Goal: Task Accomplishment & Management: Use online tool/utility

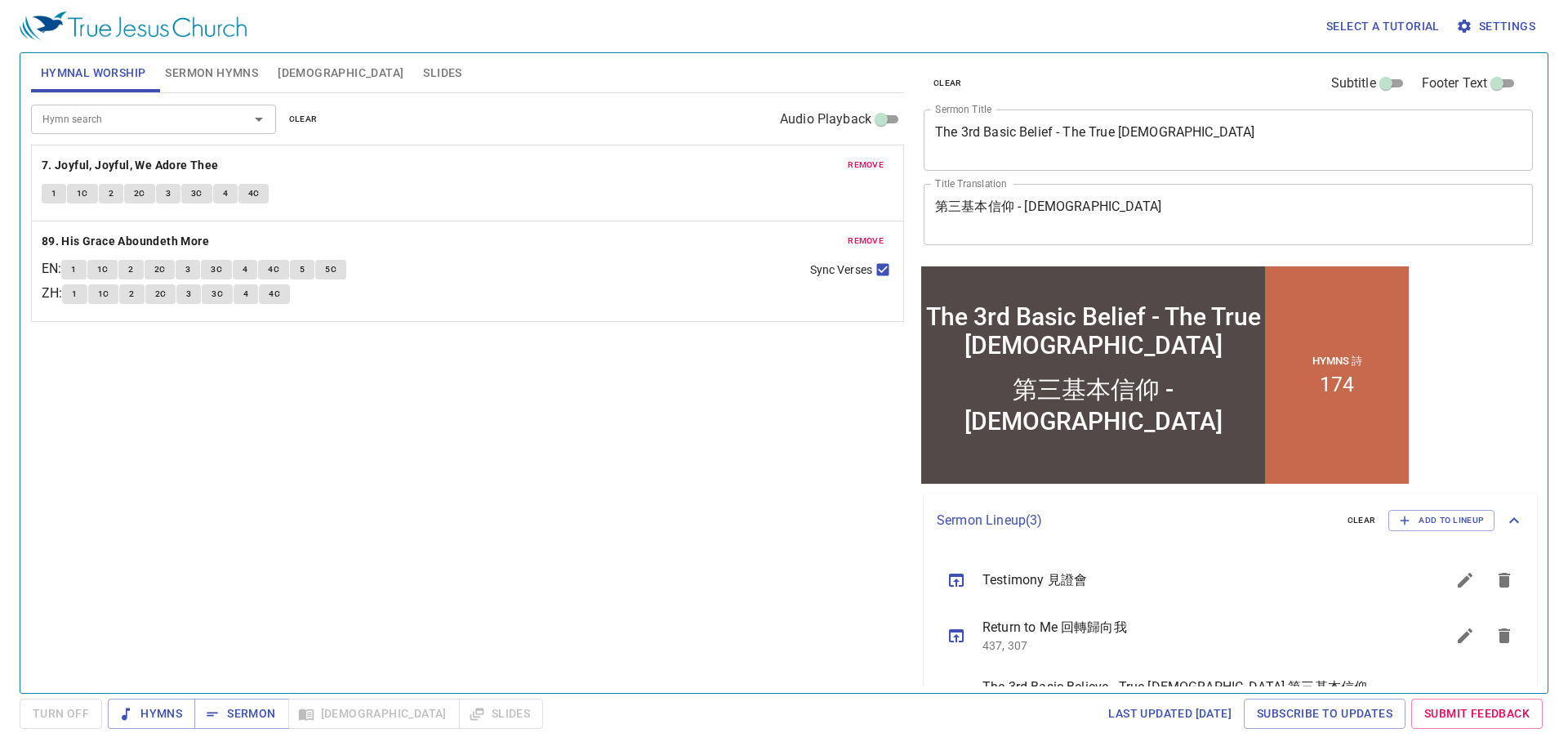
click at [227, 80] on span "Sermon Hymns" at bounding box center [211, 73] width 93 height 21
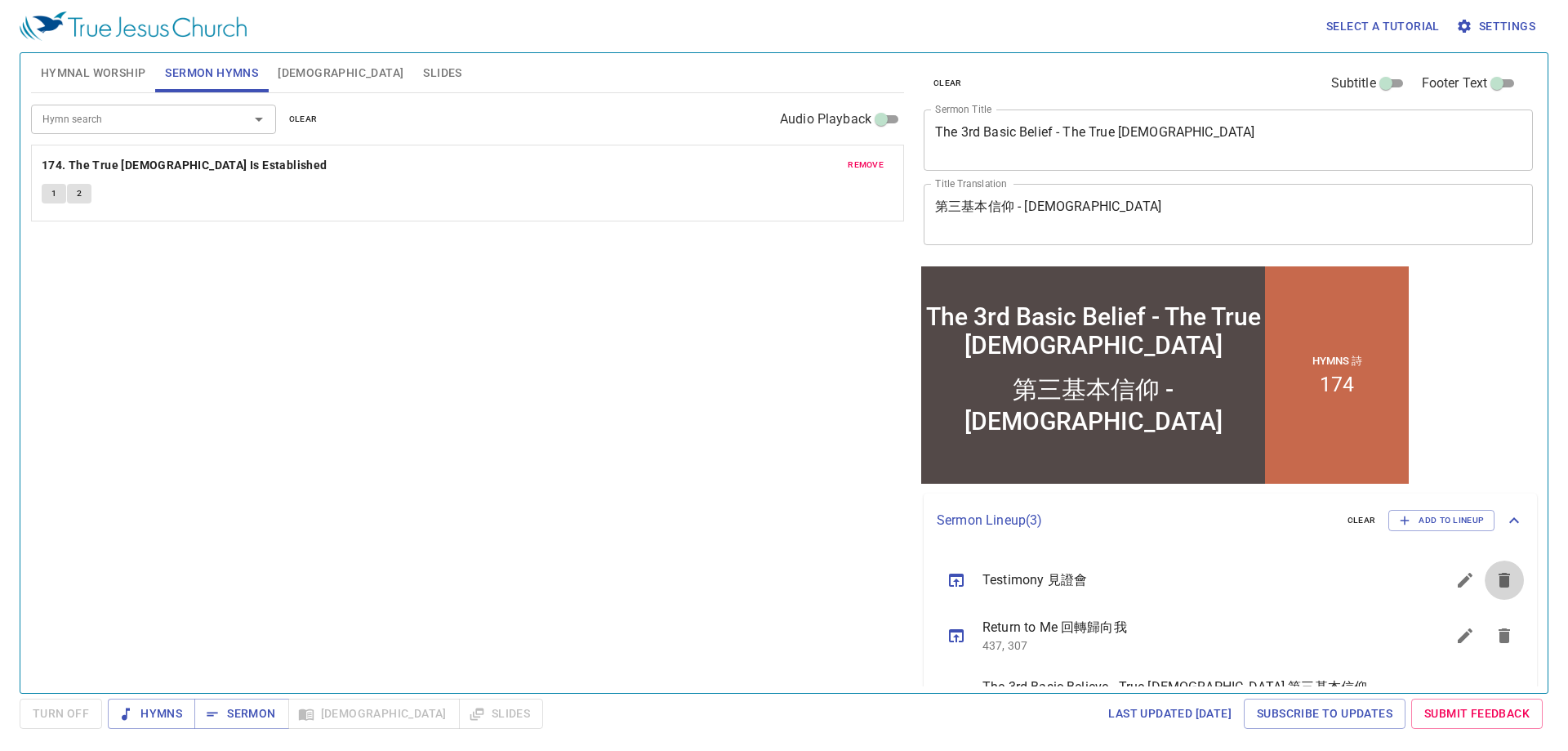
drag, startPoint x: 1489, startPoint y: 573, endPoint x: 1495, endPoint y: 630, distance: 57.3
click at [1495, 574] on icon "sermon lineup list" at bounding box center [1505, 580] width 20 height 20
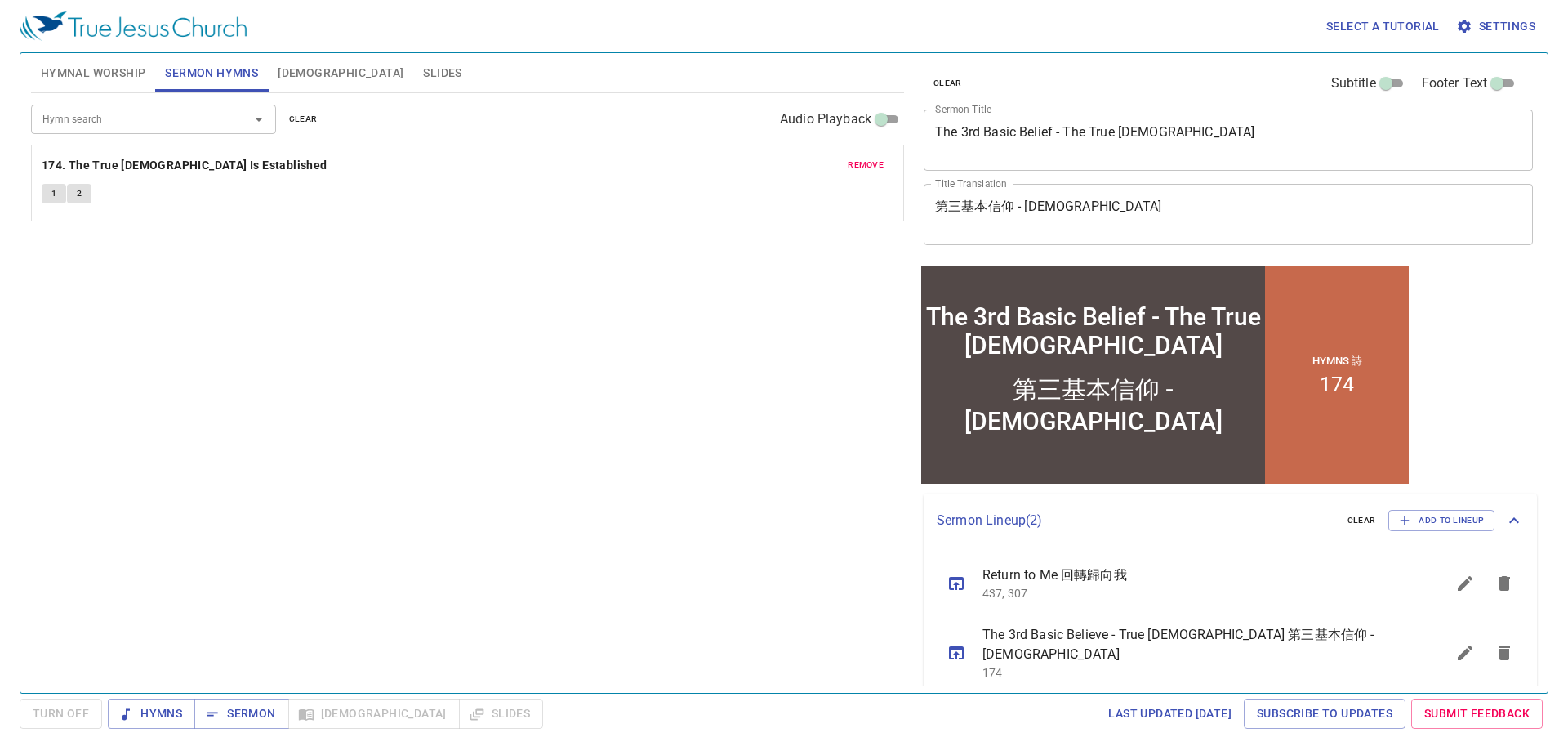
click at [1507, 646] on icon "sermon lineup list" at bounding box center [1505, 653] width 12 height 15
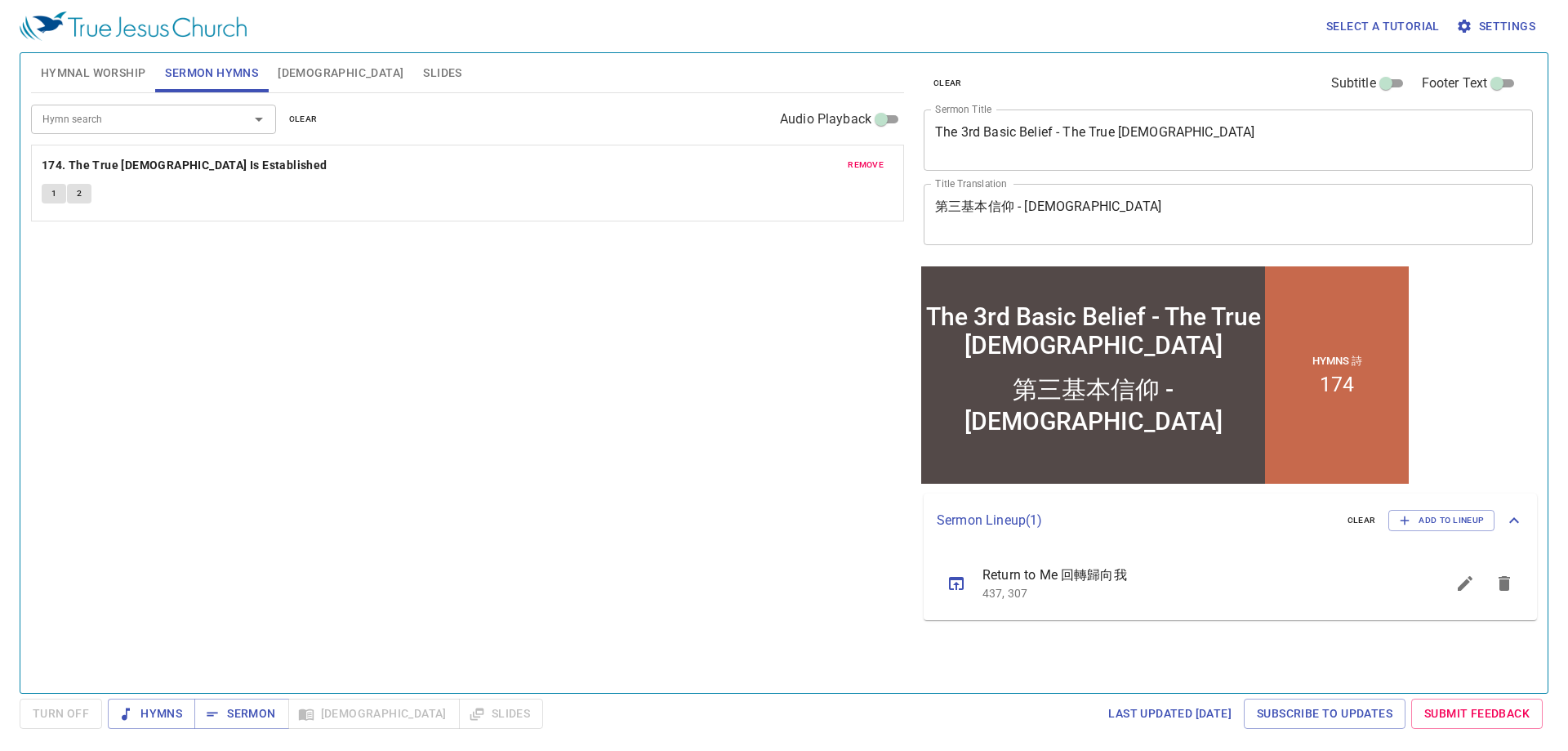
click at [1208, 137] on textarea "The 3rd Basic Belief - The True Church" at bounding box center [1229, 139] width 587 height 31
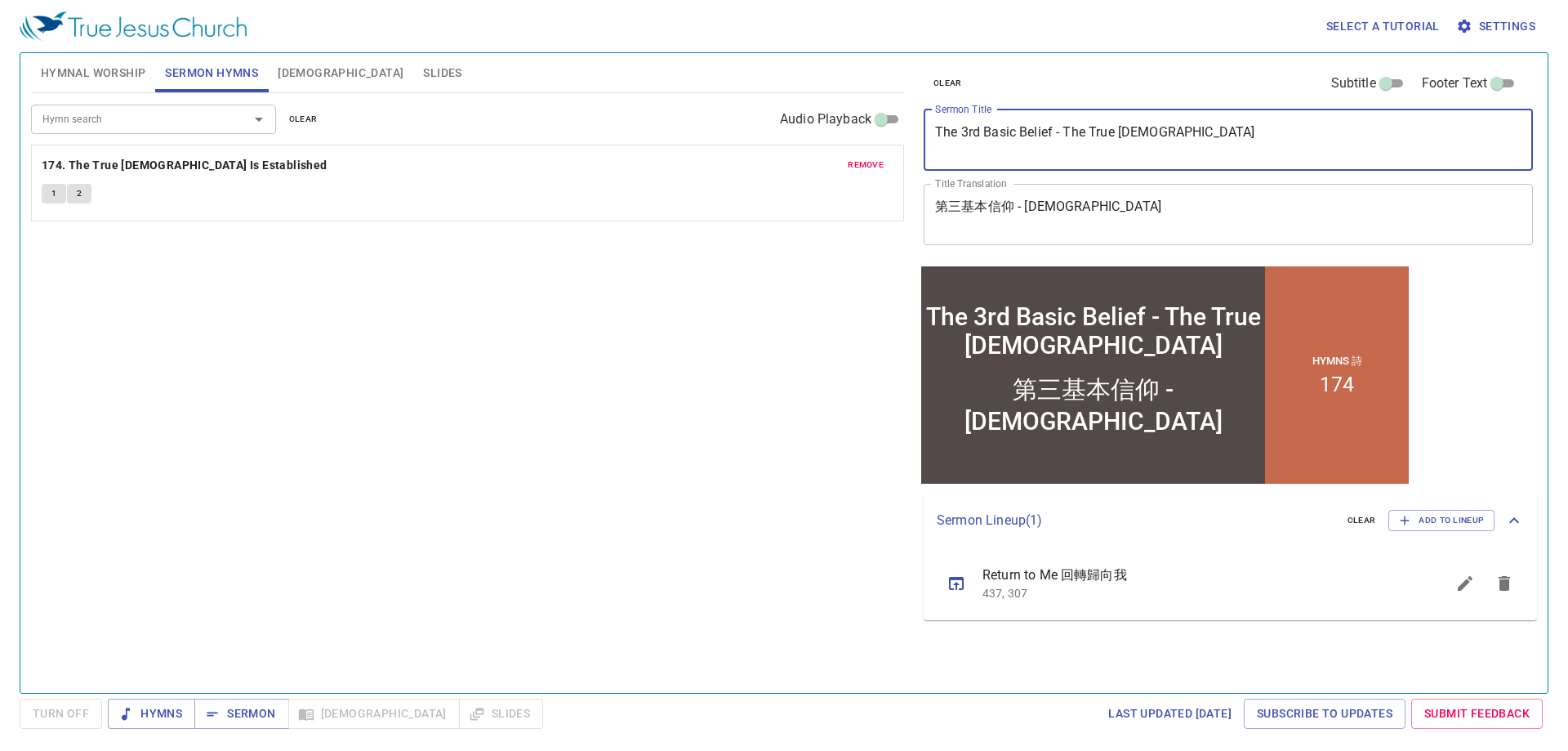
click at [1208, 137] on textarea "The 3rd Basic Belief - The True Church" at bounding box center [1229, 139] width 587 height 31
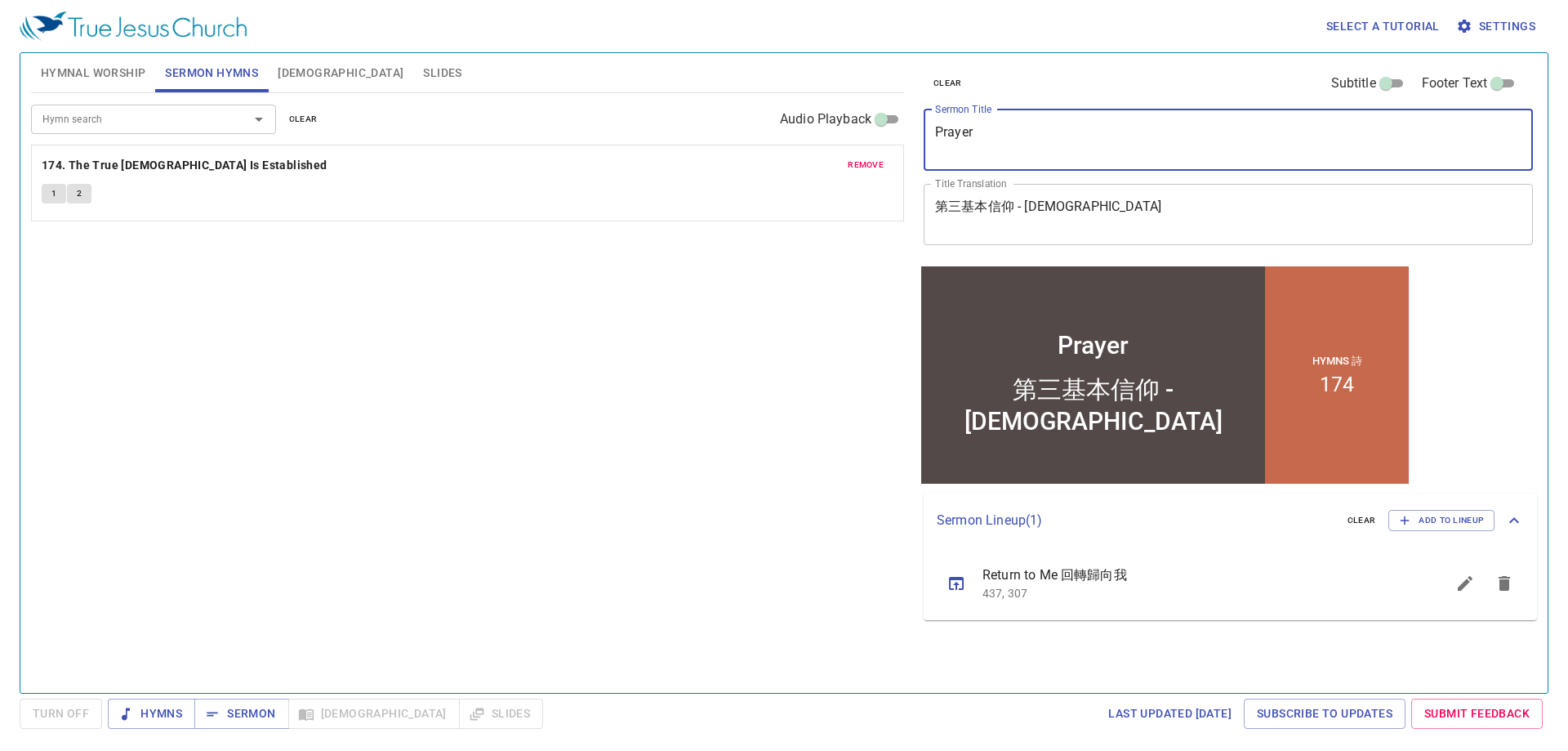
type textarea "Prayer"
click at [1116, 203] on textarea "第三基本信仰 - 真教會" at bounding box center [1229, 214] width 587 height 31
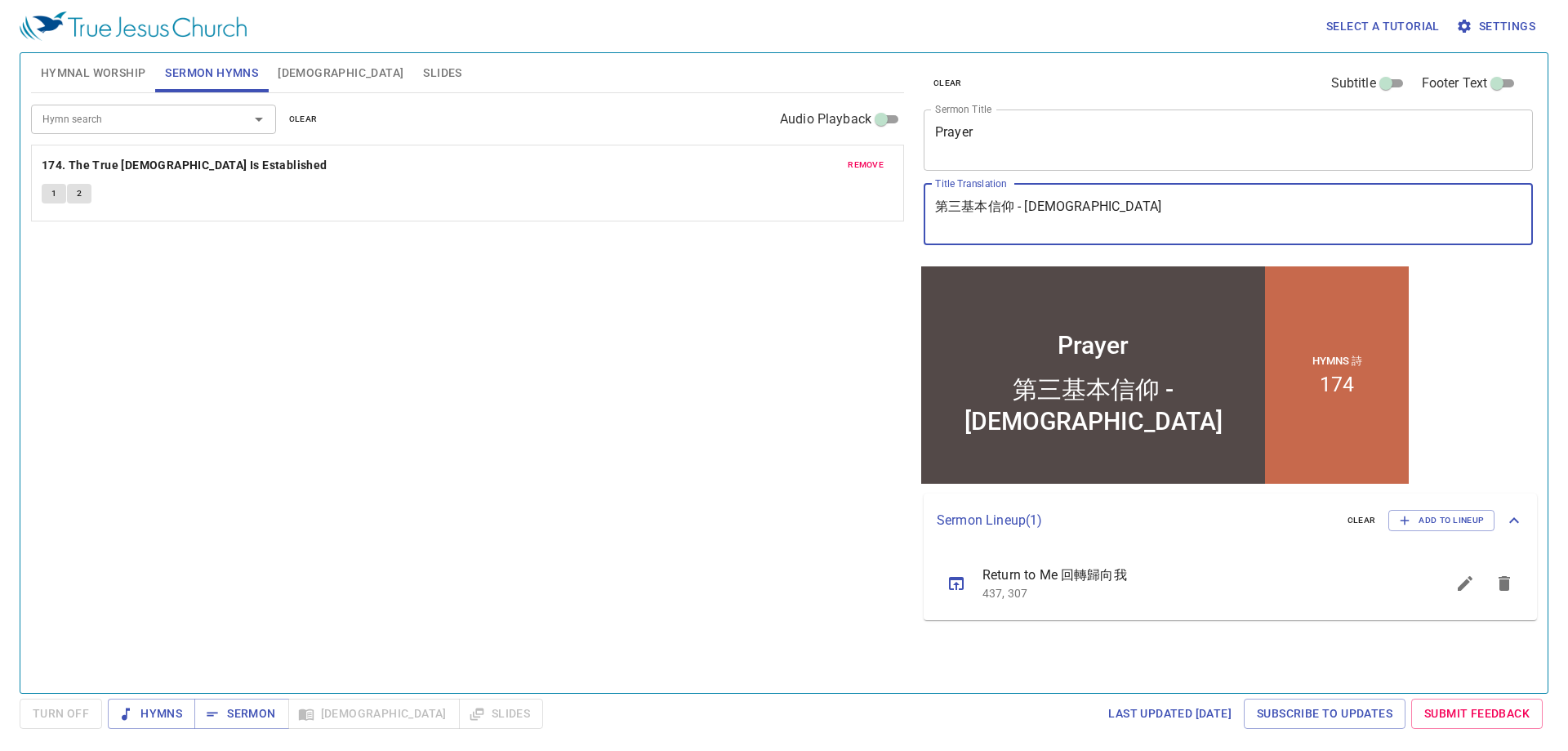
click at [1116, 203] on textarea "第三基本信仰 - 真教會" at bounding box center [1229, 214] width 587 height 31
click at [1120, 203] on textarea "第三基本信仰 - 真教會" at bounding box center [1229, 214] width 587 height 31
drag, startPoint x: 1142, startPoint y: 206, endPoint x: 925, endPoint y: 196, distance: 217.2
click at [925, 196] on div "第三基本信仰 - 真教會 x Title Translation" at bounding box center [1228, 215] width 609 height 61
type textarea "2"
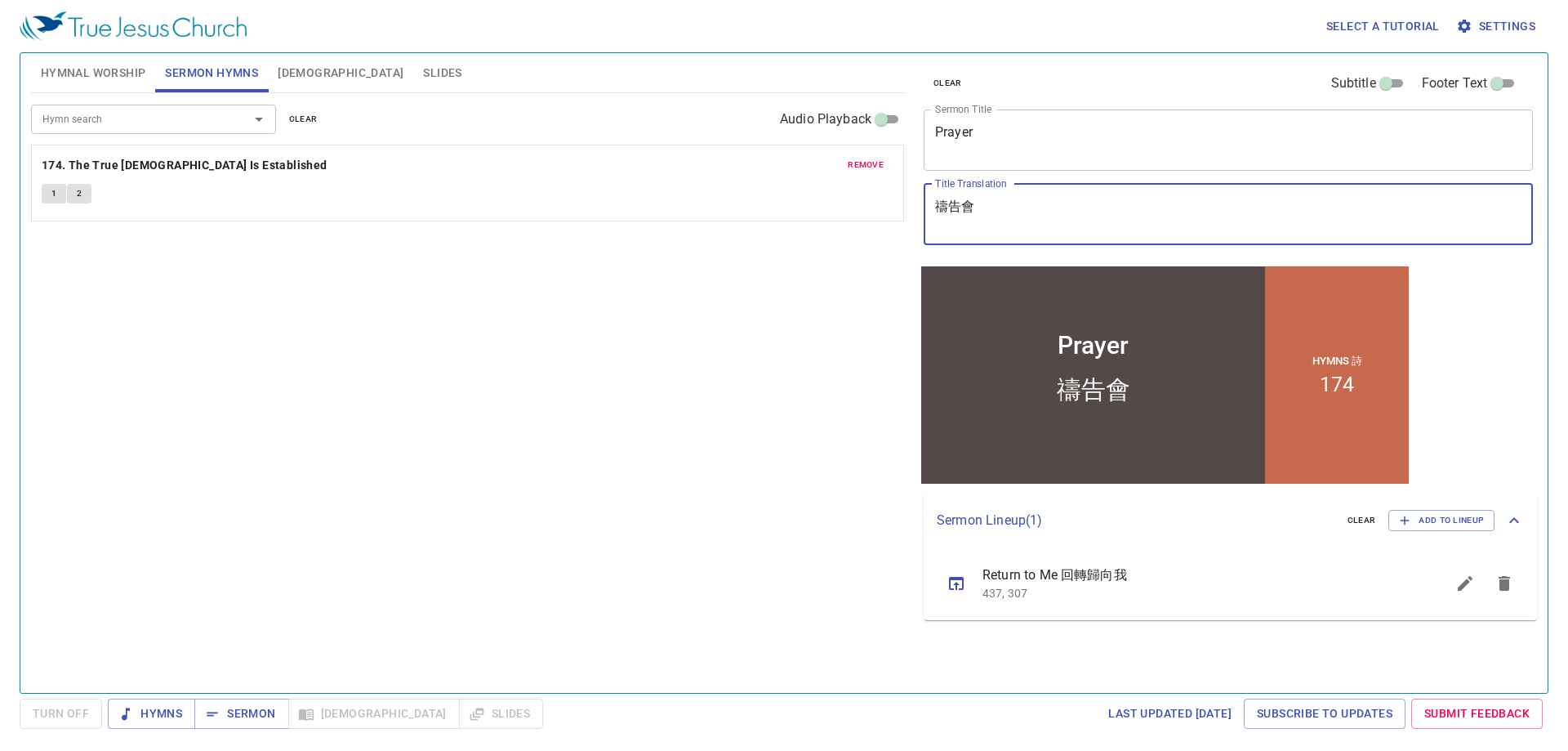
type textarea "禱告會"
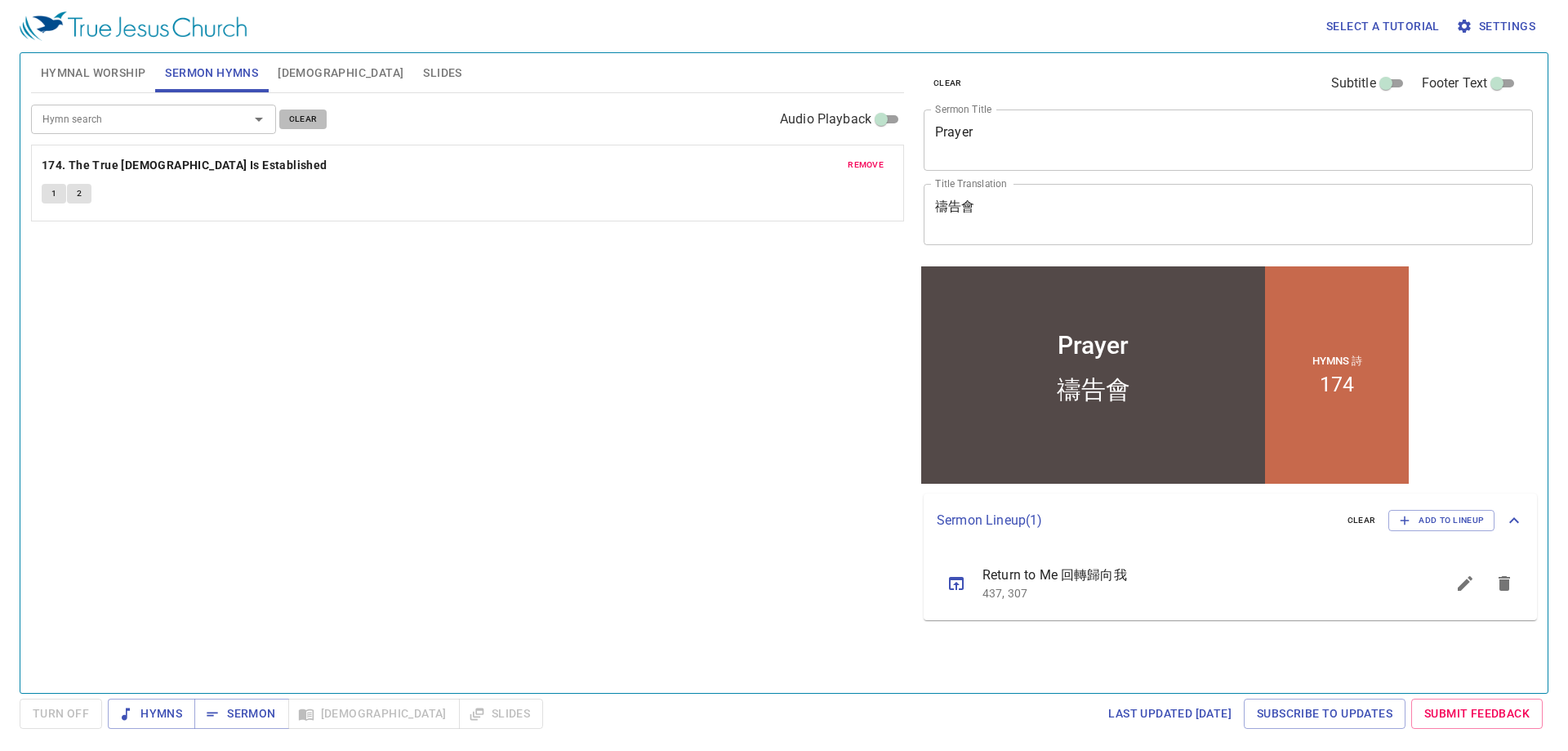
click at [315, 121] on span "clear" at bounding box center [303, 119] width 28 height 15
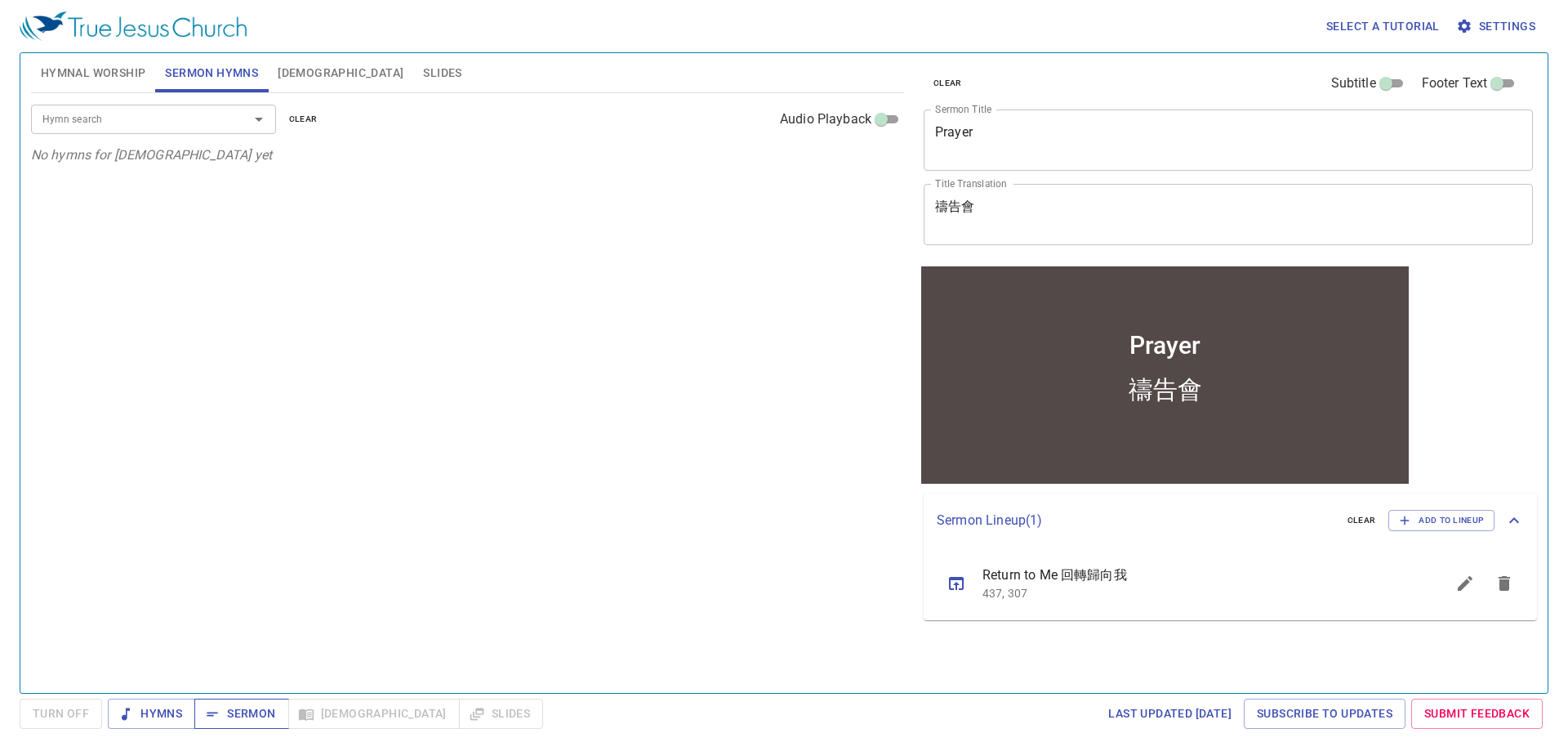
click at [253, 710] on span "Sermon" at bounding box center [241, 714] width 68 height 21
click at [1496, 581] on icon "sermon lineup list" at bounding box center [1505, 584] width 20 height 20
click at [546, 371] on div "Hymn search Hymn search clear Audio Playback No hymns for sermon yet" at bounding box center [467, 385] width 874 height 586
click at [121, 75] on span "Hymnal Worship" at bounding box center [93, 73] width 105 height 21
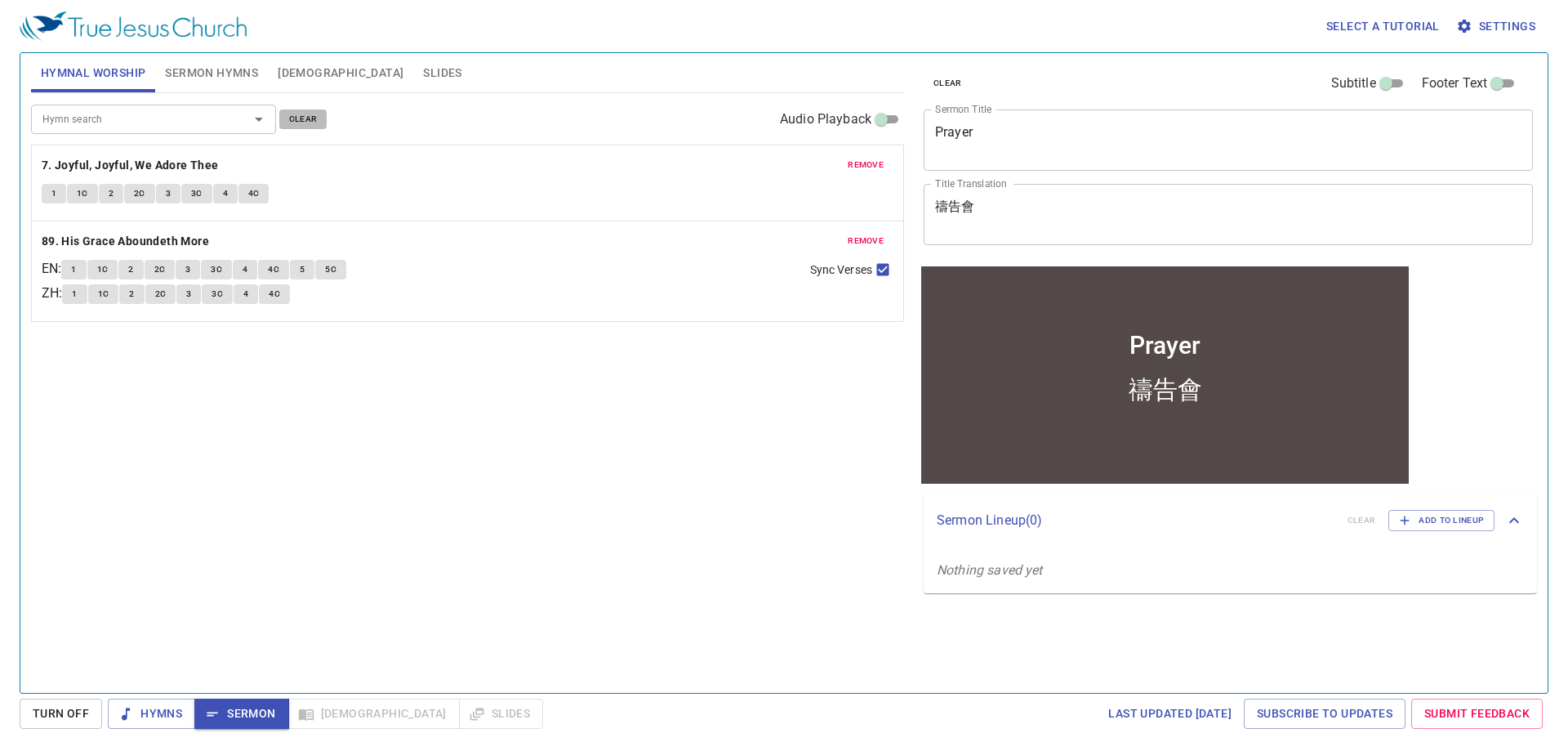
click at [305, 118] on span "clear" at bounding box center [303, 119] width 28 height 15
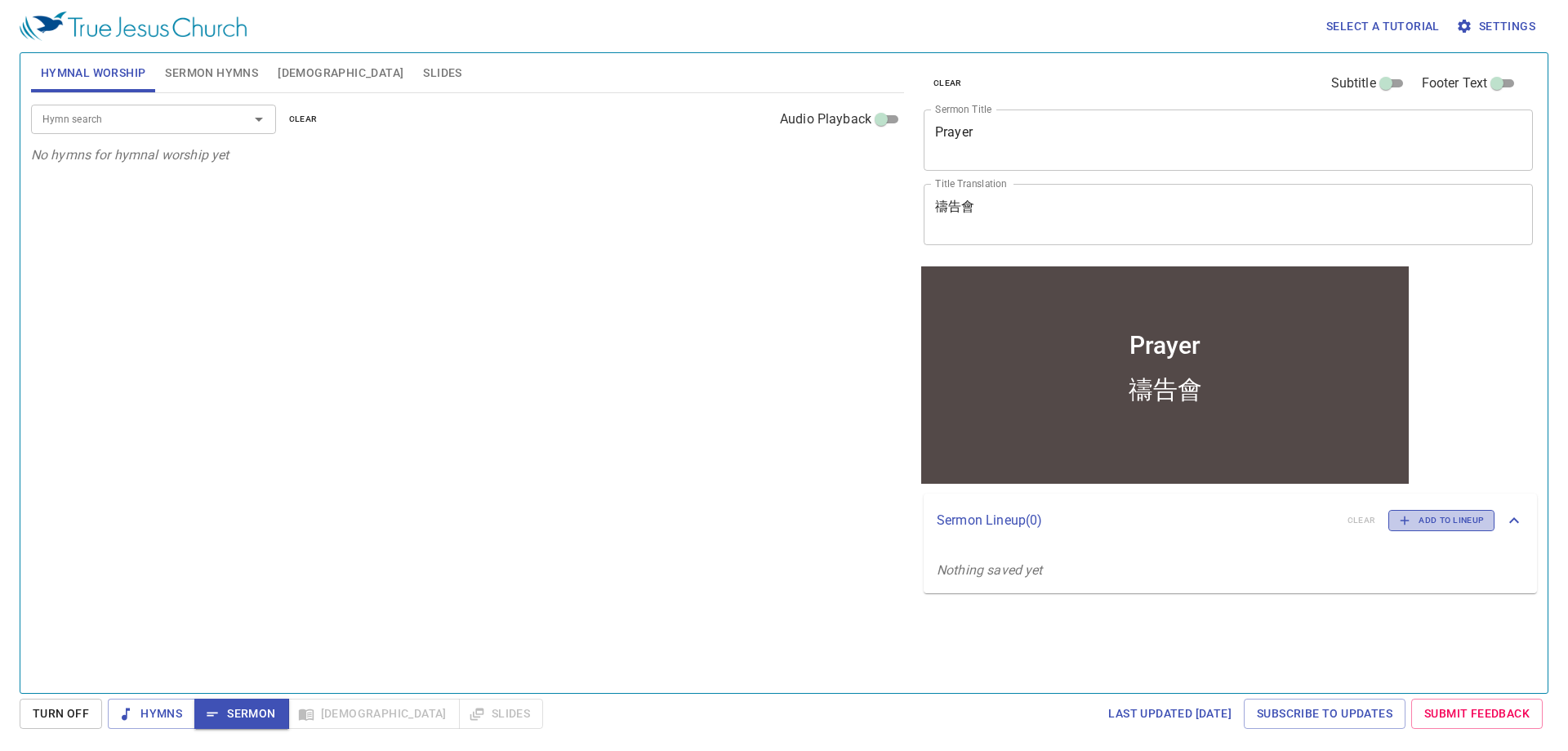
click at [0, 0] on span "Add to Lineup" at bounding box center [0, 0] width 0 height 0
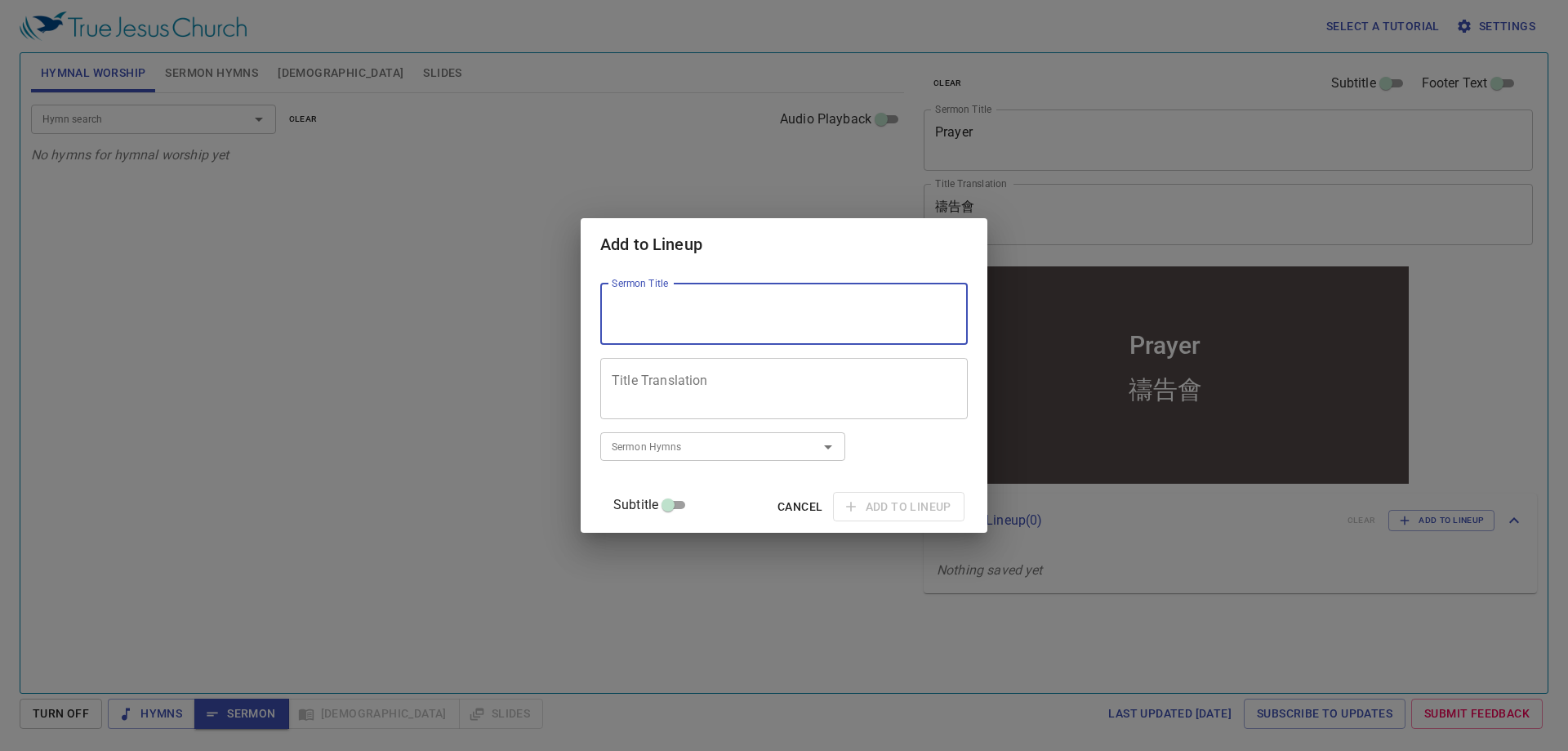
click at [743, 309] on textarea "Sermon Title" at bounding box center [784, 313] width 345 height 31
type textarea "F"
type textarea "Footwashing"
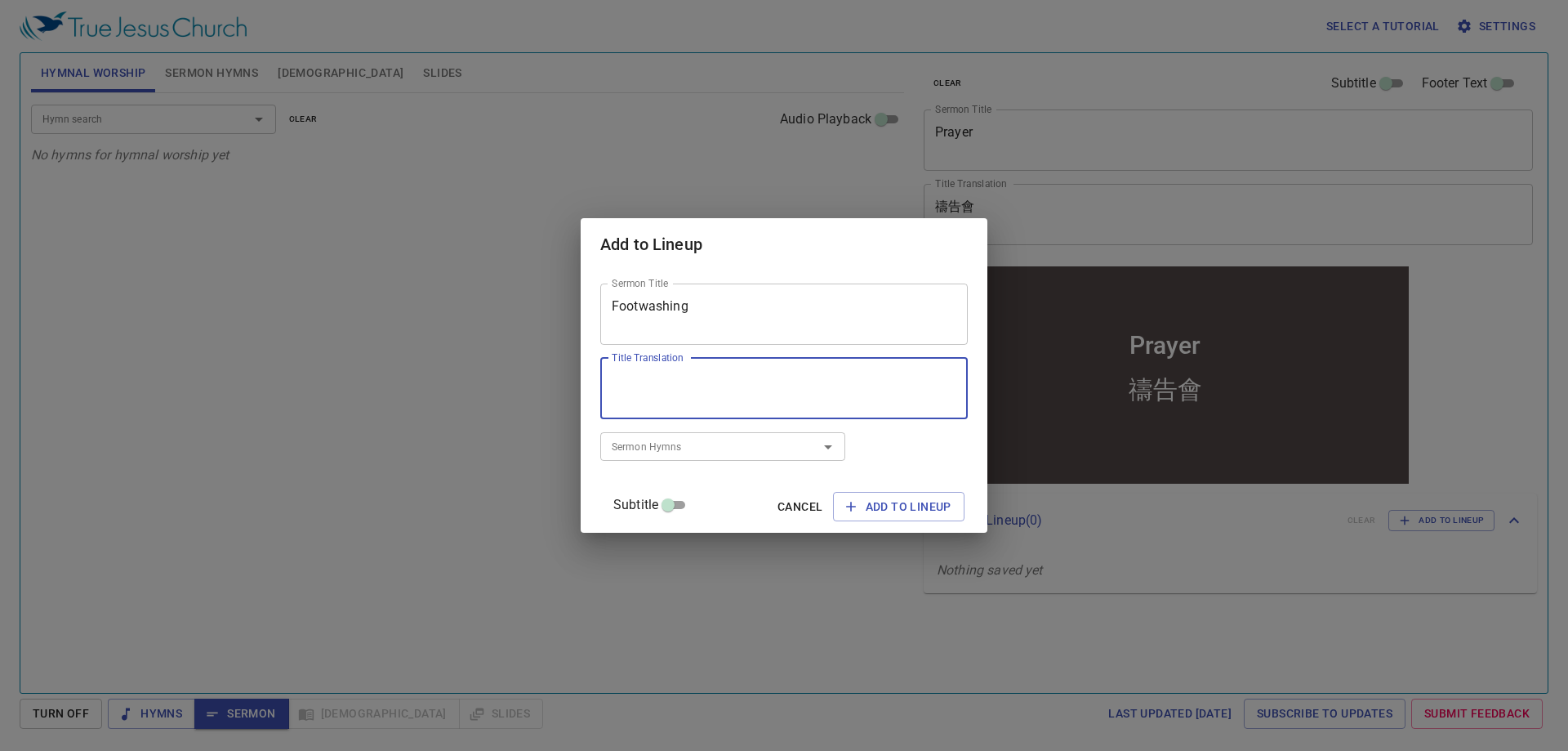
click at [0, 0] on textarea "Title Translation" at bounding box center [0, 0] width 0 height 0
type textarea "洗腳禮"
click at [0, 0] on input "Sermon Hymns" at bounding box center [0, 0] width 0 height 0
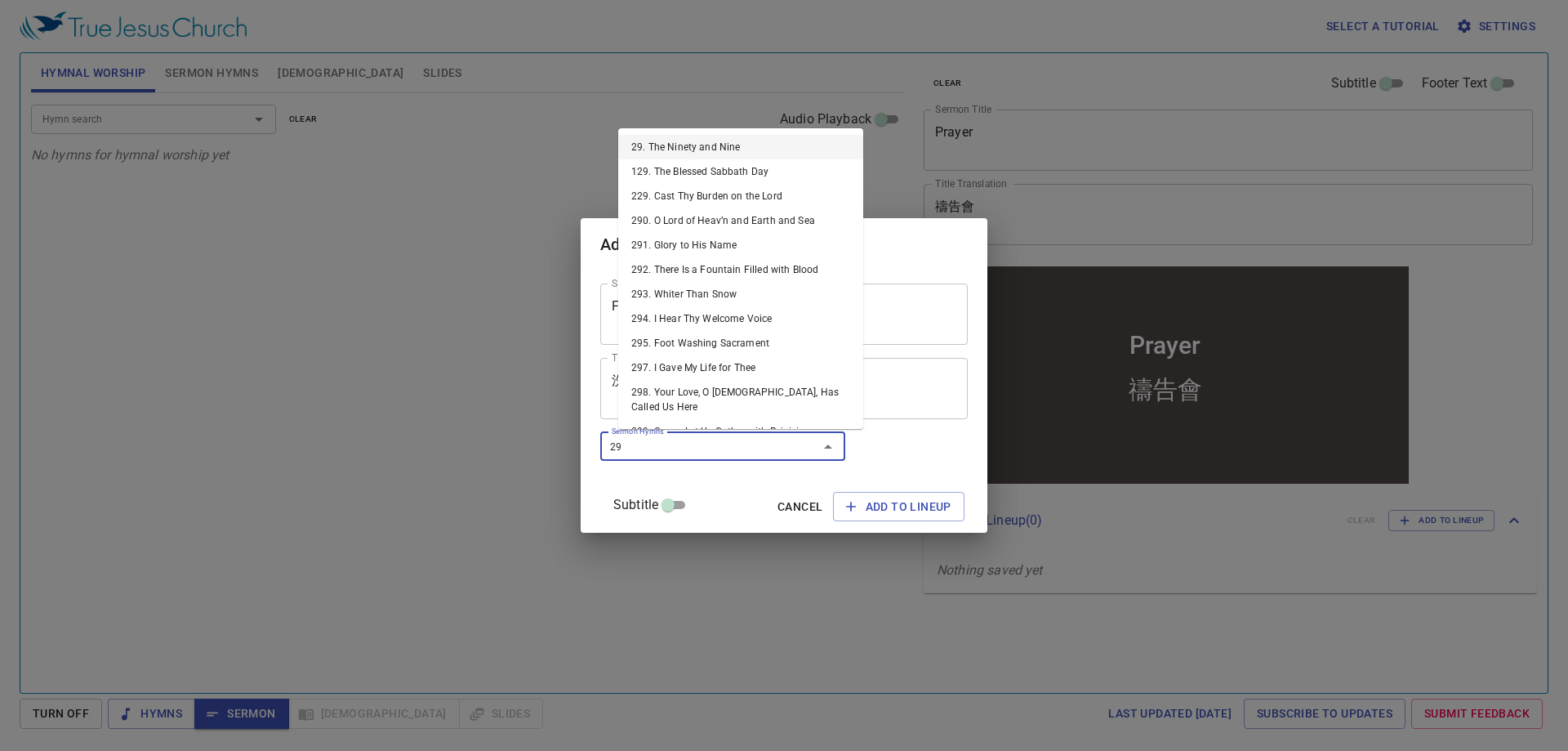
type input "296"
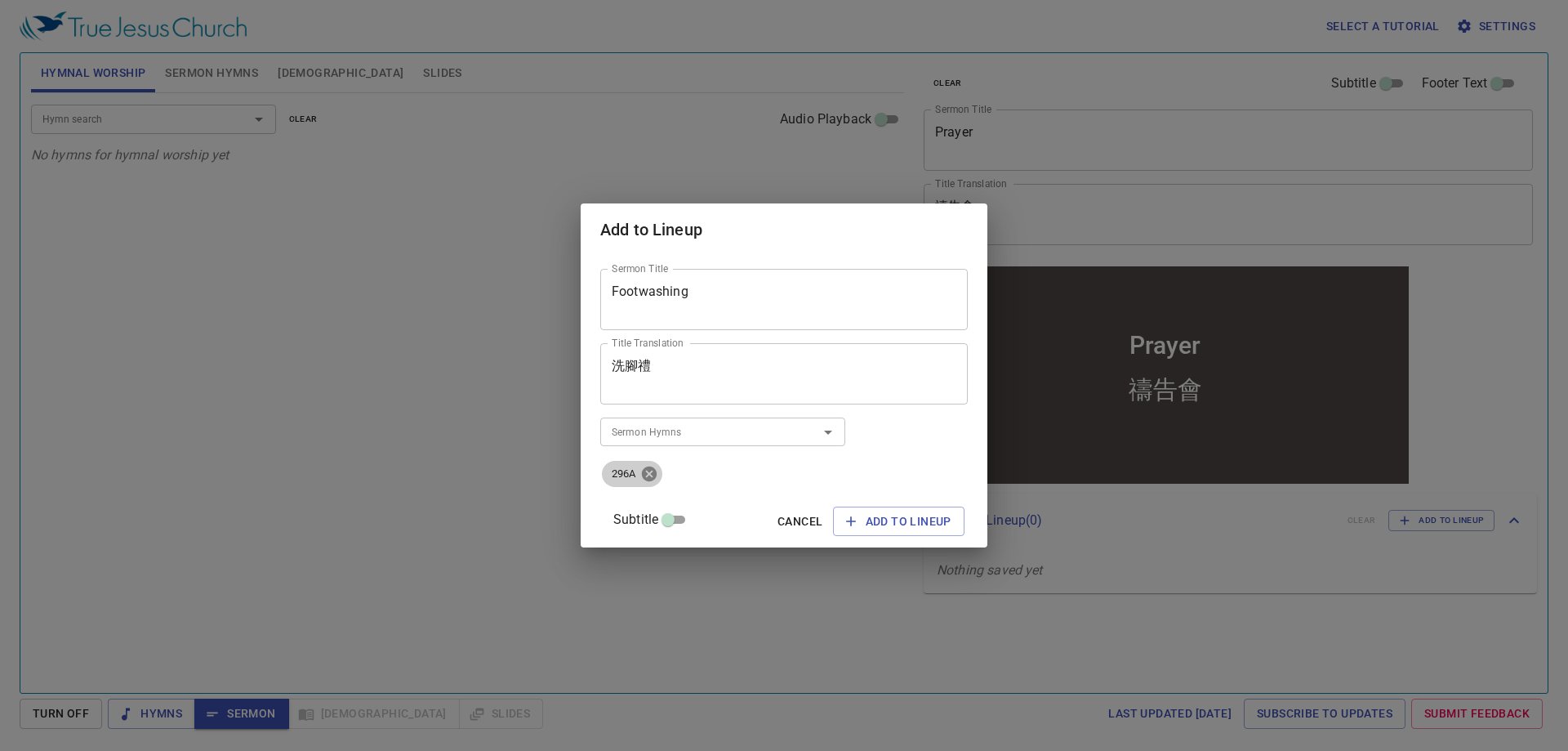
click at [656, 475] on icon at bounding box center [650, 474] width 15 height 15
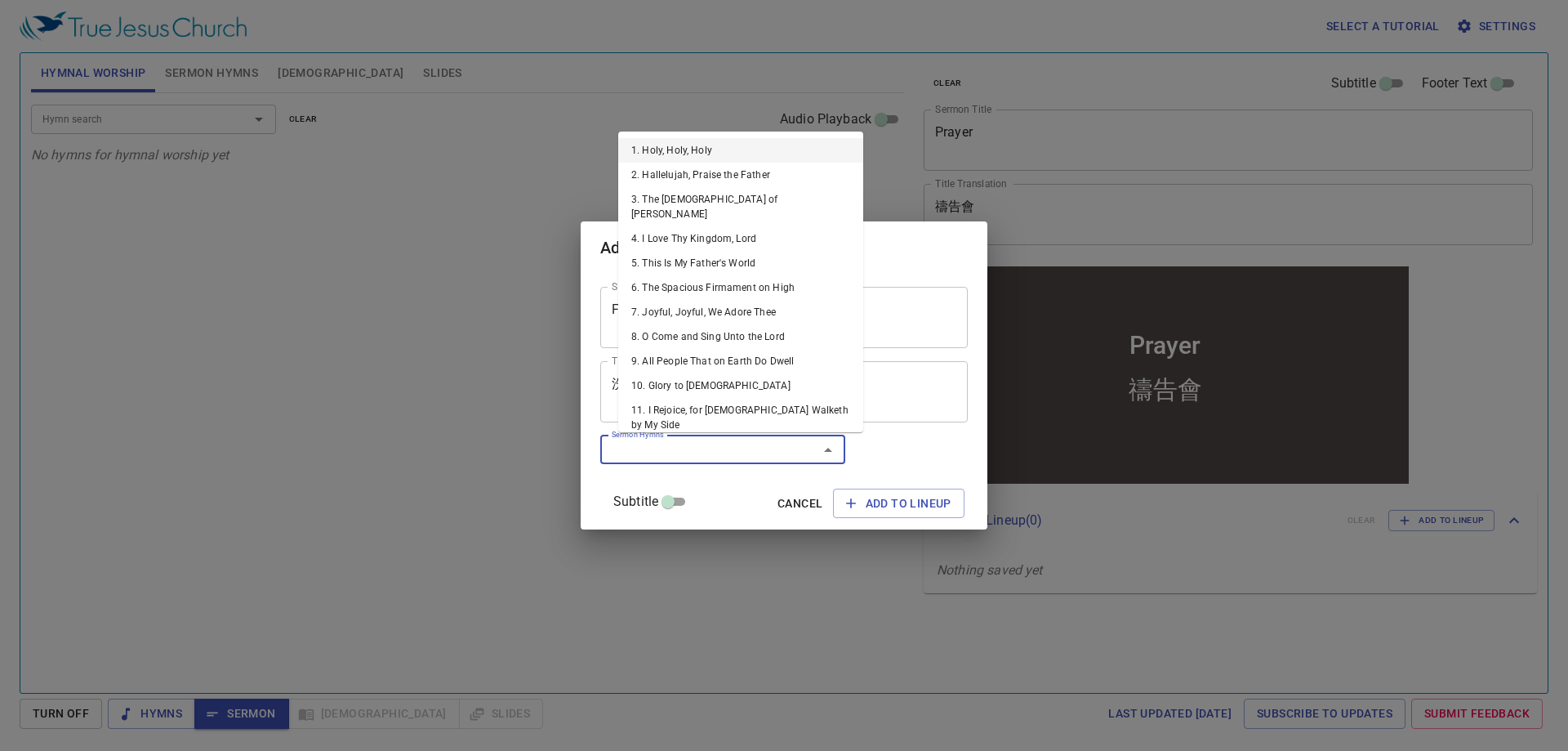
click at [0, 0] on input "Sermon Hymns" at bounding box center [0, 0] width 0 height 0
type input "295"
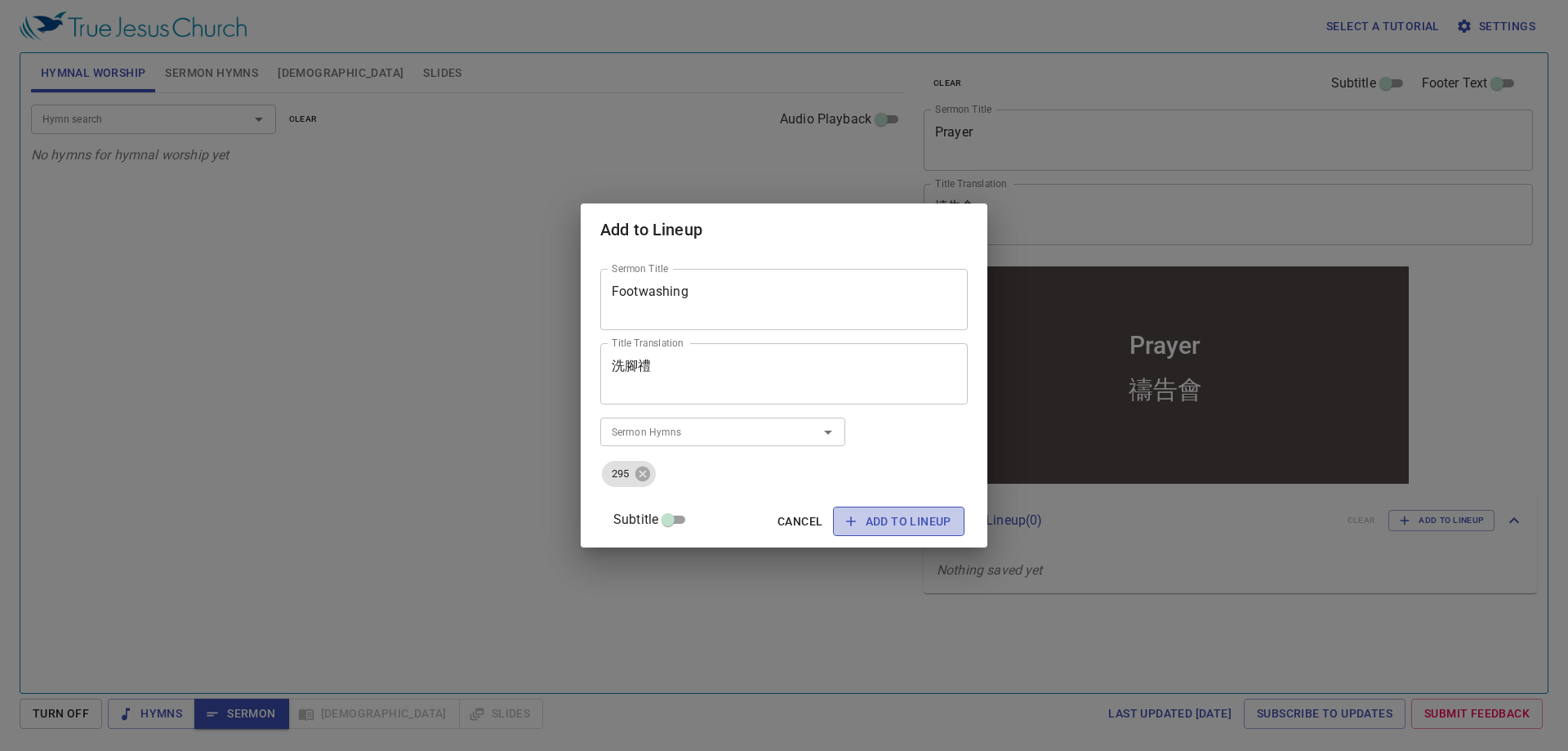
click at [899, 521] on span "Add to Lineup" at bounding box center [898, 521] width 105 height 21
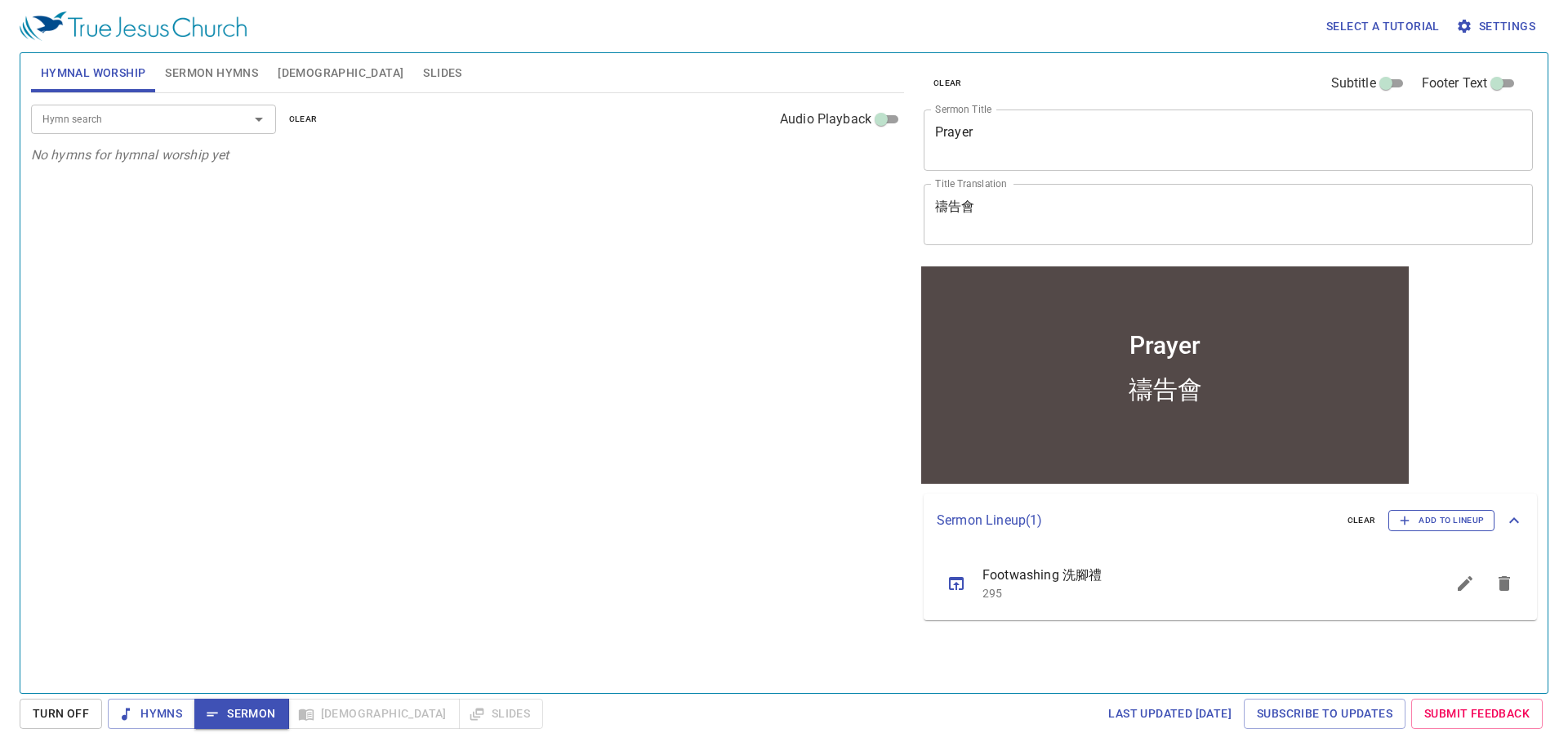
click at [0, 0] on span "Add to Lineup" at bounding box center [0, 0] width 0 height 0
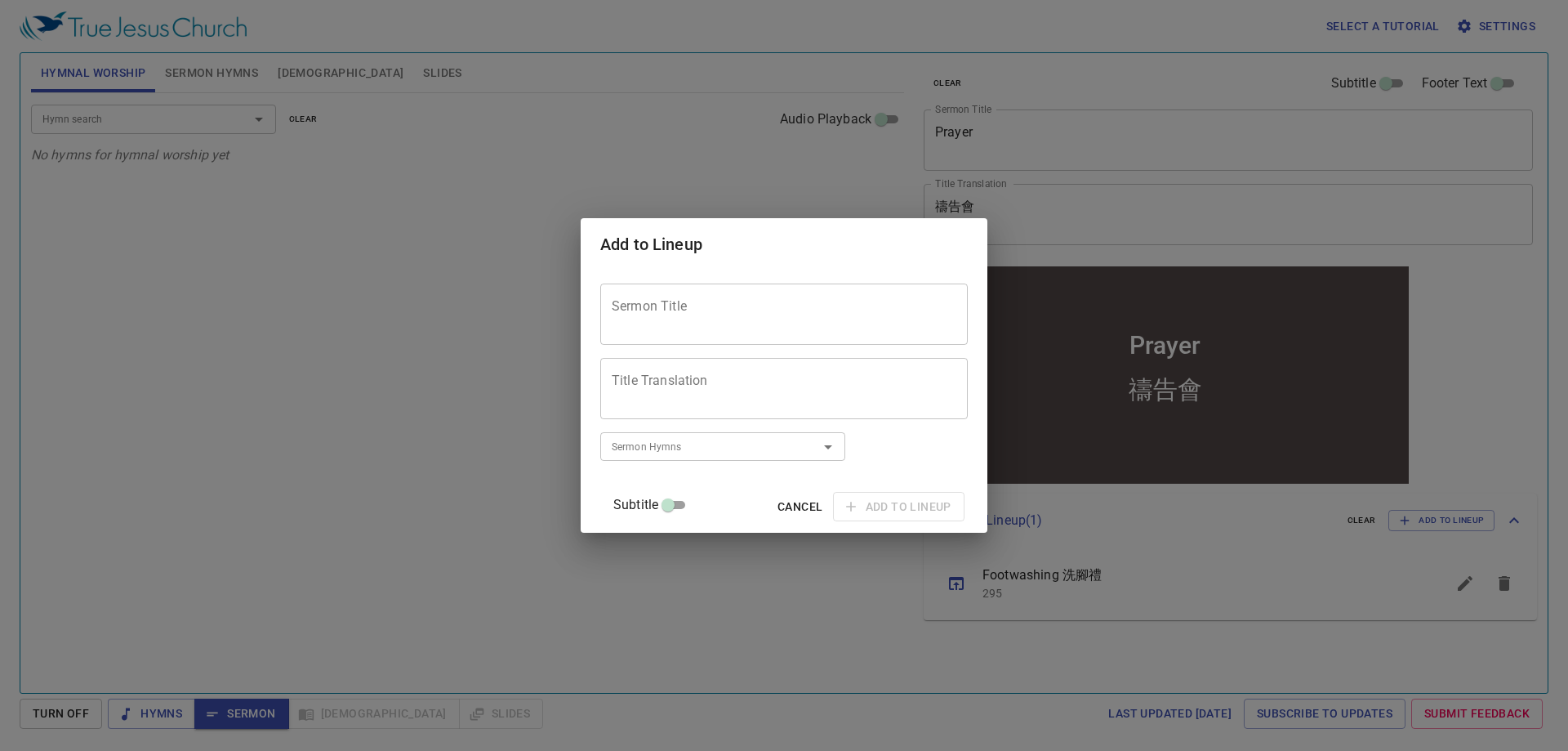
click at [0, 0] on textarea "Sermon Title" at bounding box center [0, 0] width 0 height 0
type textarea "H"
type textarea "[DEMOGRAPHIC_DATA]"
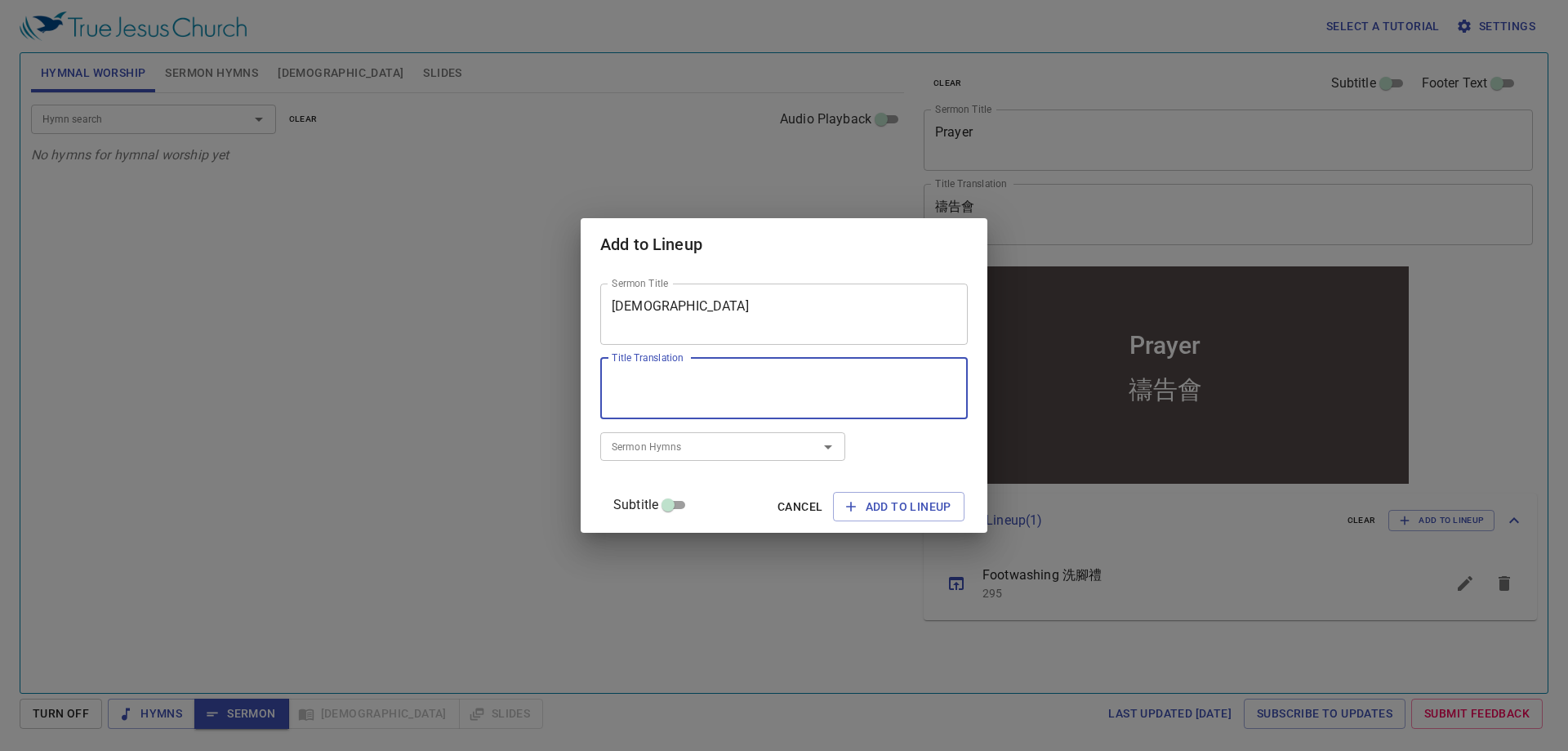
click at [743, 385] on textarea "Title Translation" at bounding box center [784, 387] width 345 height 31
type textarea "[DEMOGRAPHIC_DATA]"
click at [882, 450] on div "Sermon Title Holy Communion Sermon Title Title Translation 聖餐禮 Title Translatio…" at bounding box center [784, 401] width 368 height 250
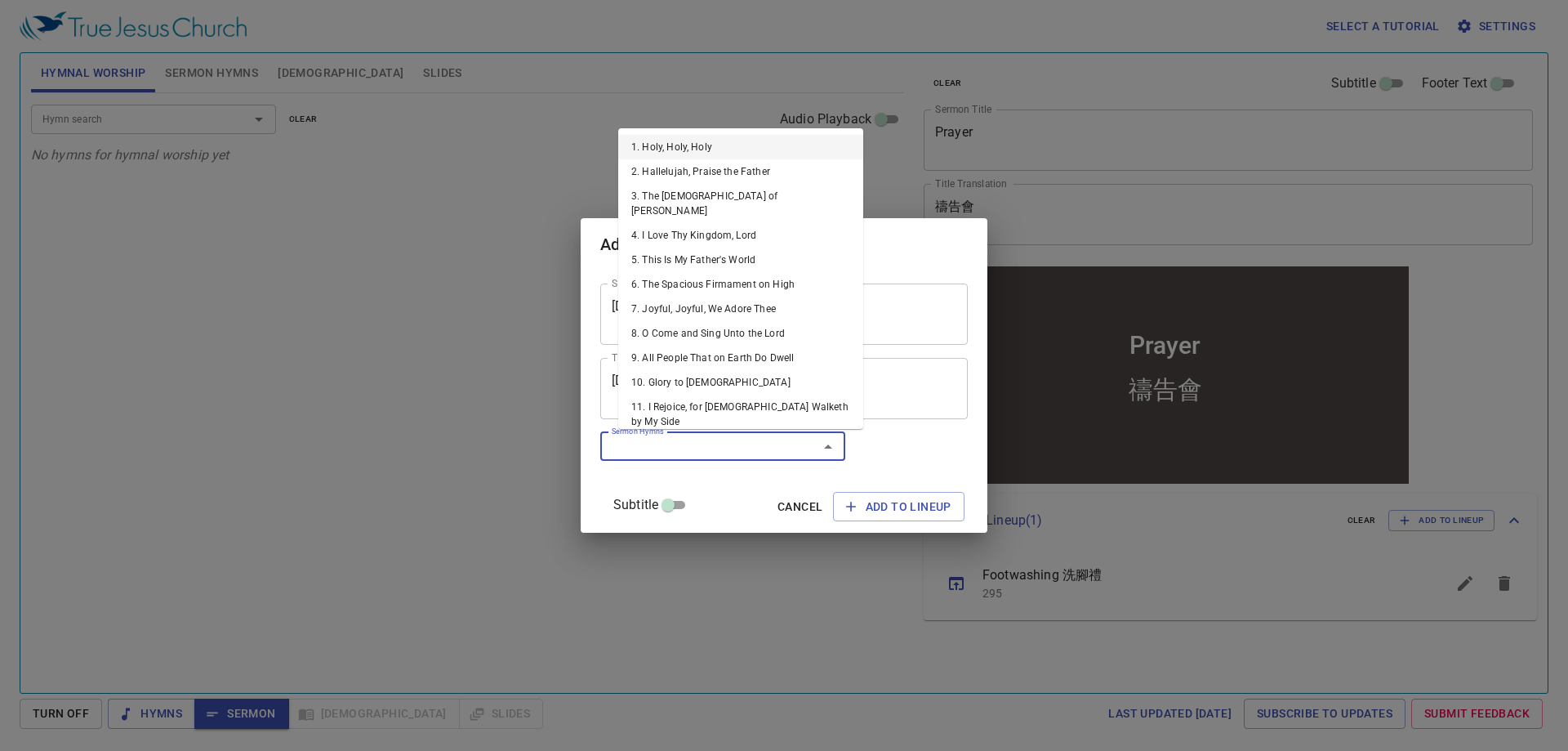
click at [0, 0] on input "Sermon Hymns" at bounding box center [0, 0] width 0 height 0
type input "296"
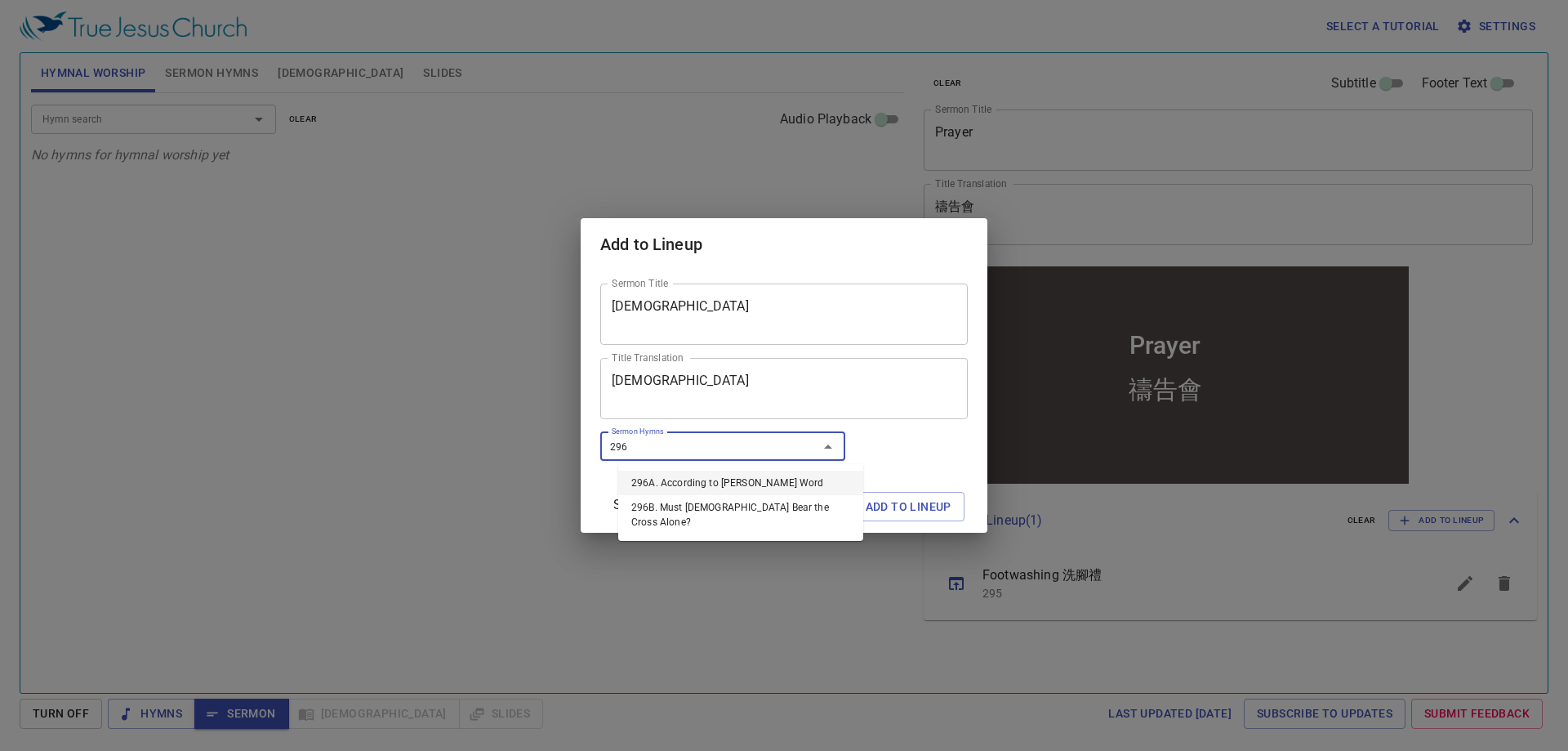
click at [708, 485] on li "296A. According to [PERSON_NAME] Word" at bounding box center [741, 483] width 245 height 25
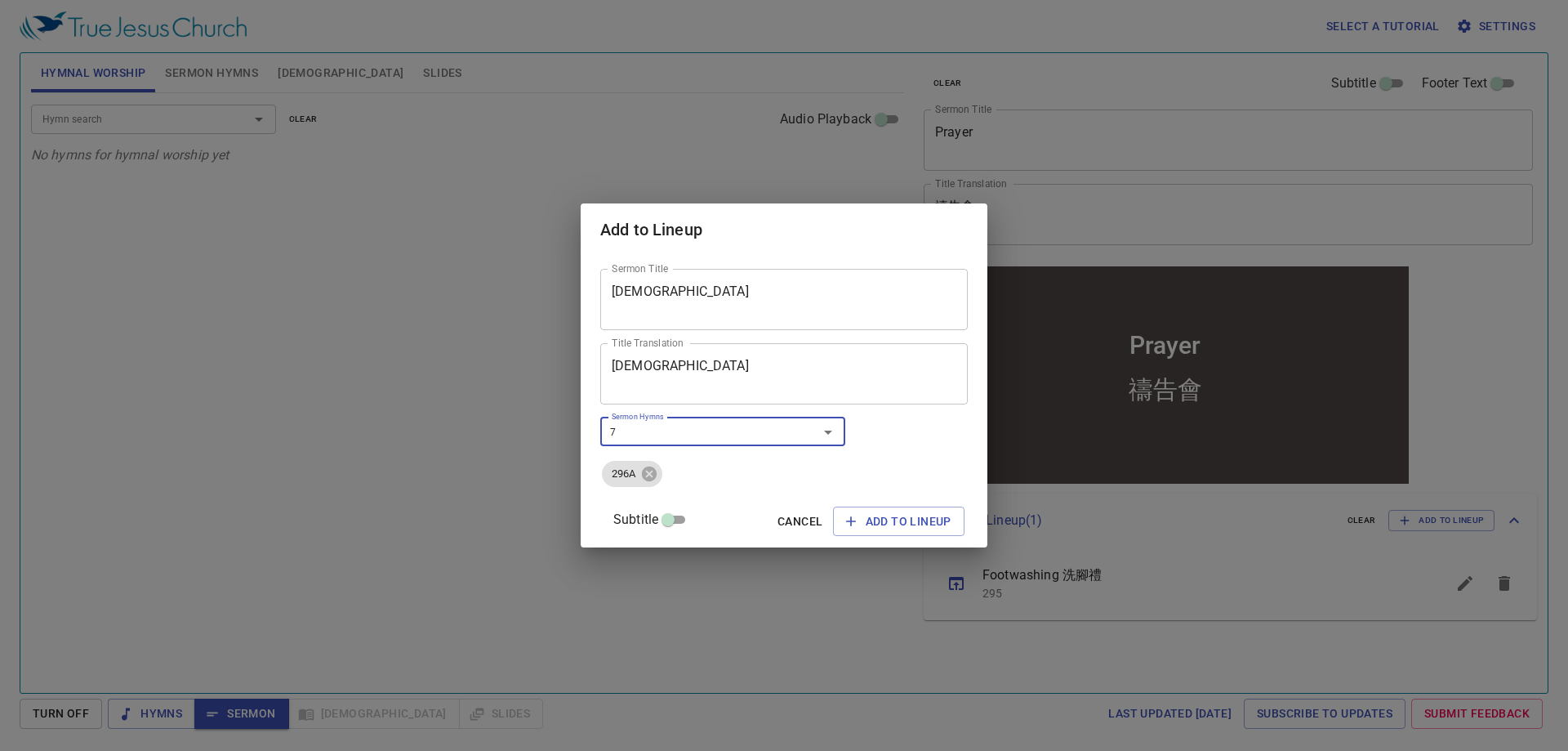
type input "77"
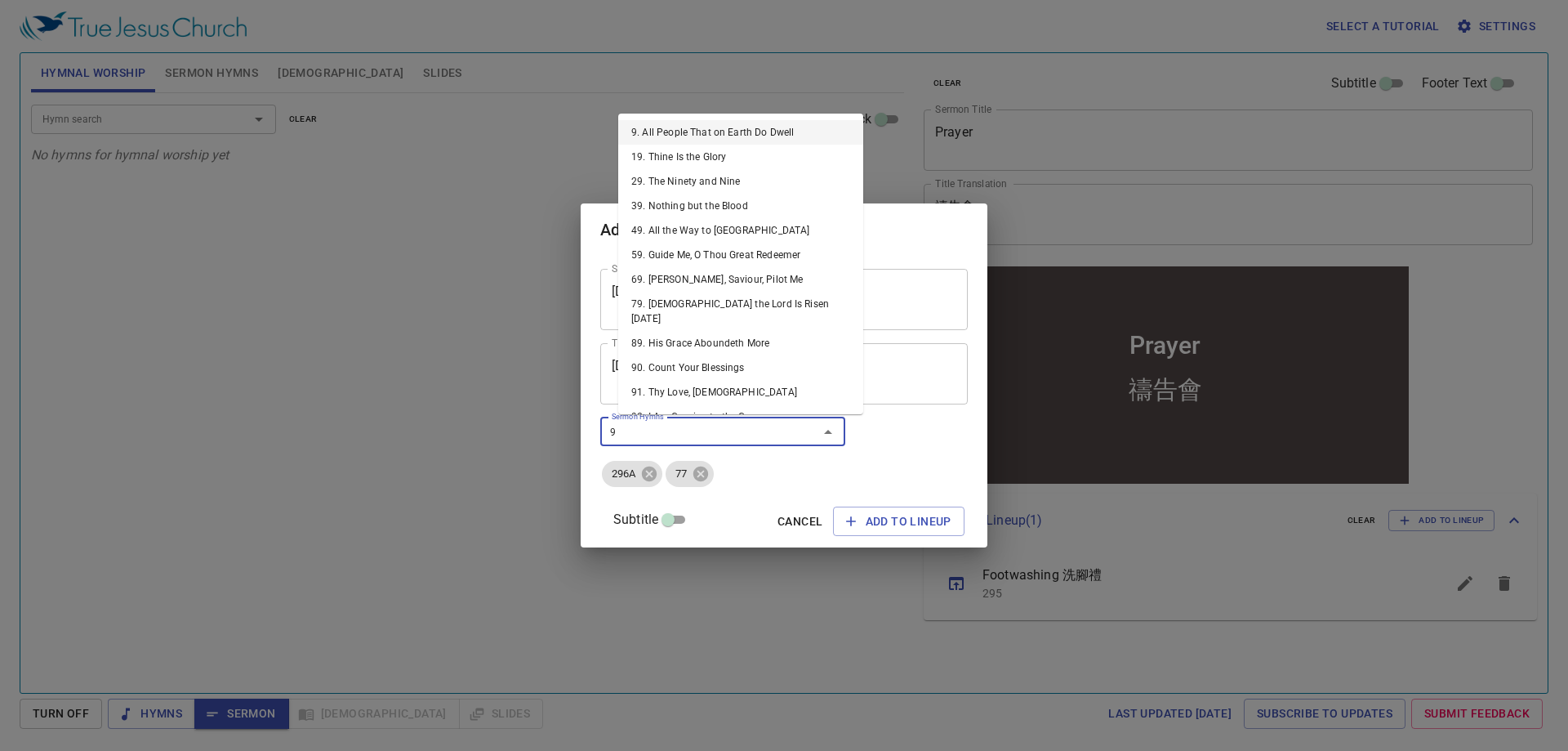
type input "98"
type input "420"
type input "99"
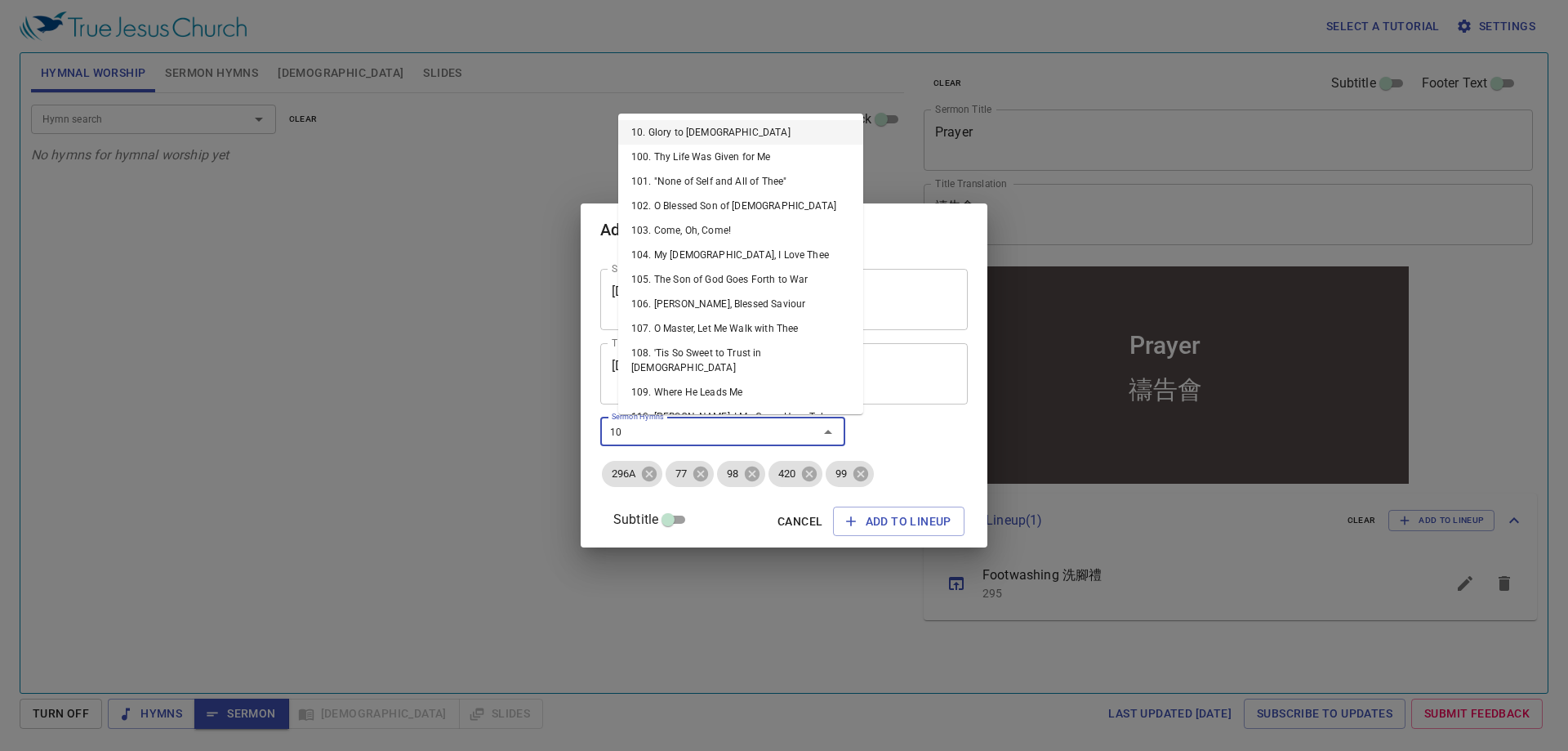
type input "101"
type input "297"
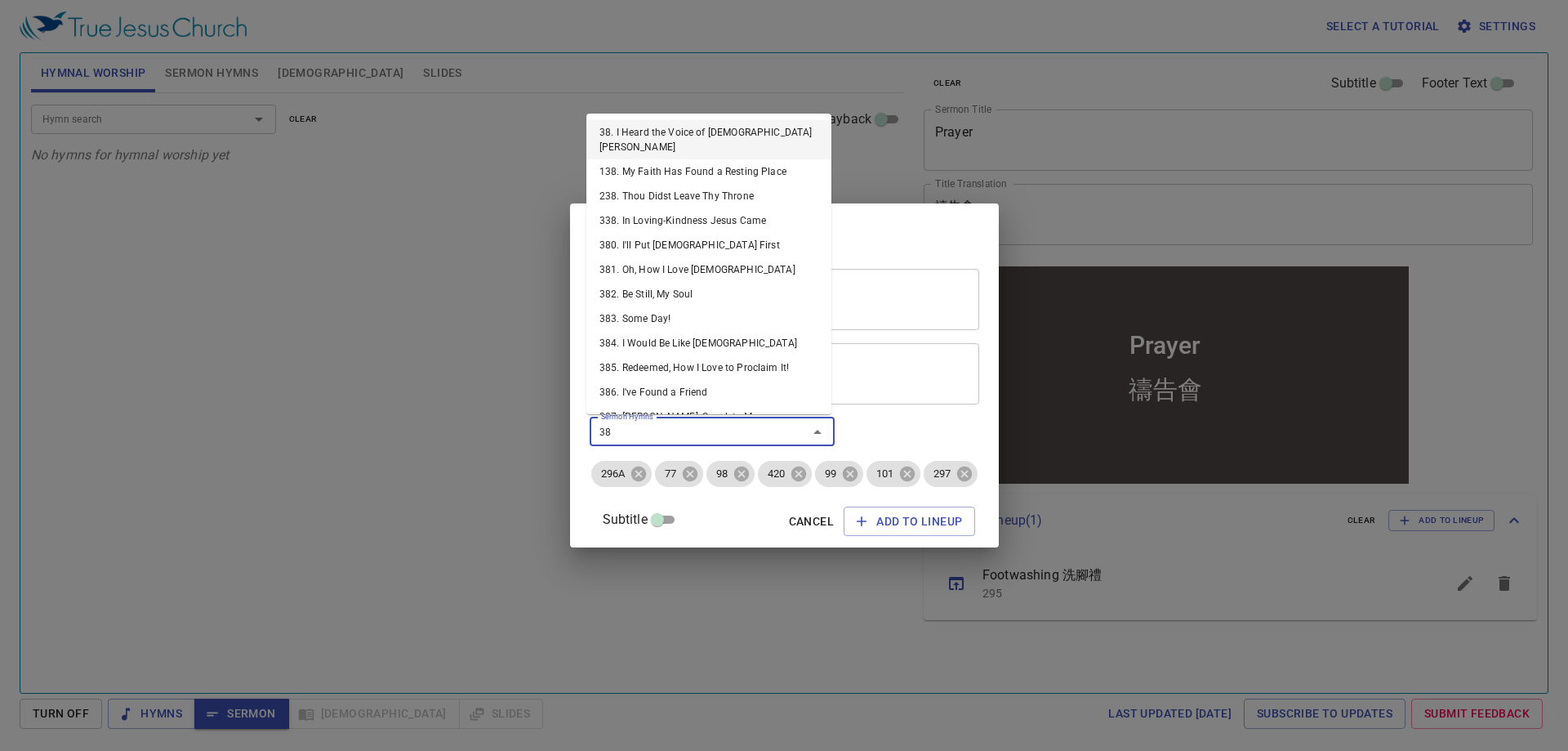
type input "380"
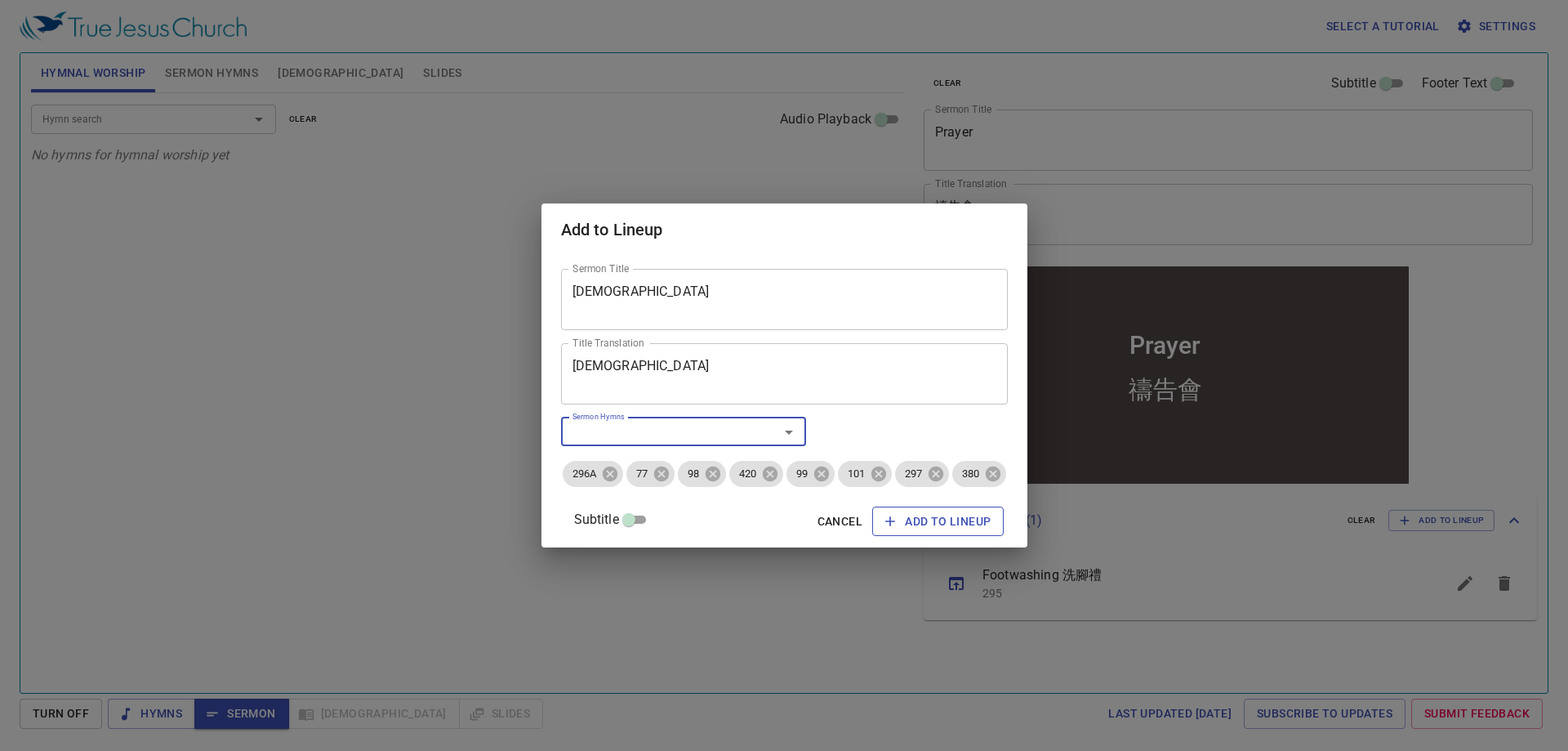
click at [0, 0] on span "Add to Lineup" at bounding box center [0, 0] width 0 height 0
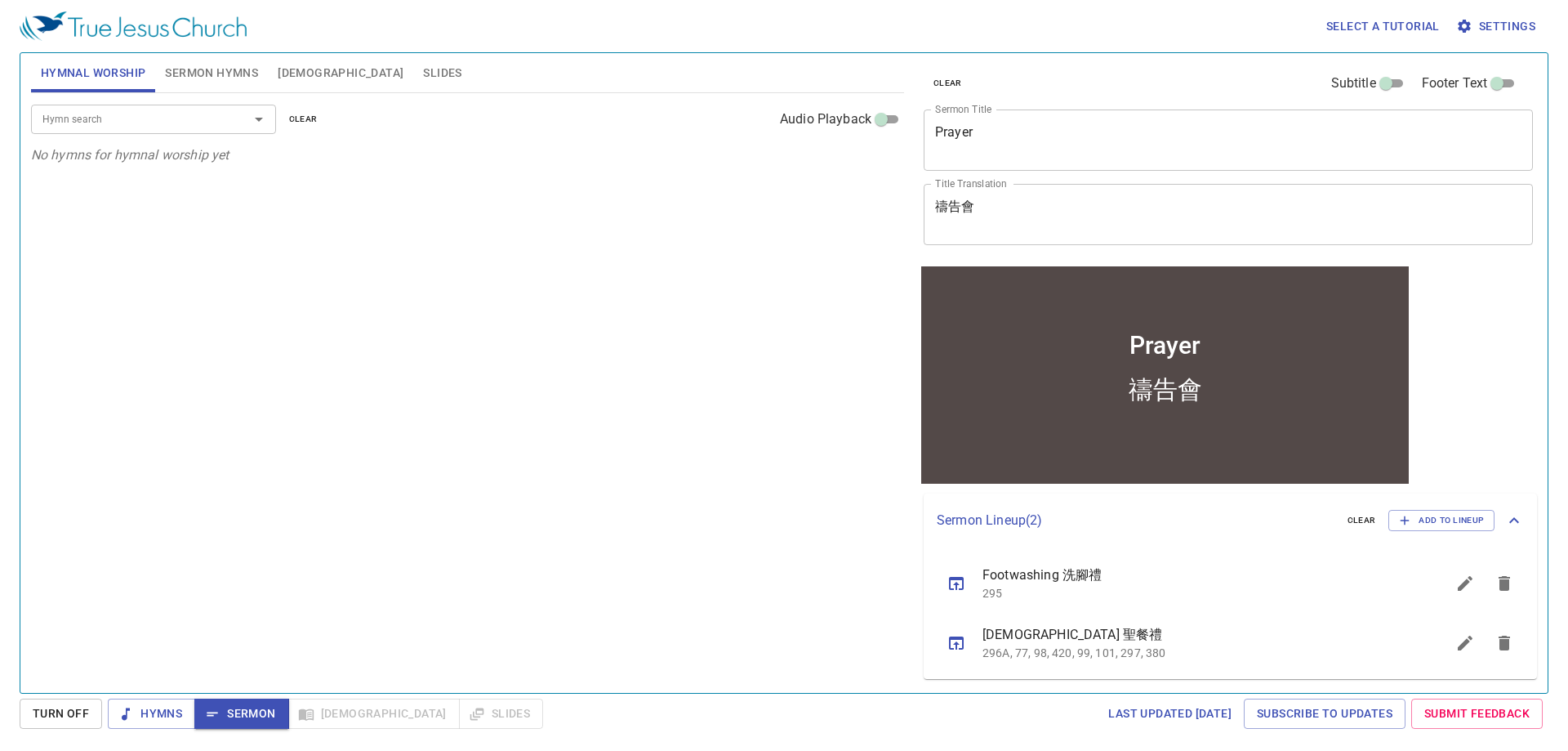
click at [1465, 584] on icon "sermon lineup list" at bounding box center [1465, 584] width 15 height 15
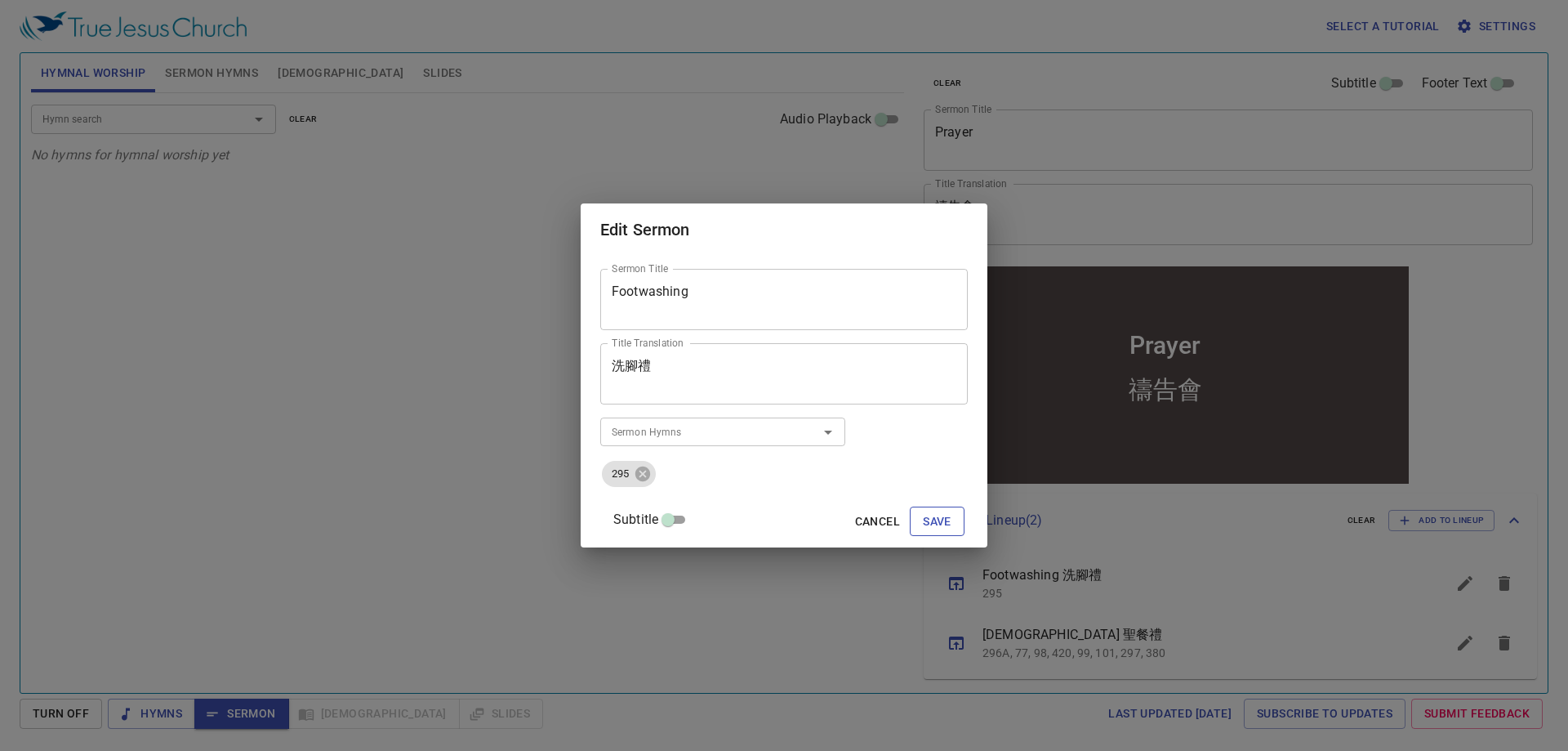
click at [923, 519] on span "Save" at bounding box center [937, 521] width 28 height 21
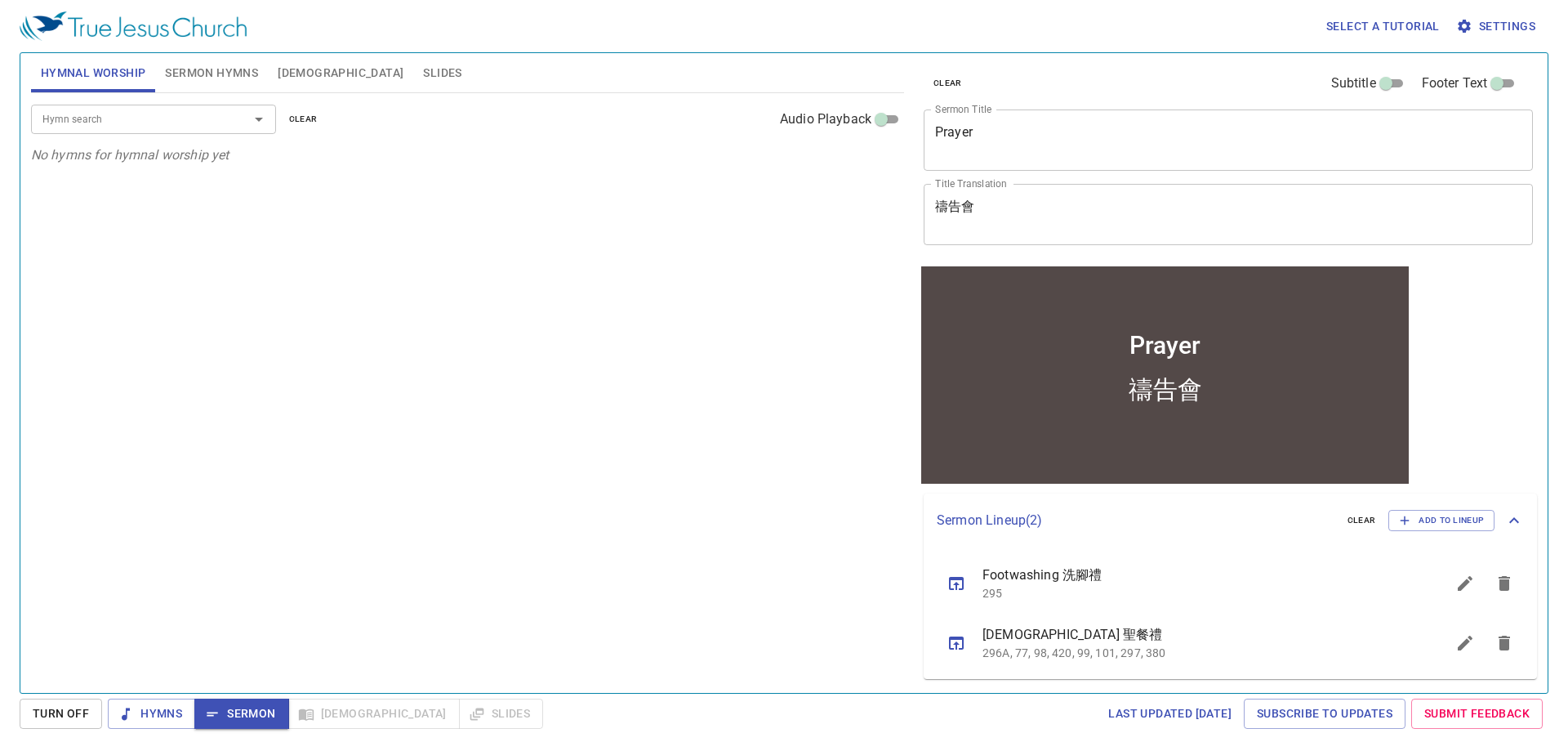
click at [213, 73] on span "Sermon Hymns" at bounding box center [211, 73] width 93 height 21
click at [83, 75] on span "Hymnal Worship" at bounding box center [93, 73] width 105 height 21
click at [117, 132] on div "Hymn search" at bounding box center [153, 119] width 245 height 28
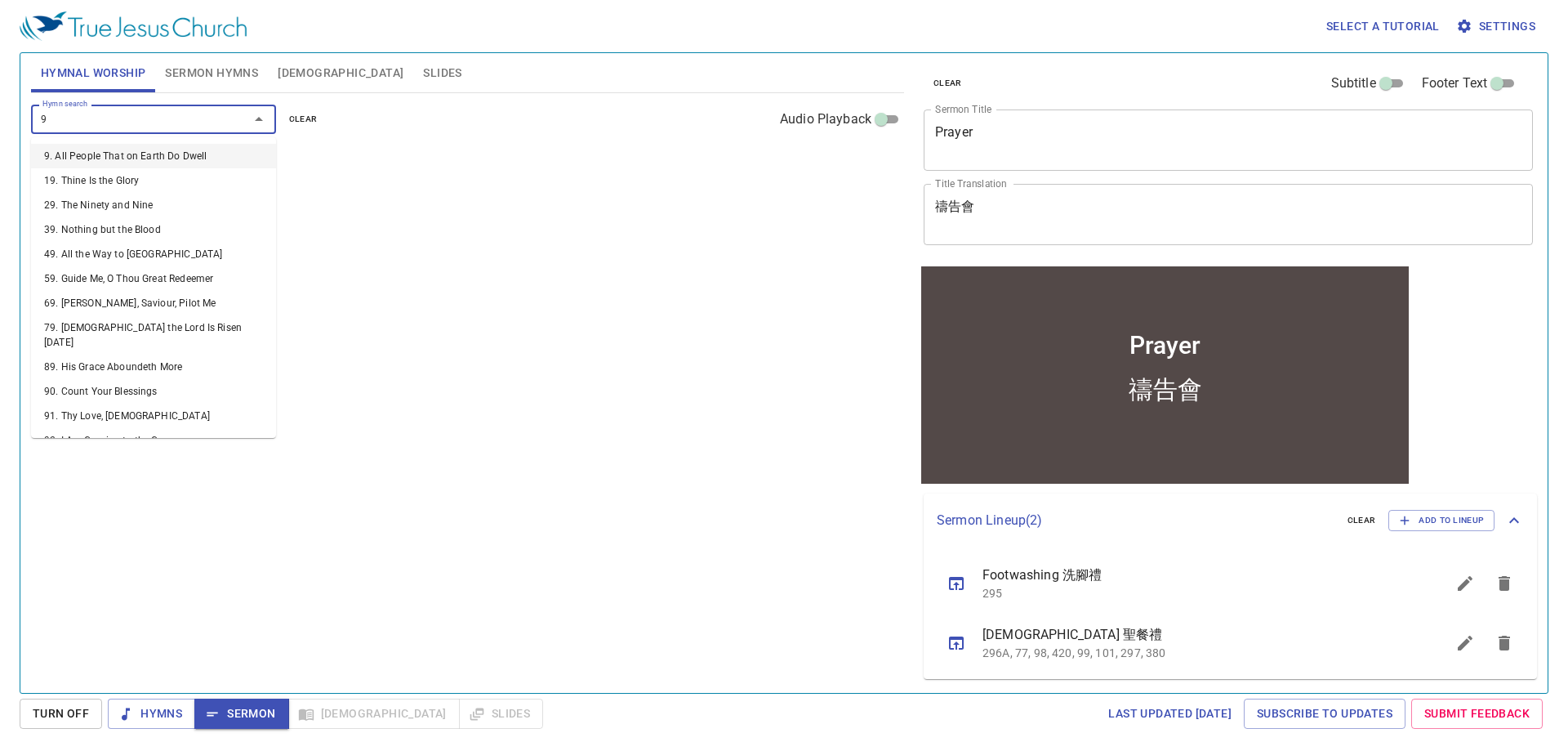
type input "97"
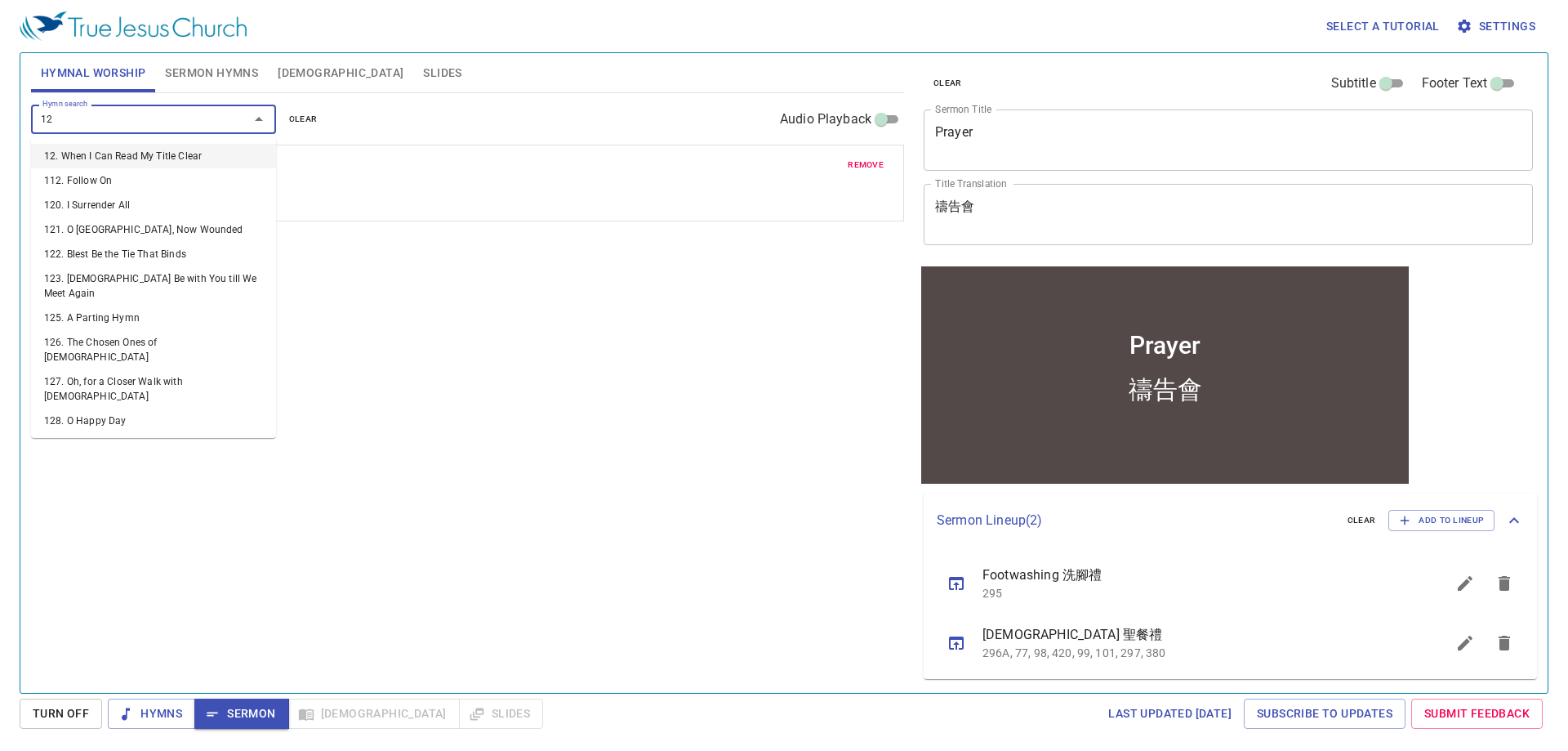
type input "120"
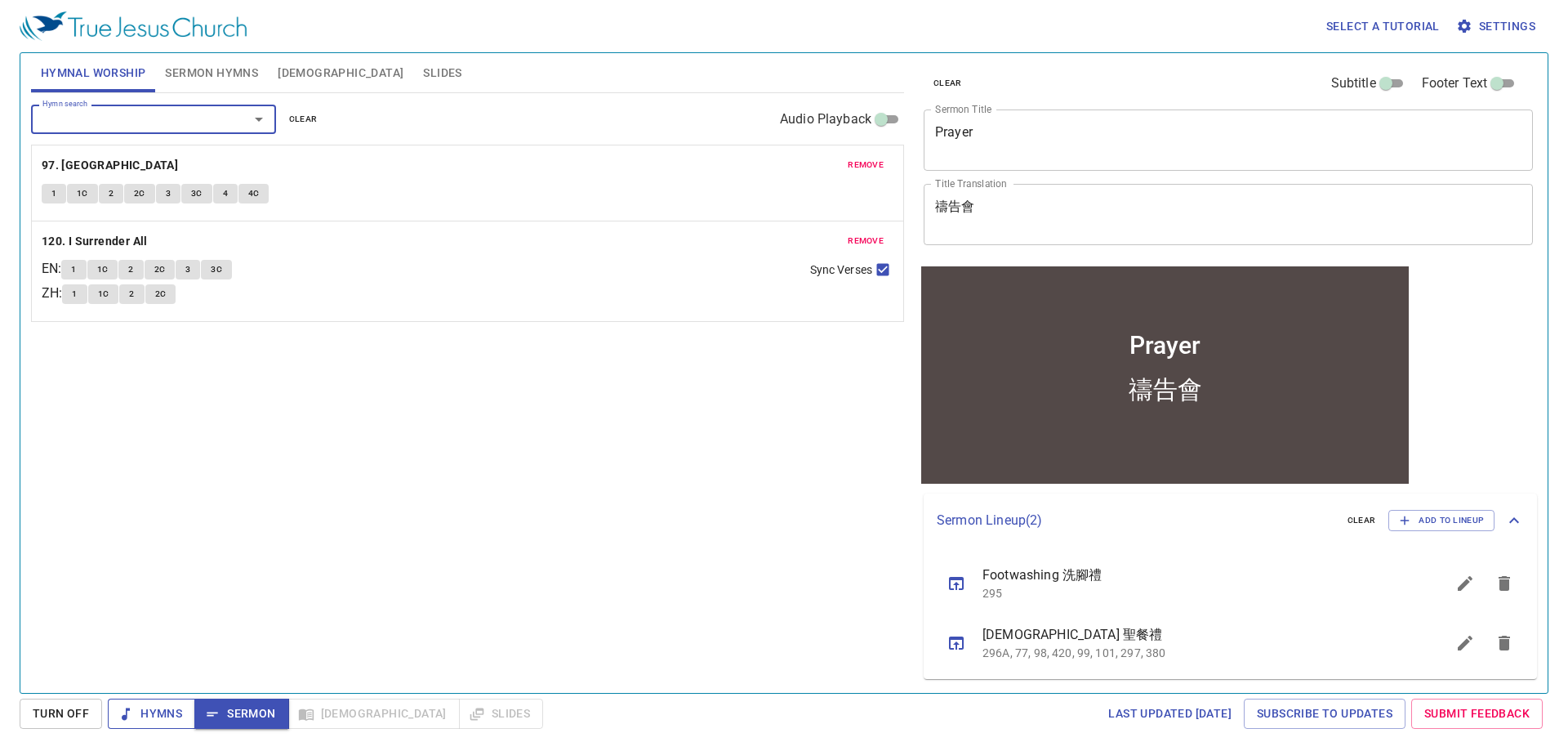
click at [0, 0] on span "Hymns" at bounding box center [0, 0] width 0 height 0
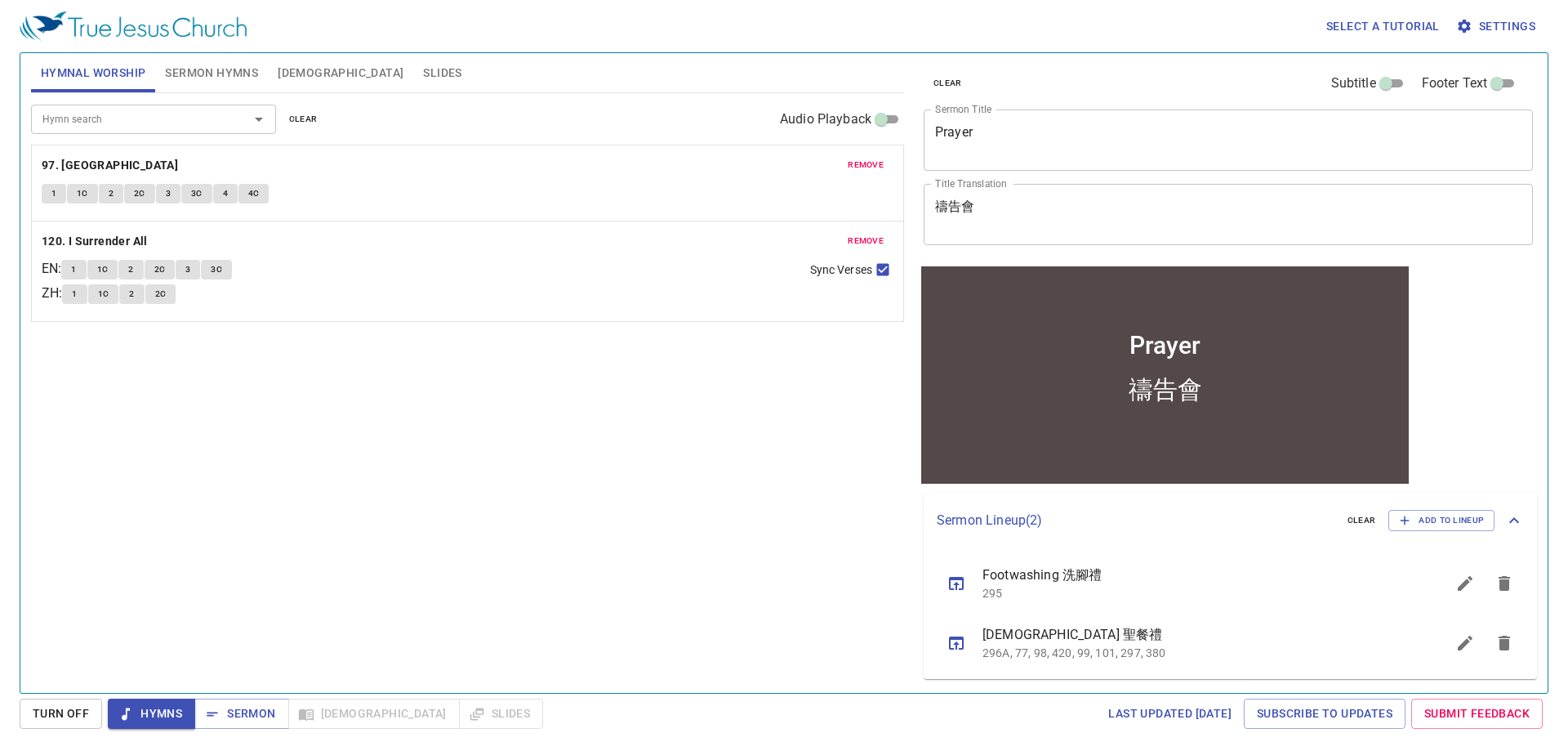
click at [47, 193] on button "1" at bounding box center [54, 194] width 25 height 20
click at [79, 196] on span "1C" at bounding box center [83, 194] width 12 height 15
click at [110, 190] on span "2" at bounding box center [111, 194] width 5 height 15
click at [141, 198] on span "2C" at bounding box center [140, 194] width 12 height 15
click at [167, 193] on span "3" at bounding box center [168, 194] width 5 height 15
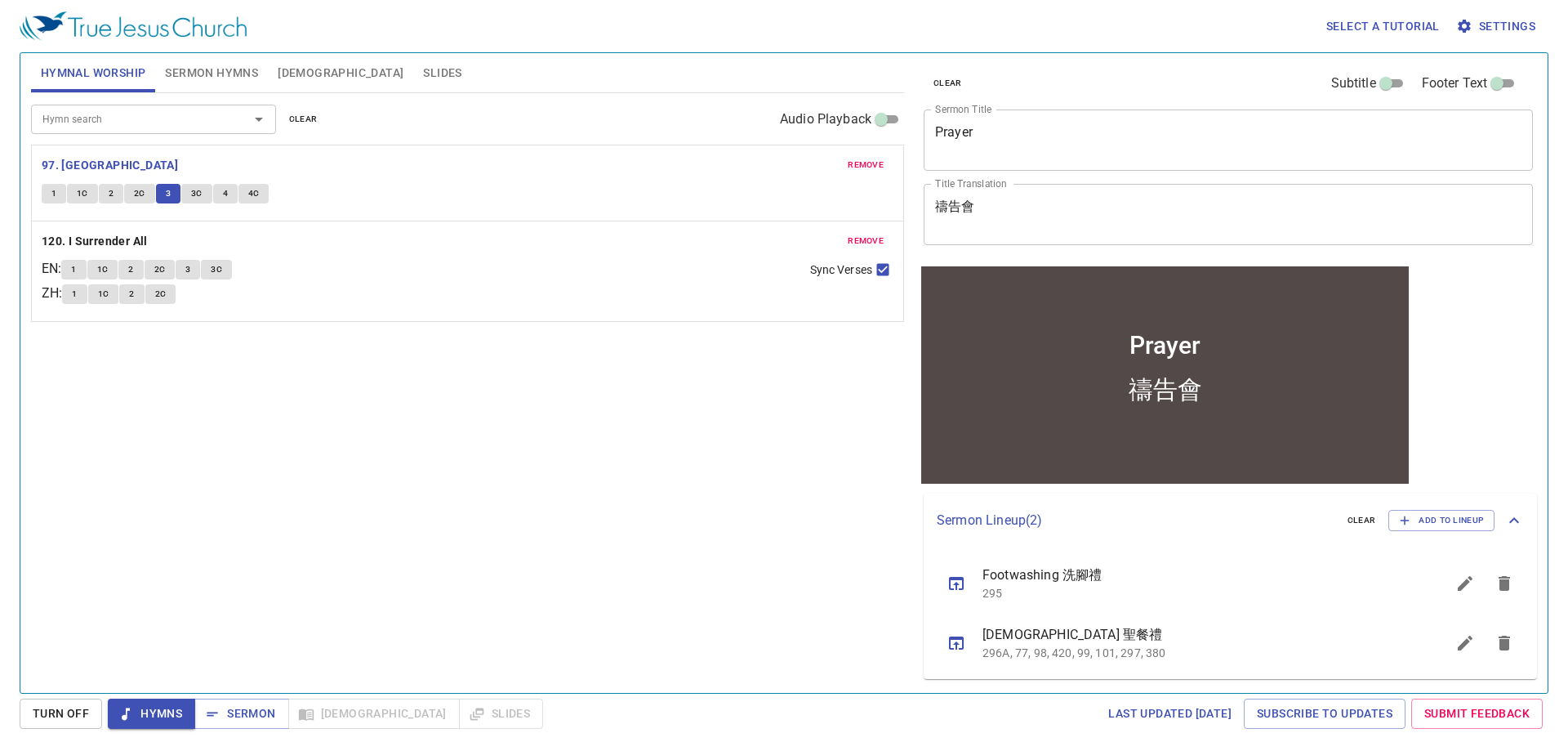
click at [188, 193] on button "3C" at bounding box center [196, 194] width 31 height 20
click at [223, 196] on span "4" at bounding box center [225, 194] width 5 height 15
click at [255, 193] on span "4C" at bounding box center [254, 194] width 12 height 15
click at [0, 0] on icon "sermon lineup list" at bounding box center [0, 0] width 0 height 0
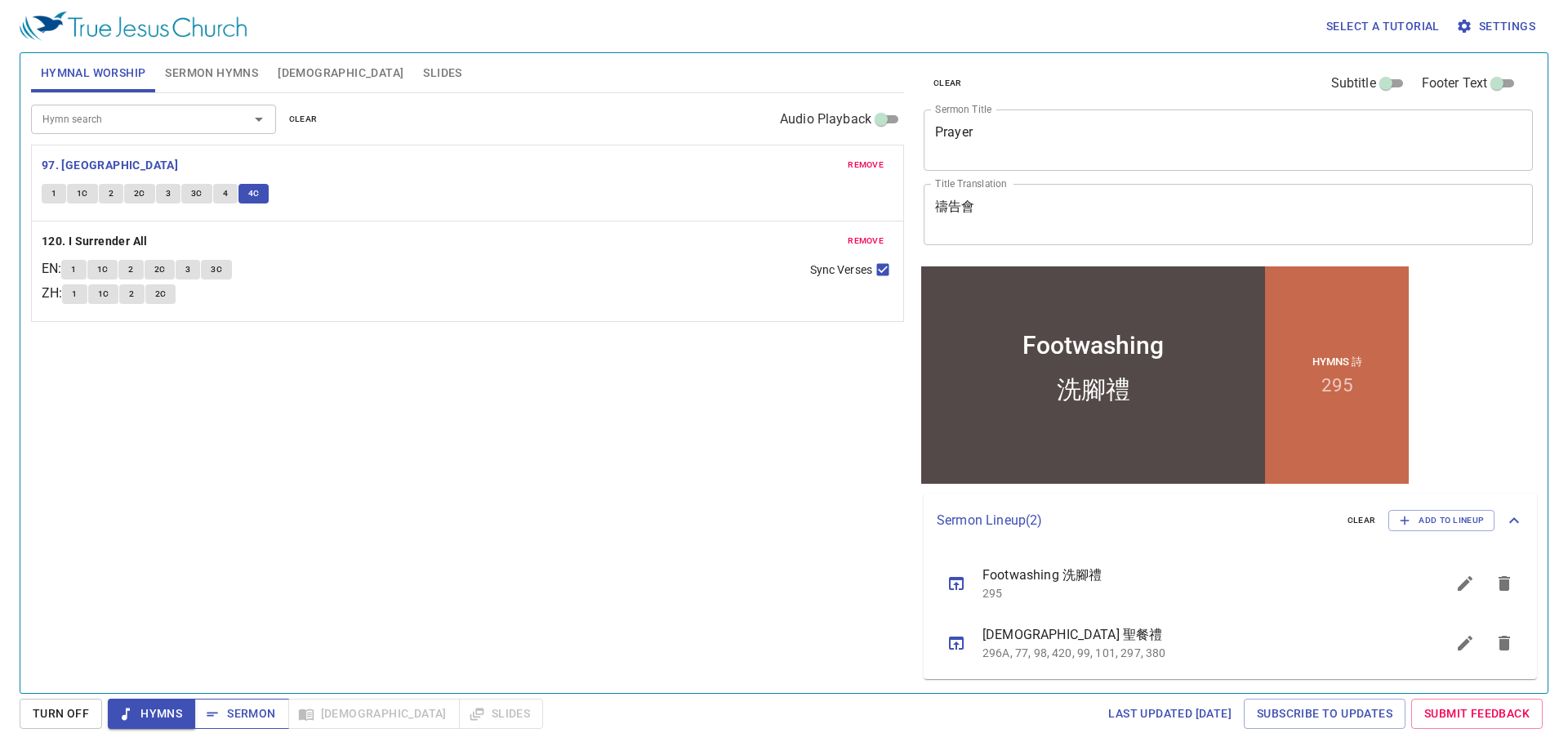
click at [251, 710] on span "Sermon" at bounding box center [241, 714] width 68 height 21
click at [312, 491] on div "Hymn search Hymn search clear Audio Playback remove 97. Ivory Palaces 1 1C 2 2C…" at bounding box center [467, 385] width 874 height 586
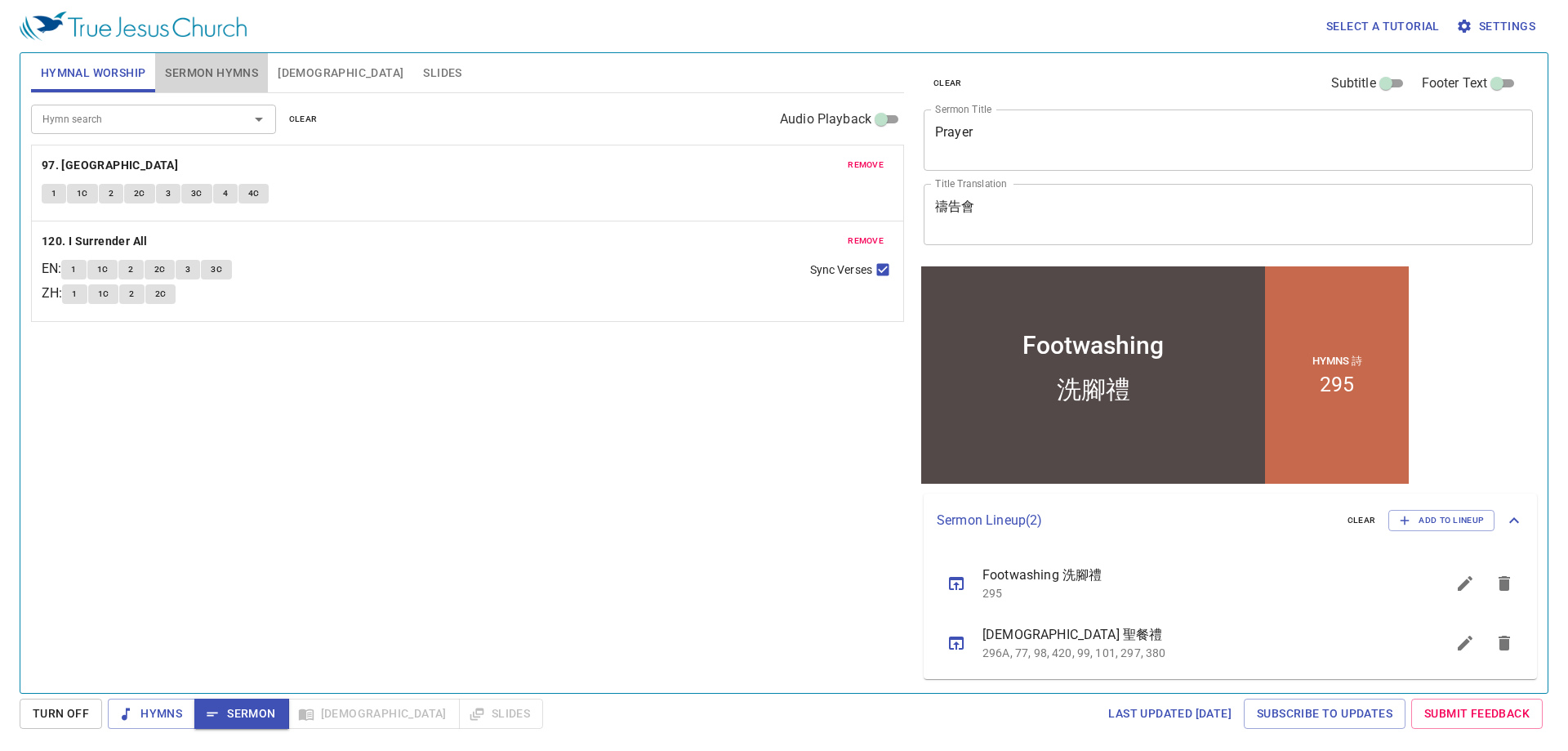
click at [247, 73] on span "Sermon Hymns" at bounding box center [211, 73] width 93 height 21
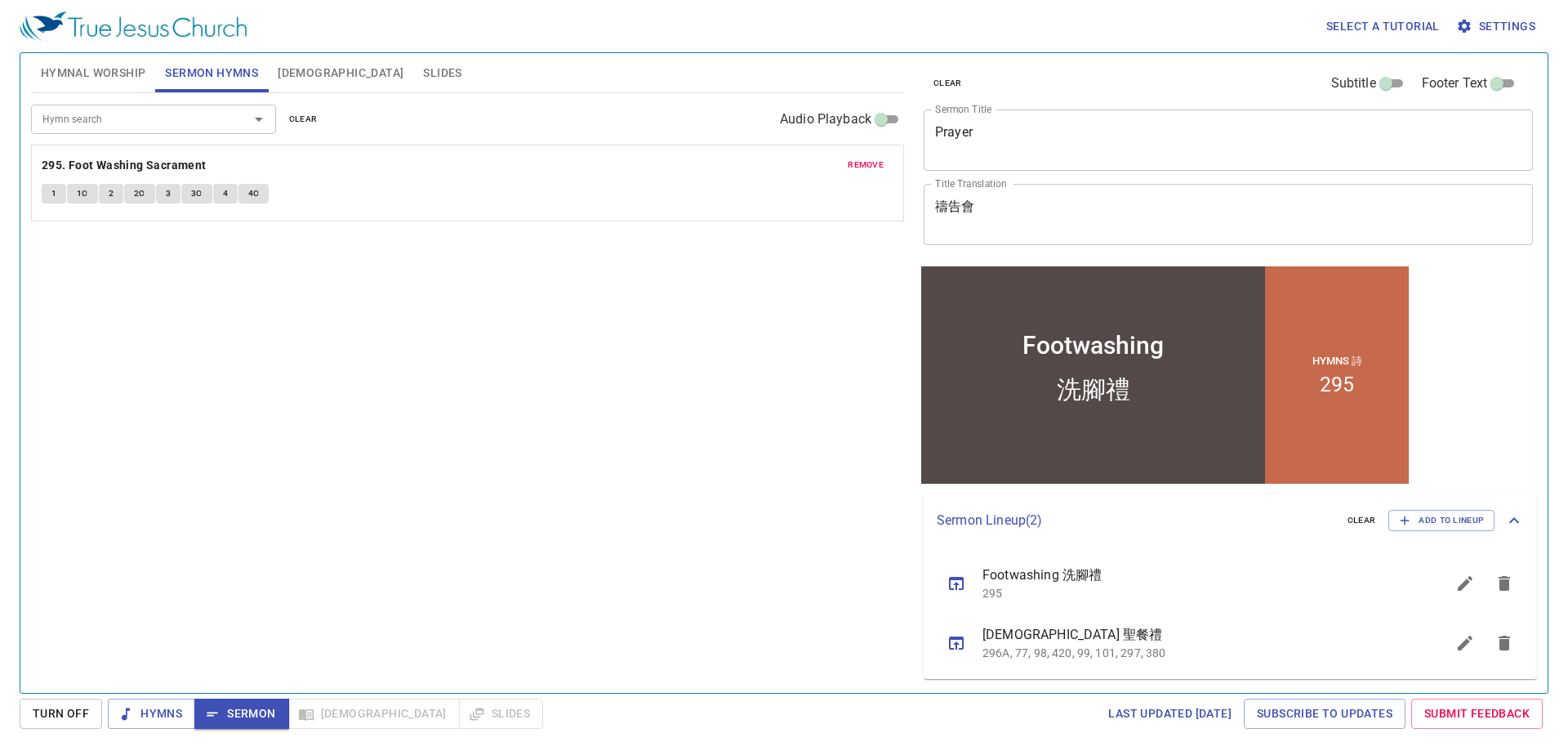
click at [48, 188] on button "1" at bounding box center [54, 194] width 25 height 20
click at [82, 191] on span "1C" at bounding box center [83, 194] width 12 height 15
click at [111, 196] on span "2" at bounding box center [111, 194] width 5 height 15
click at [142, 194] on span "2C" at bounding box center [140, 194] width 12 height 15
click at [172, 191] on button "3" at bounding box center [168, 194] width 25 height 20
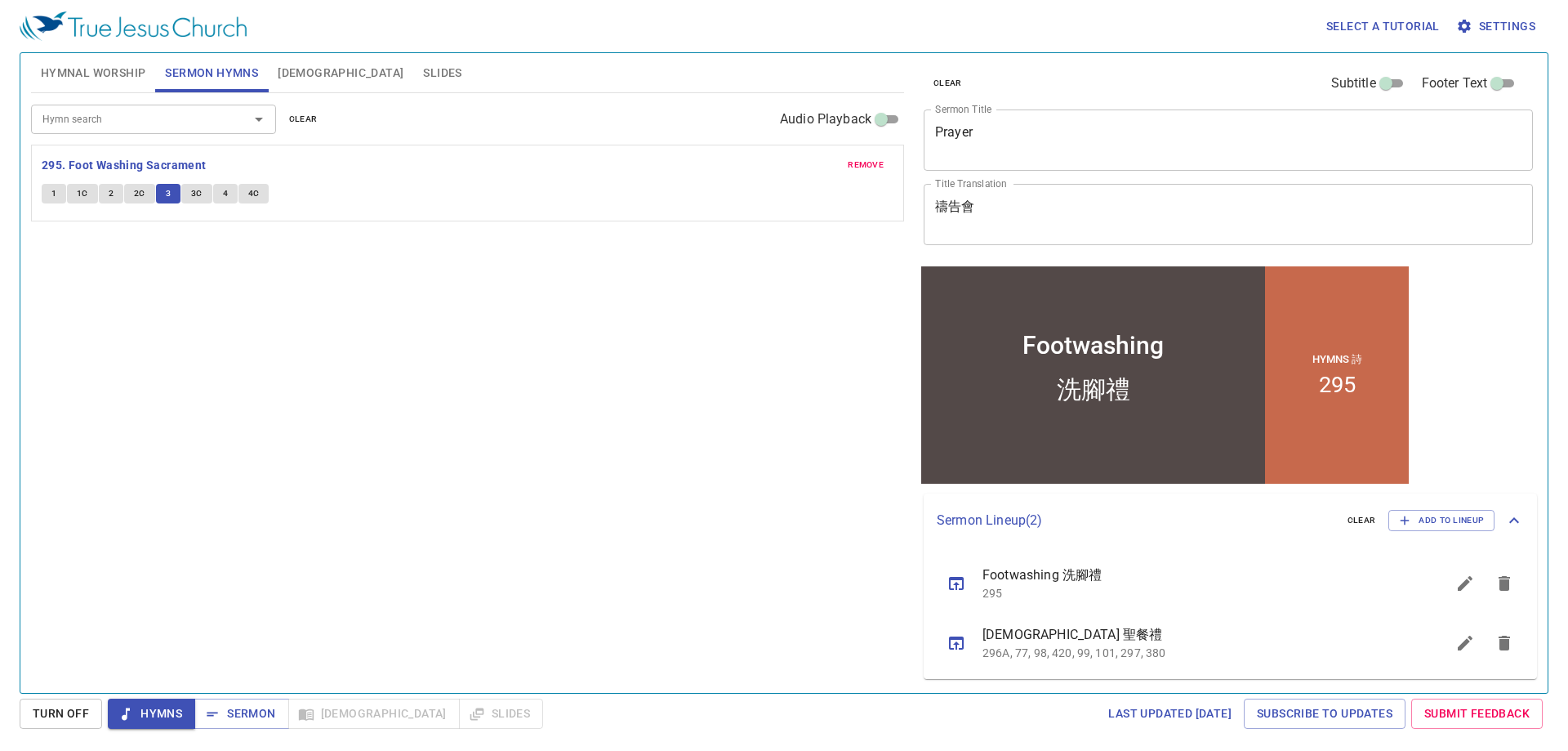
click at [194, 193] on span "3C" at bounding box center [197, 194] width 12 height 15
click at [223, 191] on span "4" at bounding box center [225, 194] width 5 height 15
click at [249, 193] on span "4C" at bounding box center [254, 194] width 12 height 15
click at [235, 705] on span "Sermon" at bounding box center [241, 714] width 68 height 21
click at [304, 80] on span "[DEMOGRAPHIC_DATA]" at bounding box center [341, 73] width 126 height 21
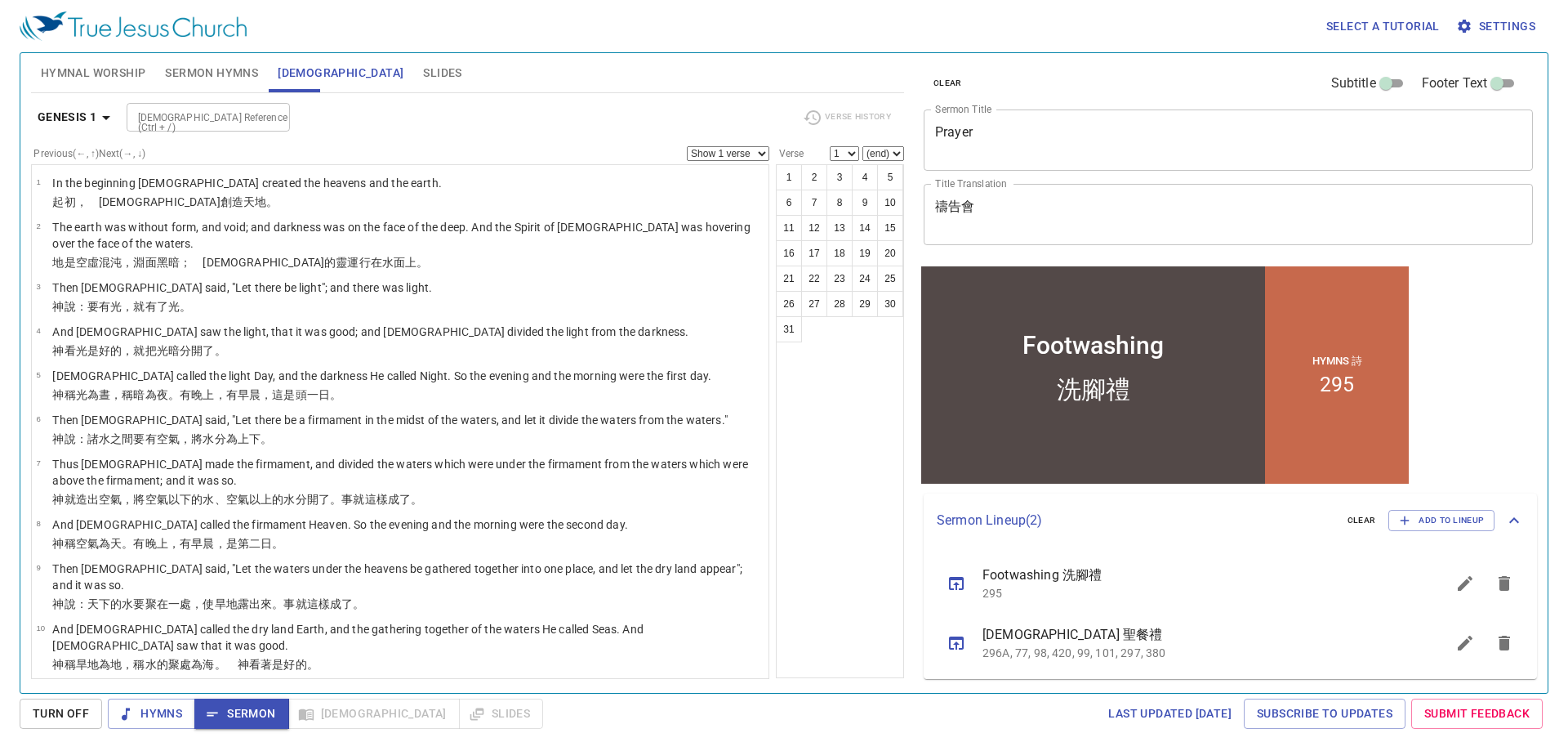
click at [99, 118] on icon "button" at bounding box center [106, 118] width 20 height 20
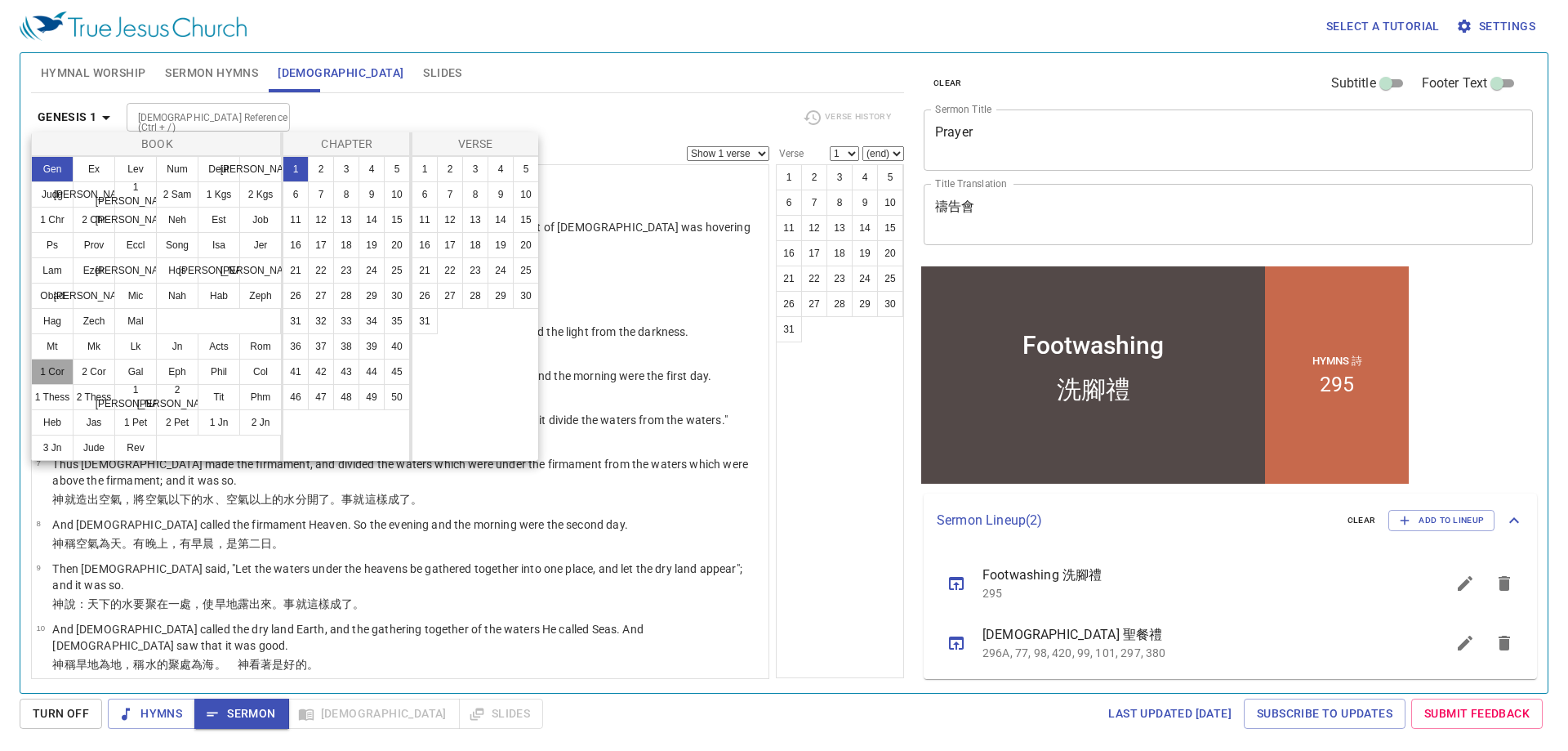
click at [0, 0] on button "1 Cor" at bounding box center [0, 0] width 0 height 0
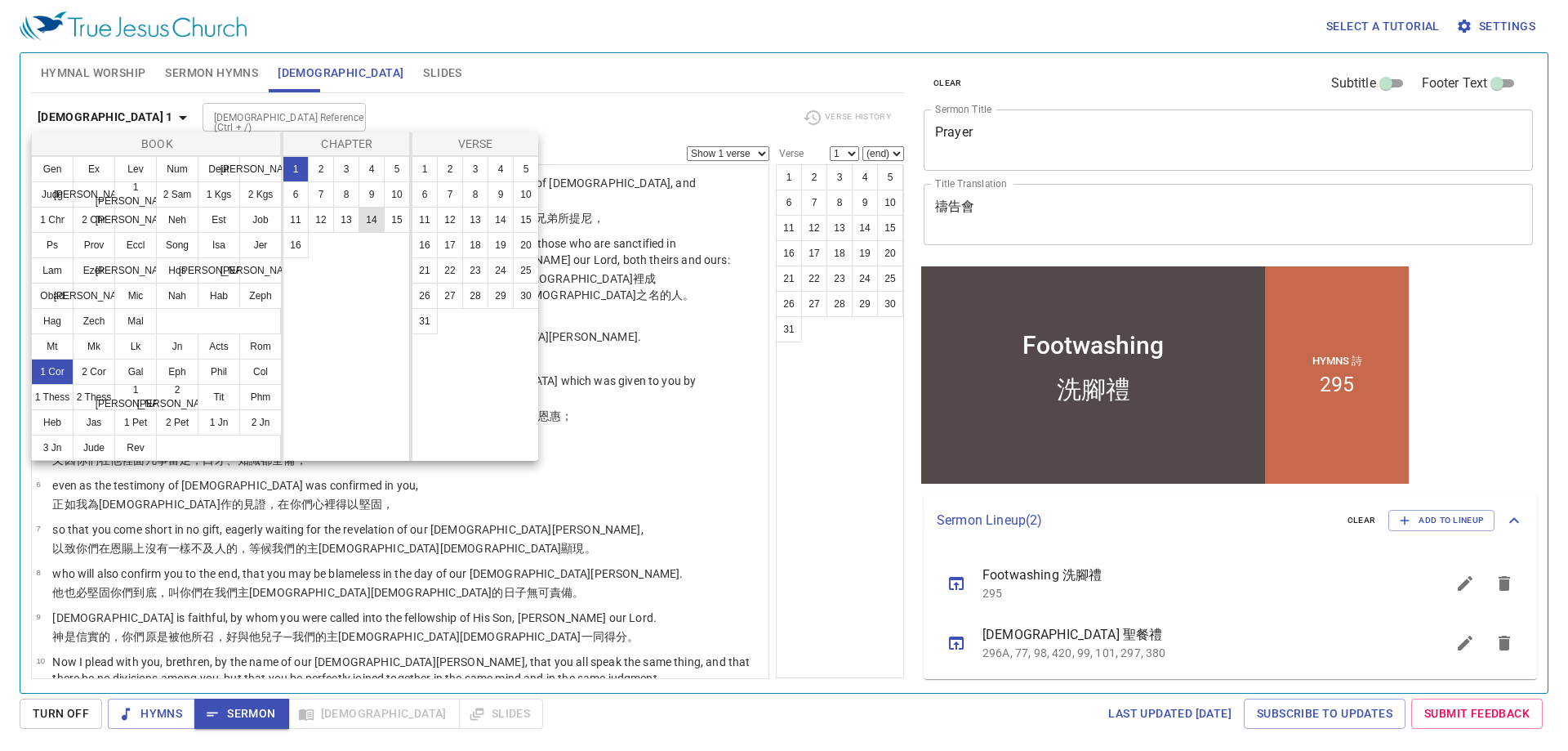
click at [374, 217] on button "14" at bounding box center [372, 220] width 27 height 27
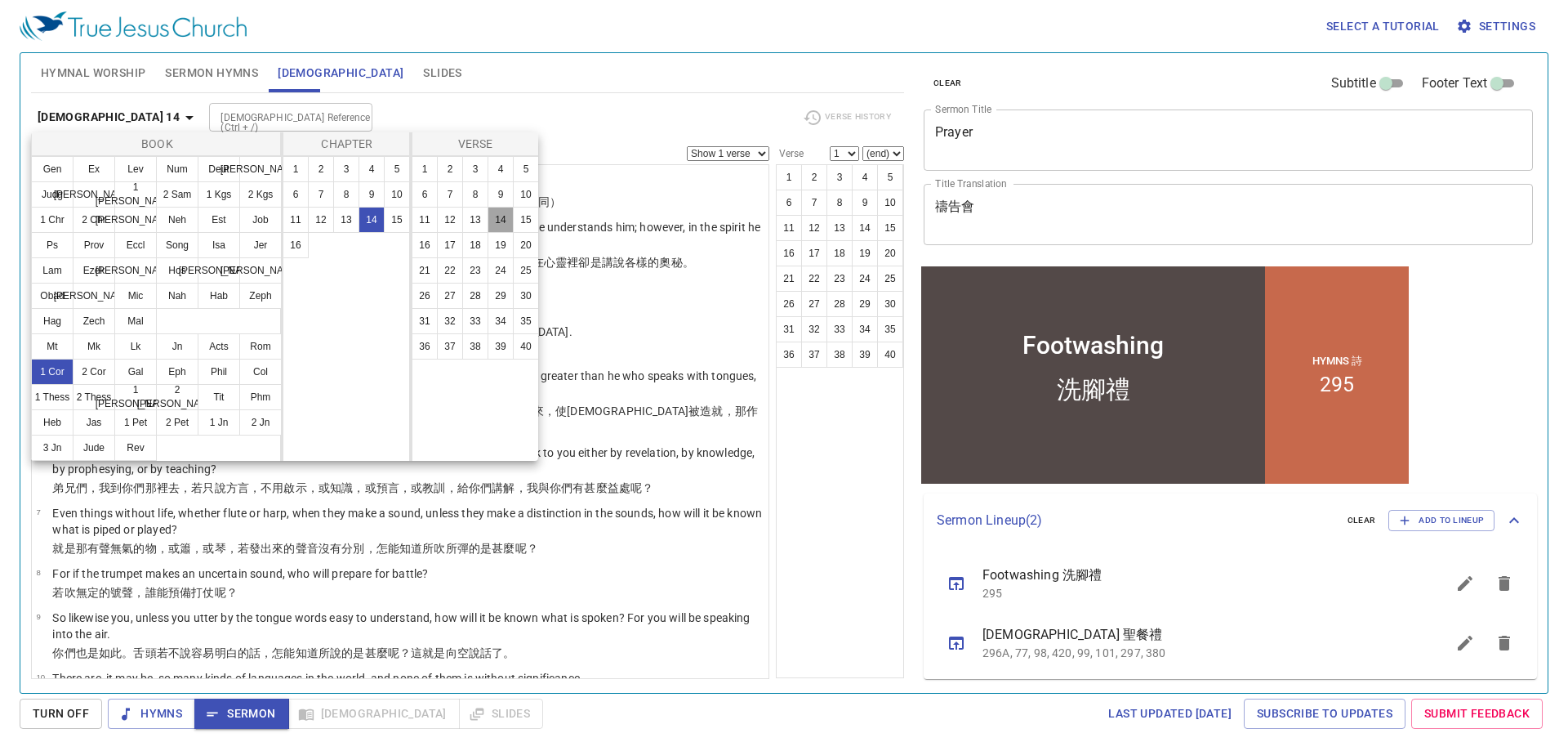
click at [0, 0] on button "14" at bounding box center [0, 0] width 0 height 0
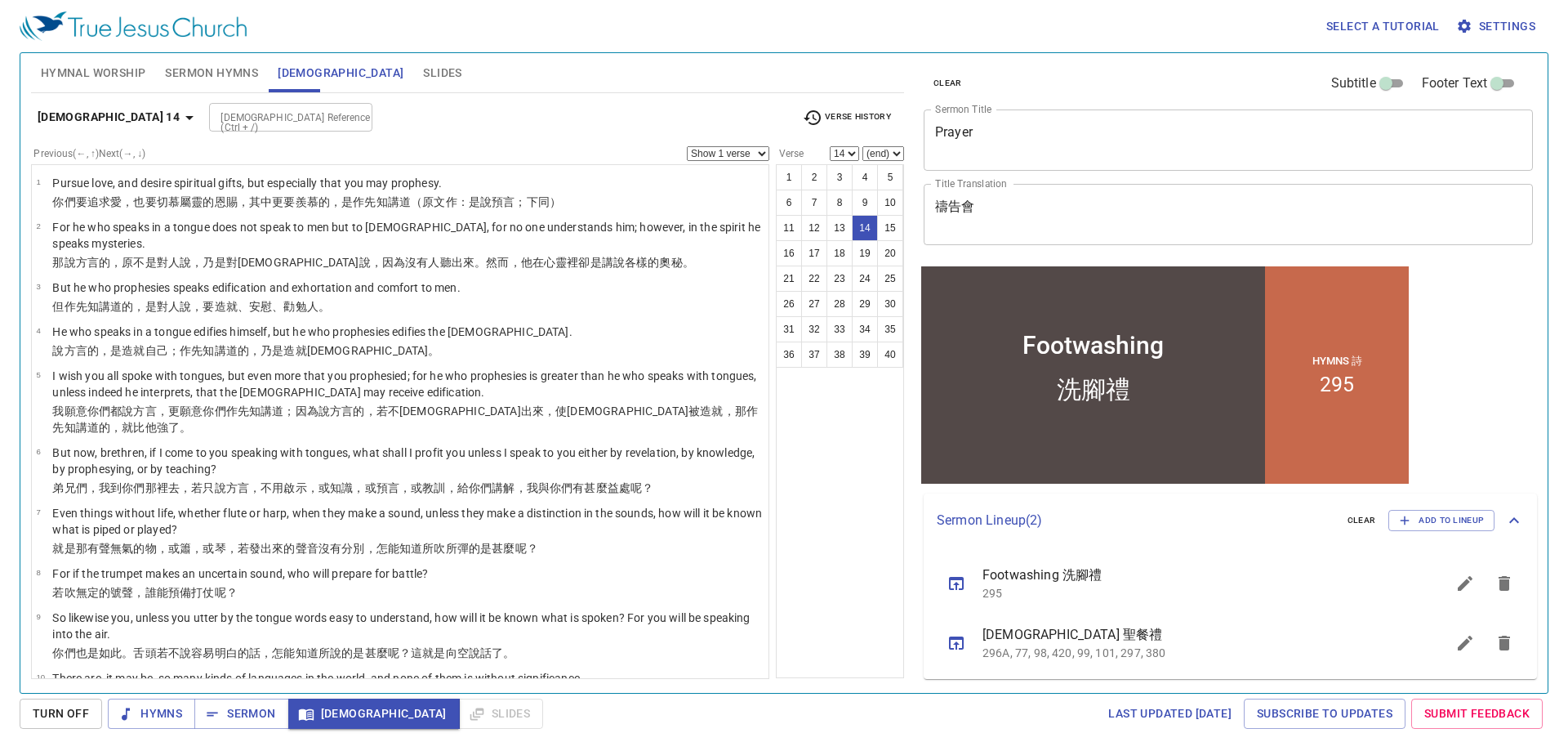
scroll to position [443, 0]
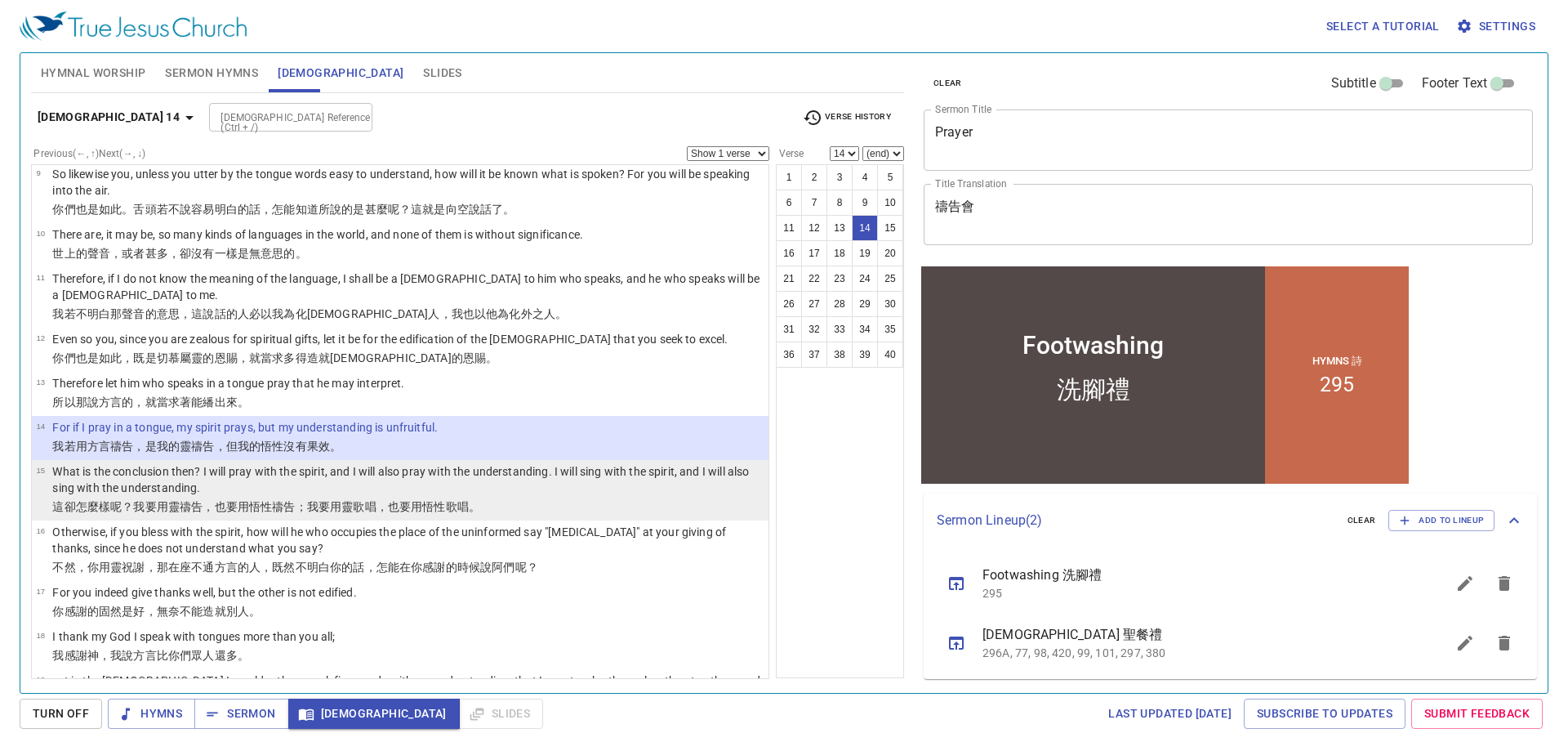
click at [542, 467] on p "What is the conclusion then? I will pray with the spirit, and I will also pray …" at bounding box center [408, 479] width 711 height 32
select select "15"
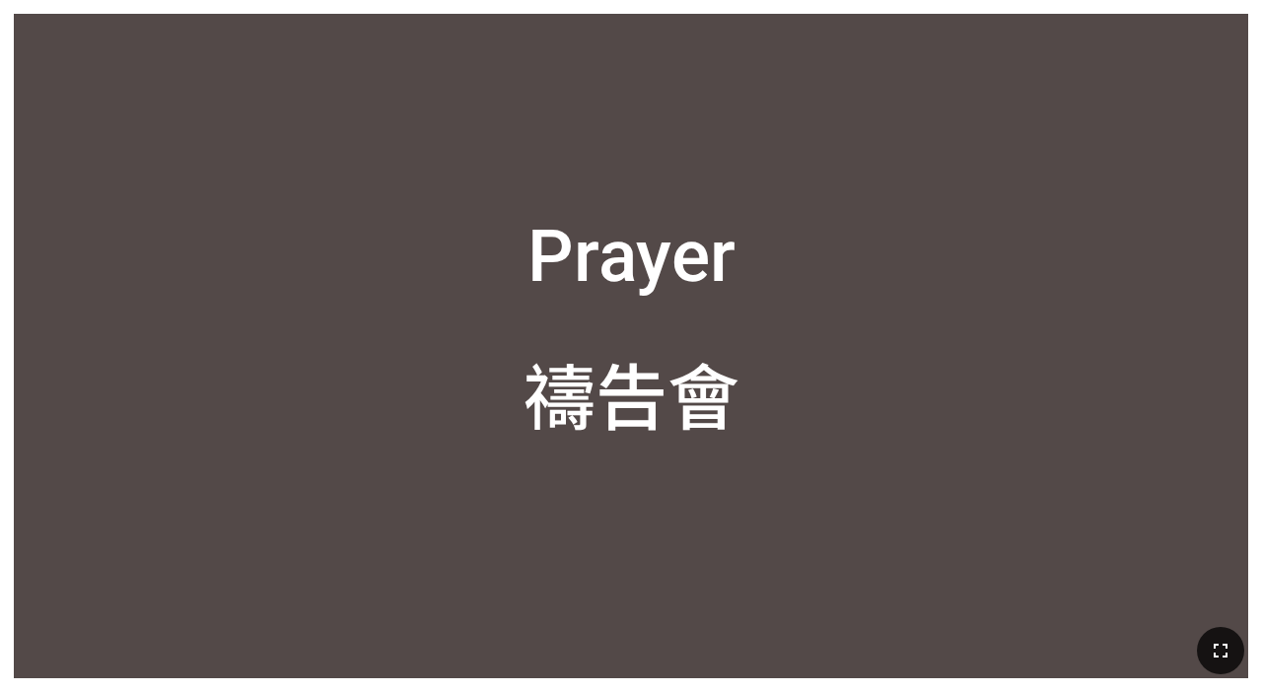
click at [788, 629] on icon "button" at bounding box center [1220, 651] width 24 height 24
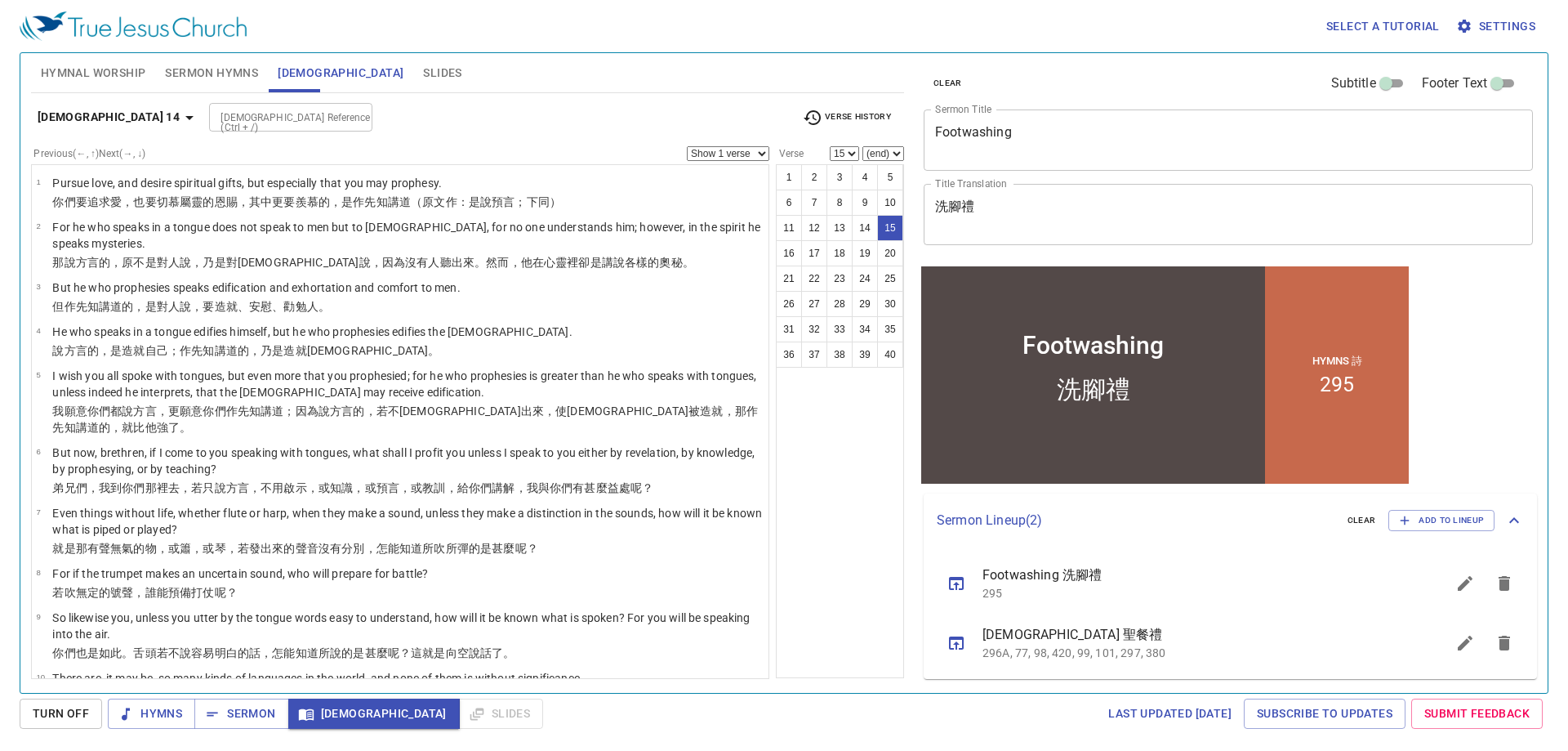
scroll to position [443, 0]
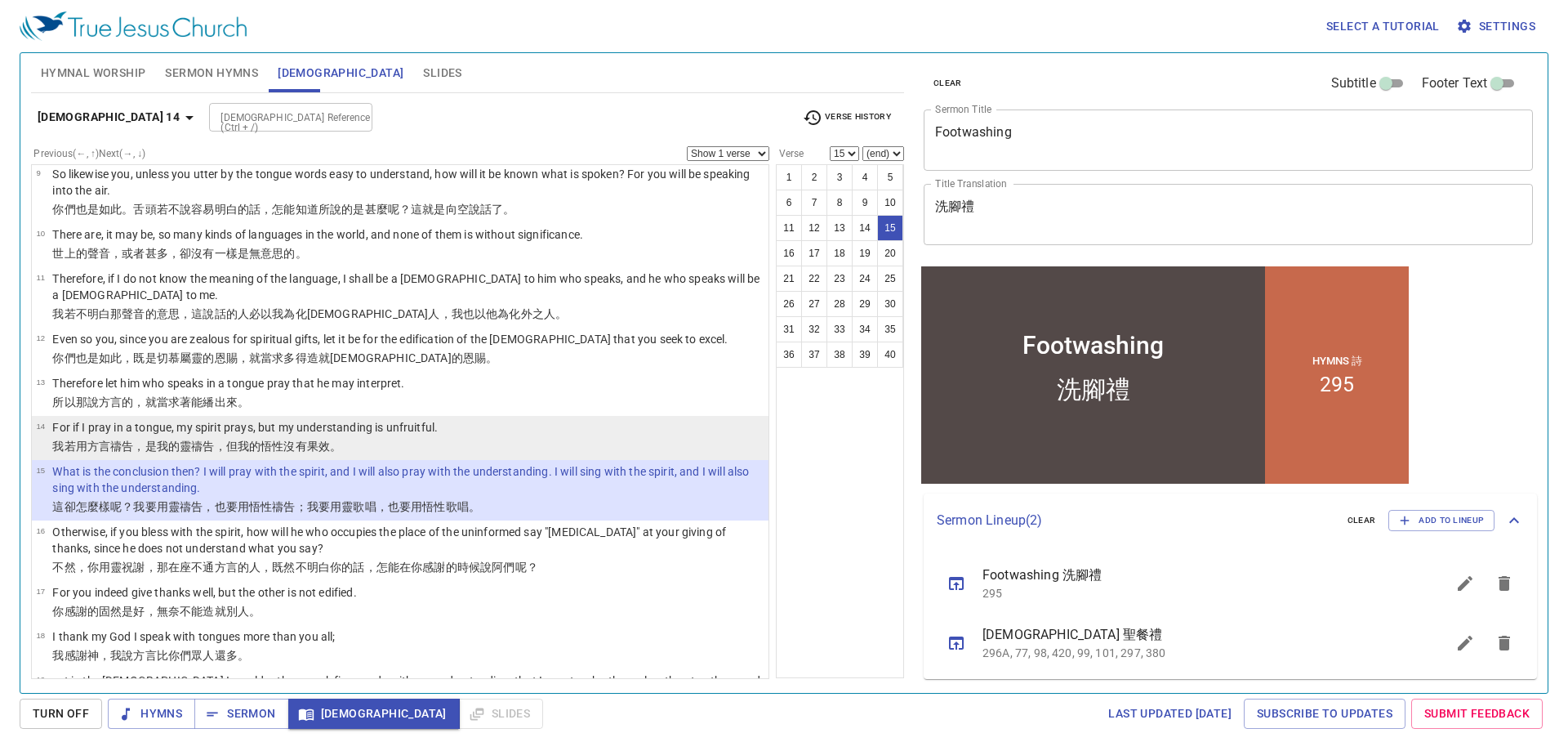
click at [498, 430] on li "14 For if I pray in a tongue, my spirit prays, but my understanding is unfruitf…" at bounding box center [399, 438] width 737 height 44
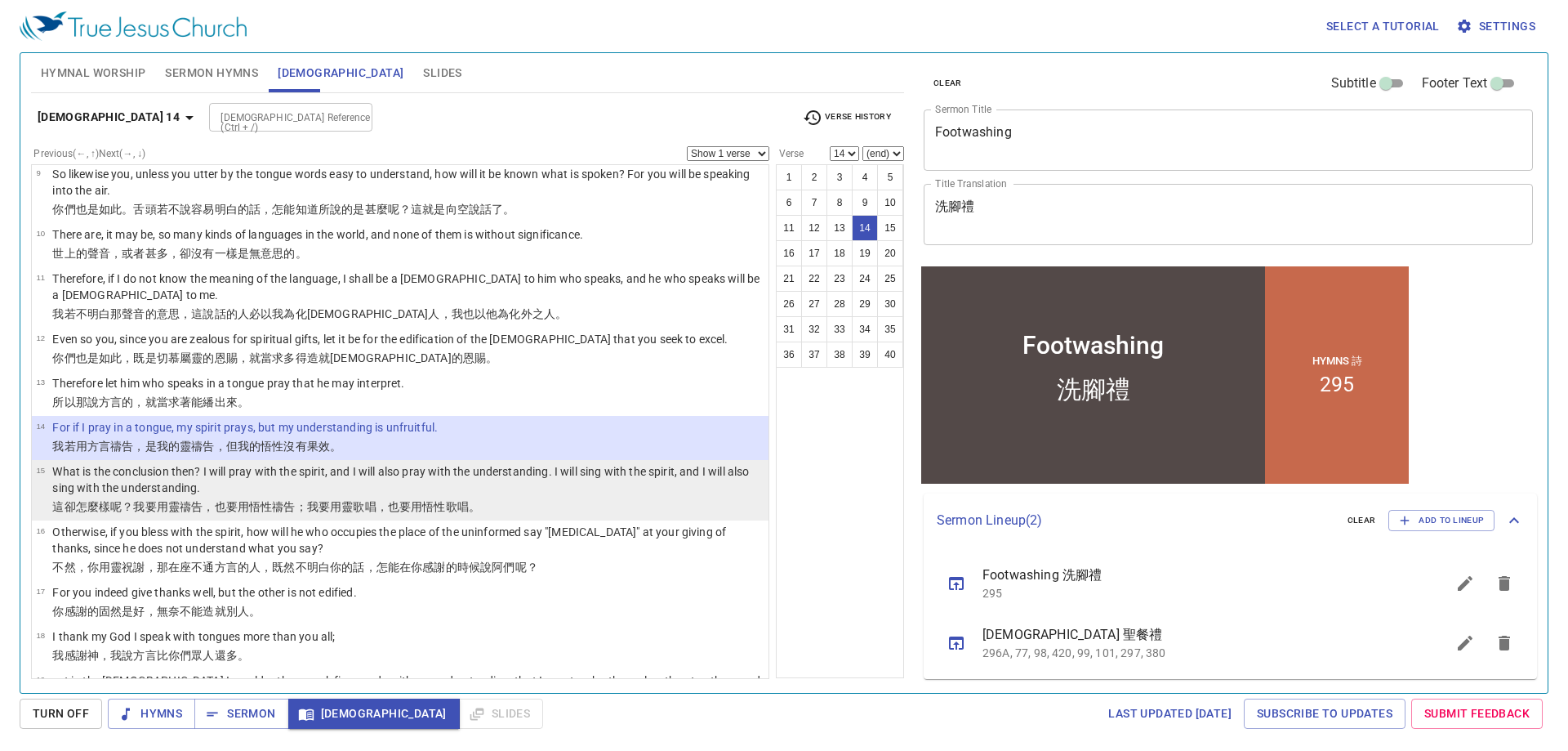
click at [486, 467] on p "What is the conclusion then? I will pray with the spirit, and I will also pray …" at bounding box center [408, 479] width 711 height 32
select select "15"
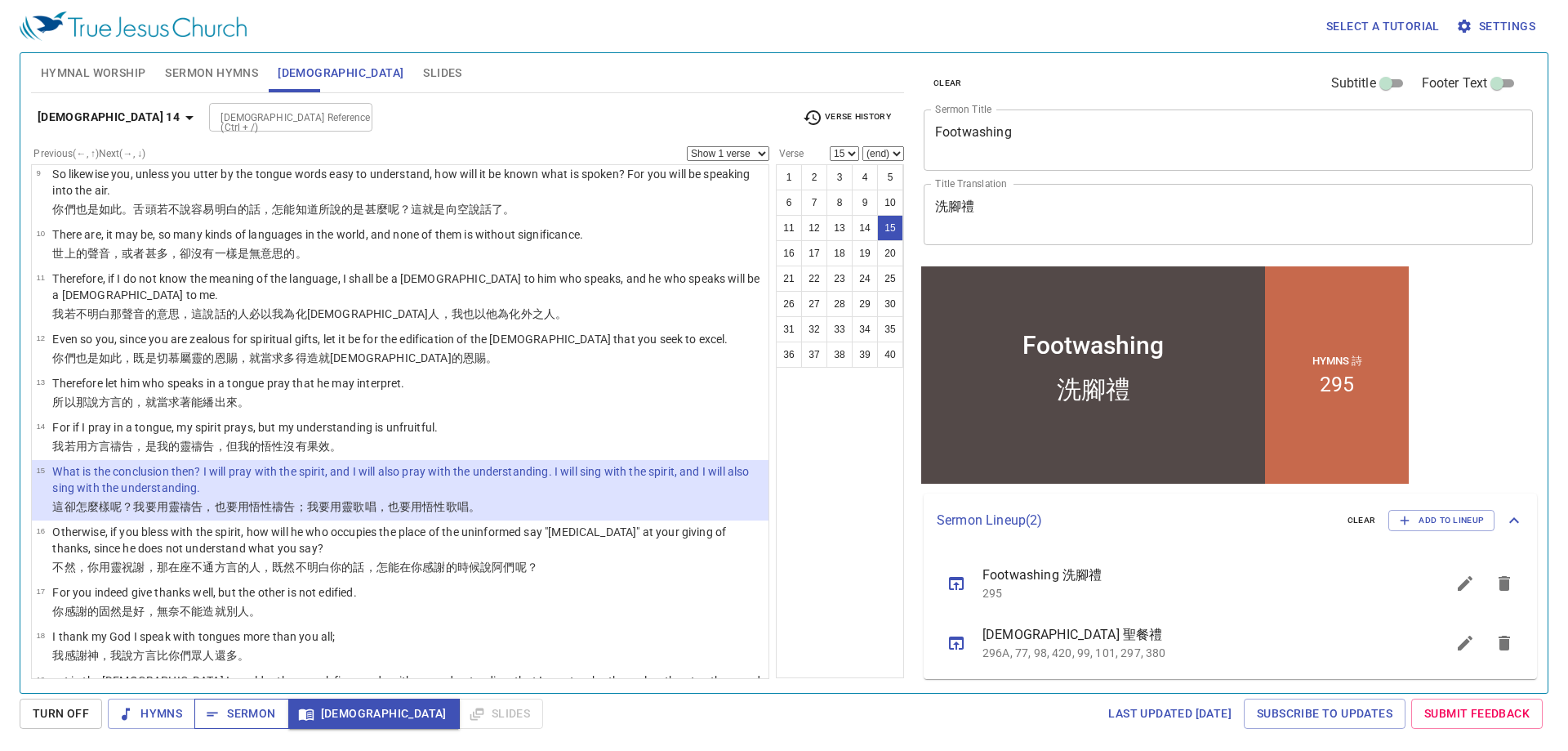
click at [260, 707] on span "Sermon" at bounding box center [241, 714] width 68 height 21
click at [423, 73] on span "Slides" at bounding box center [443, 73] width 38 height 21
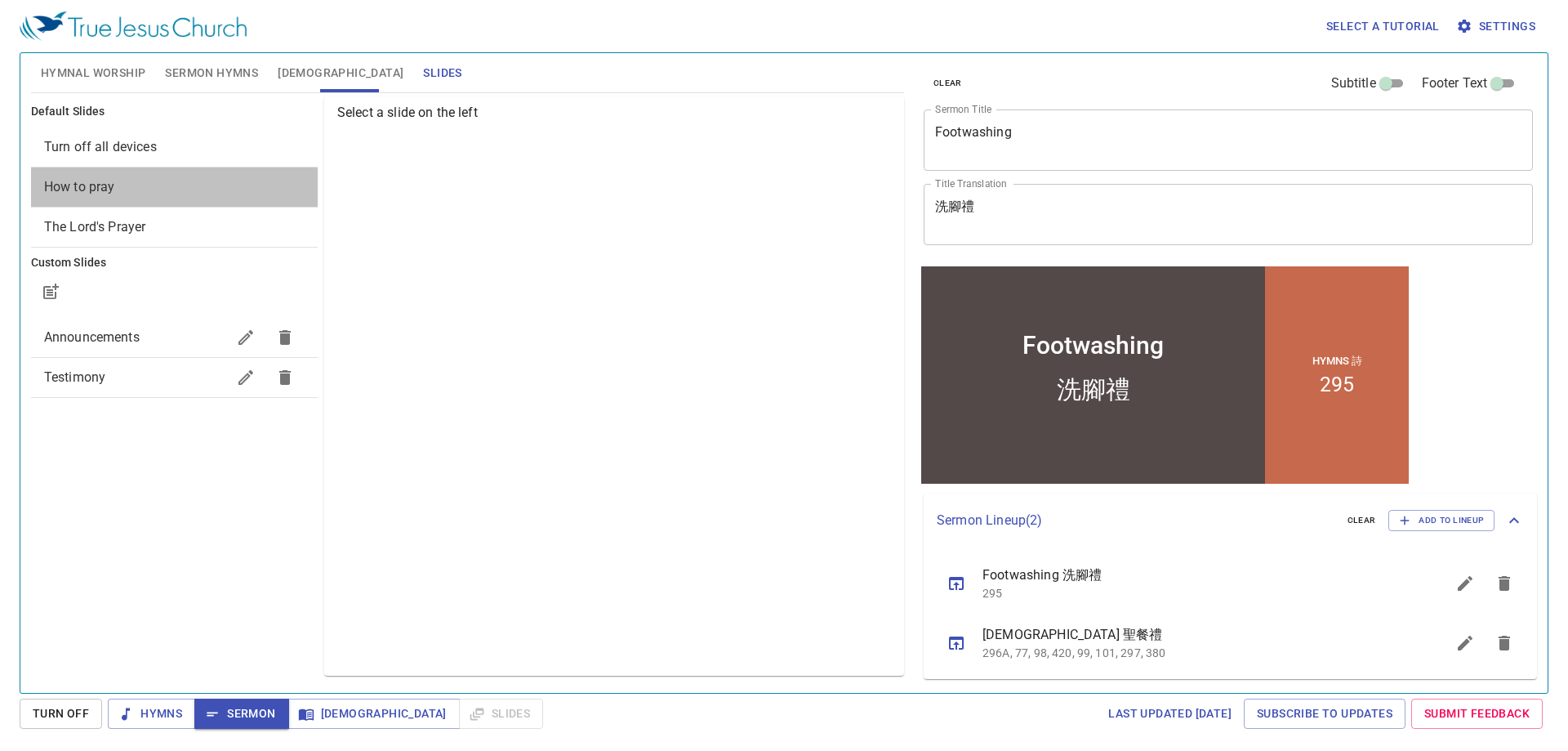
click at [106, 197] on div "How to pray" at bounding box center [174, 187] width 287 height 39
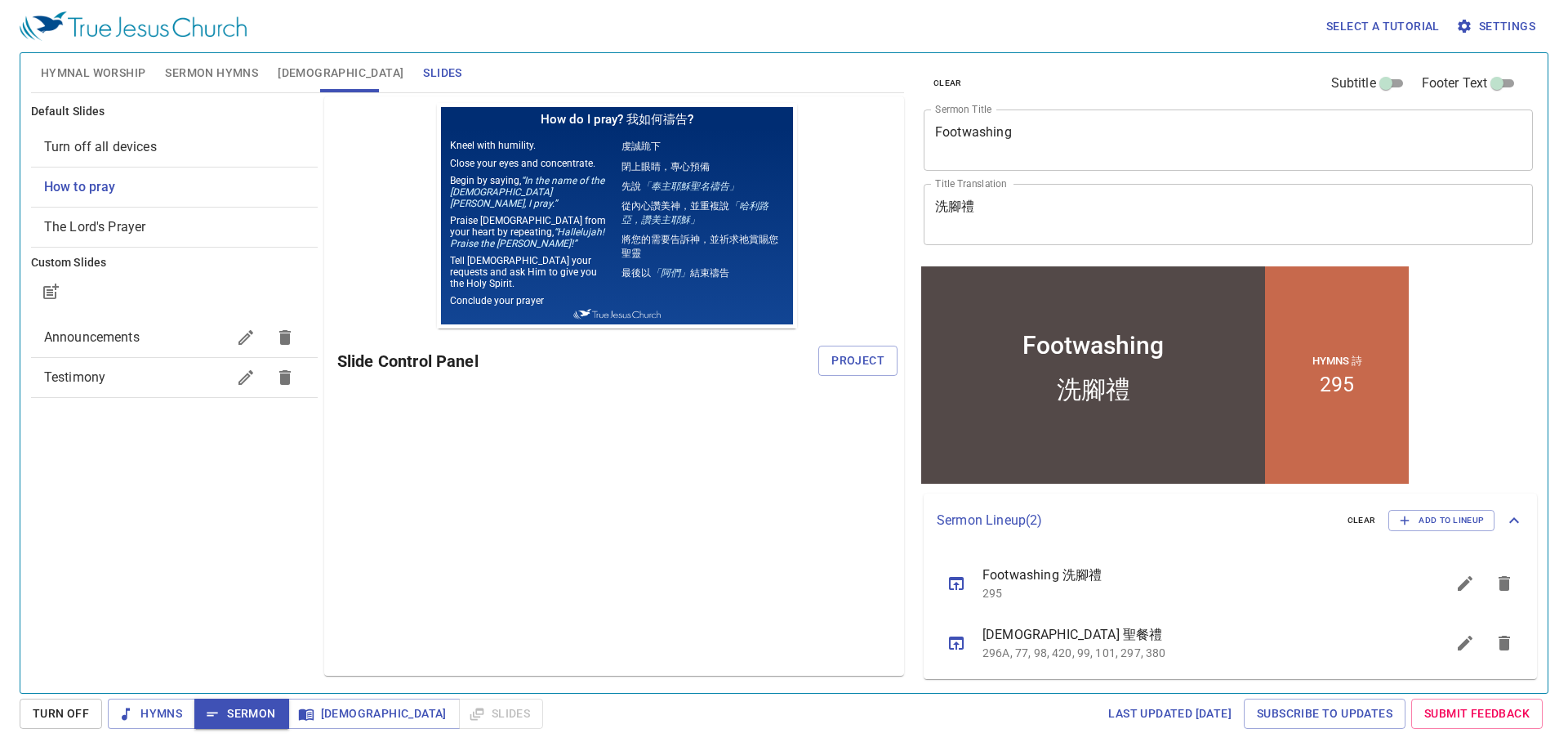
scroll to position [0, 0]
click at [848, 356] on span "Project" at bounding box center [858, 361] width 53 height 21
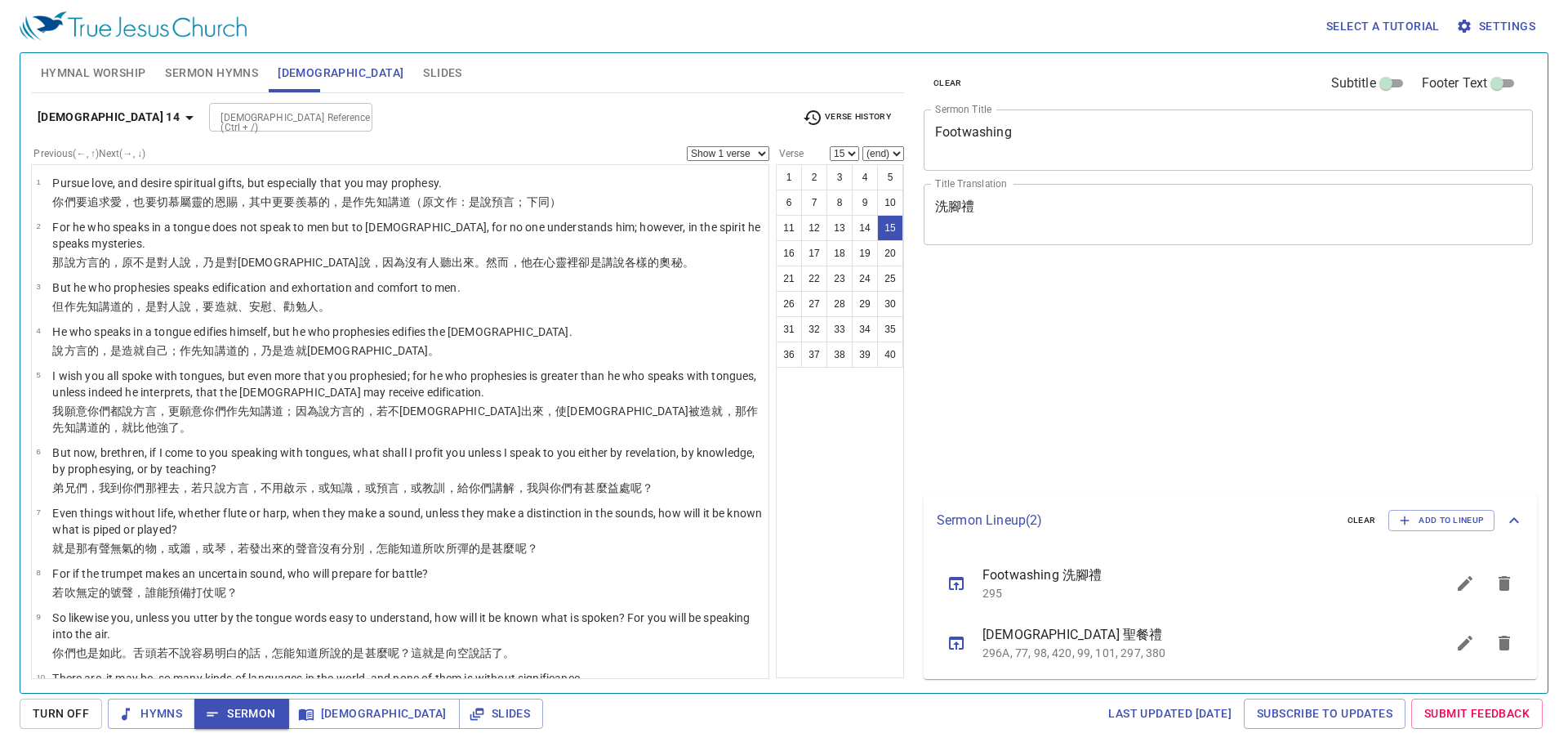
select select "15"
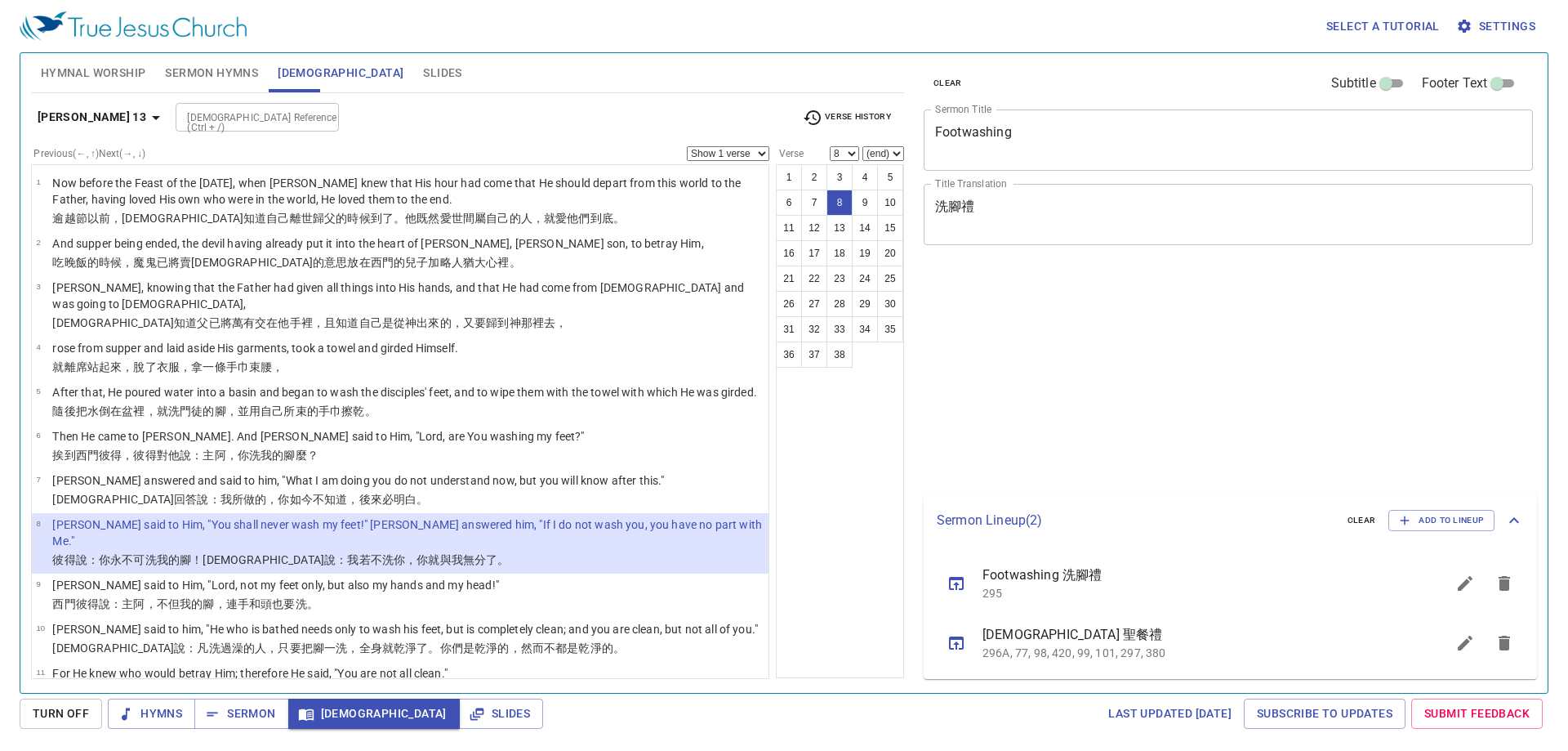
select select "8"
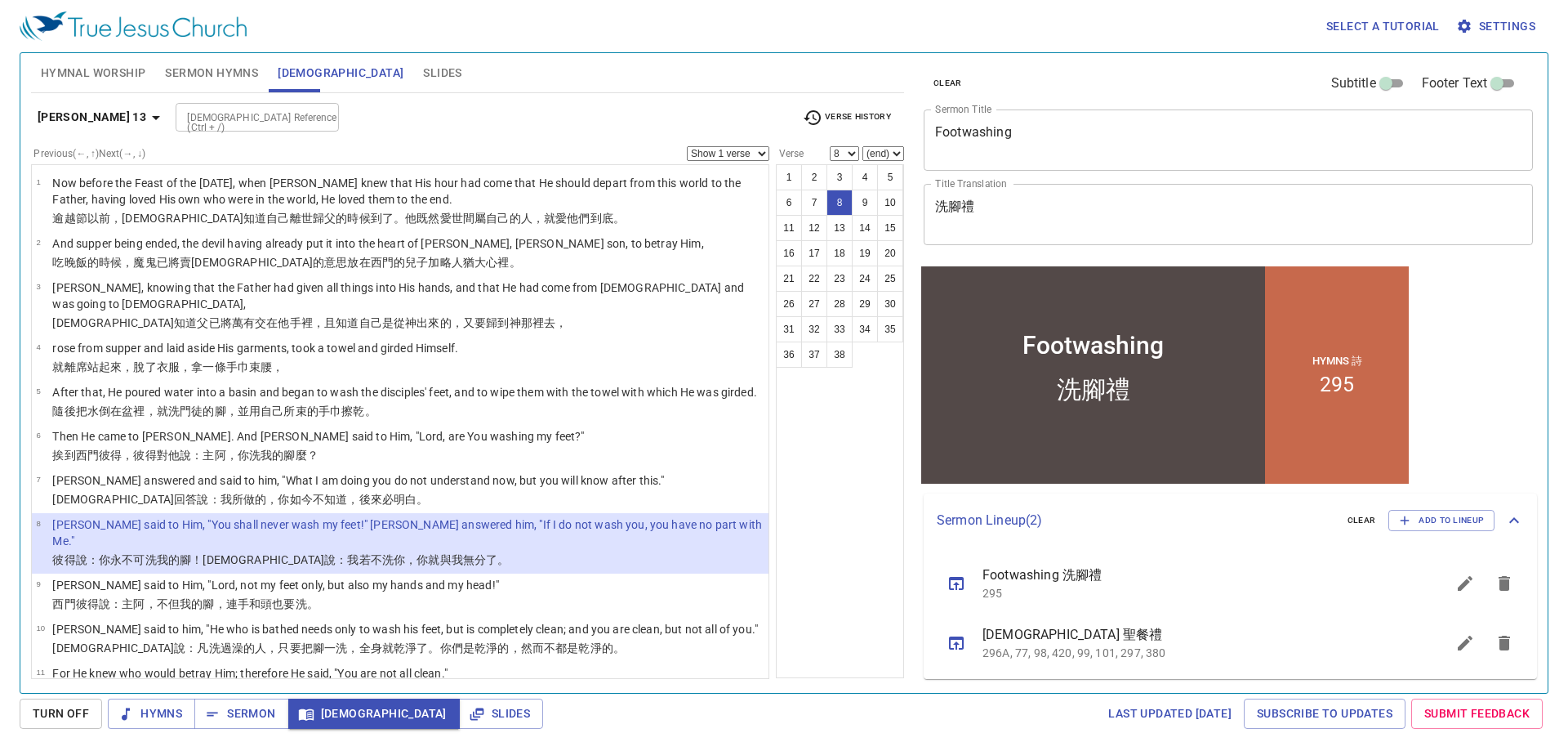
scroll to position [327, 0]
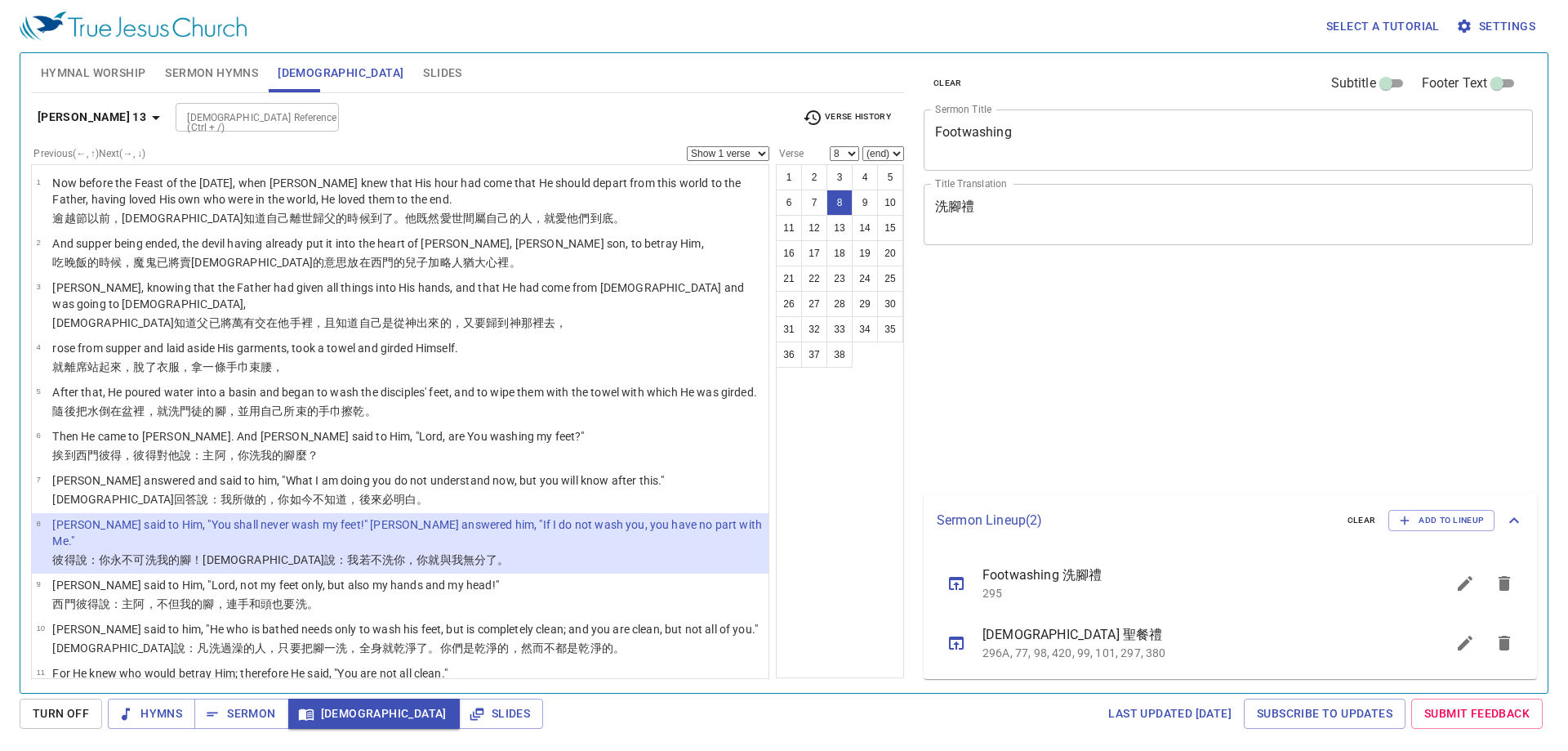
select select "8"
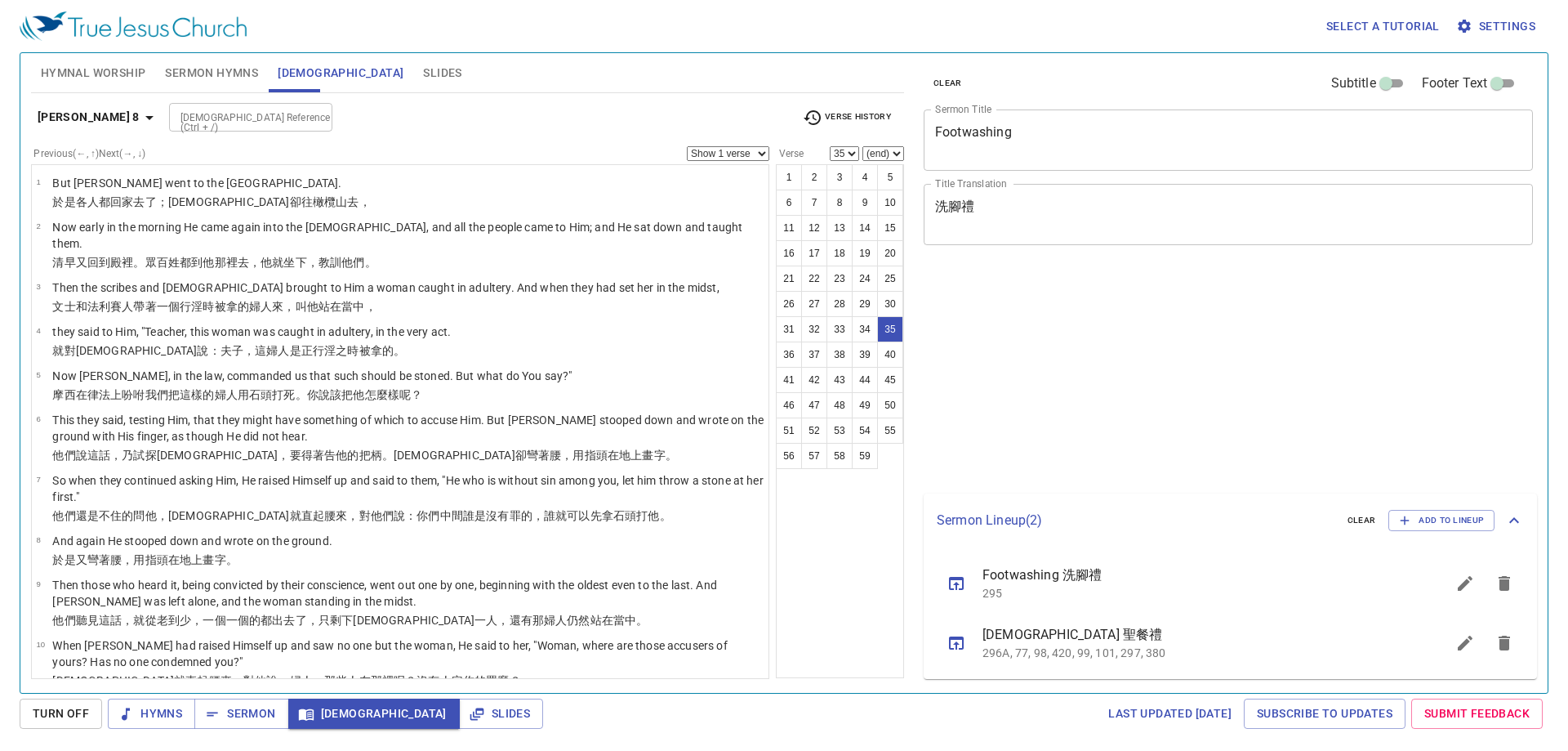
select select "35"
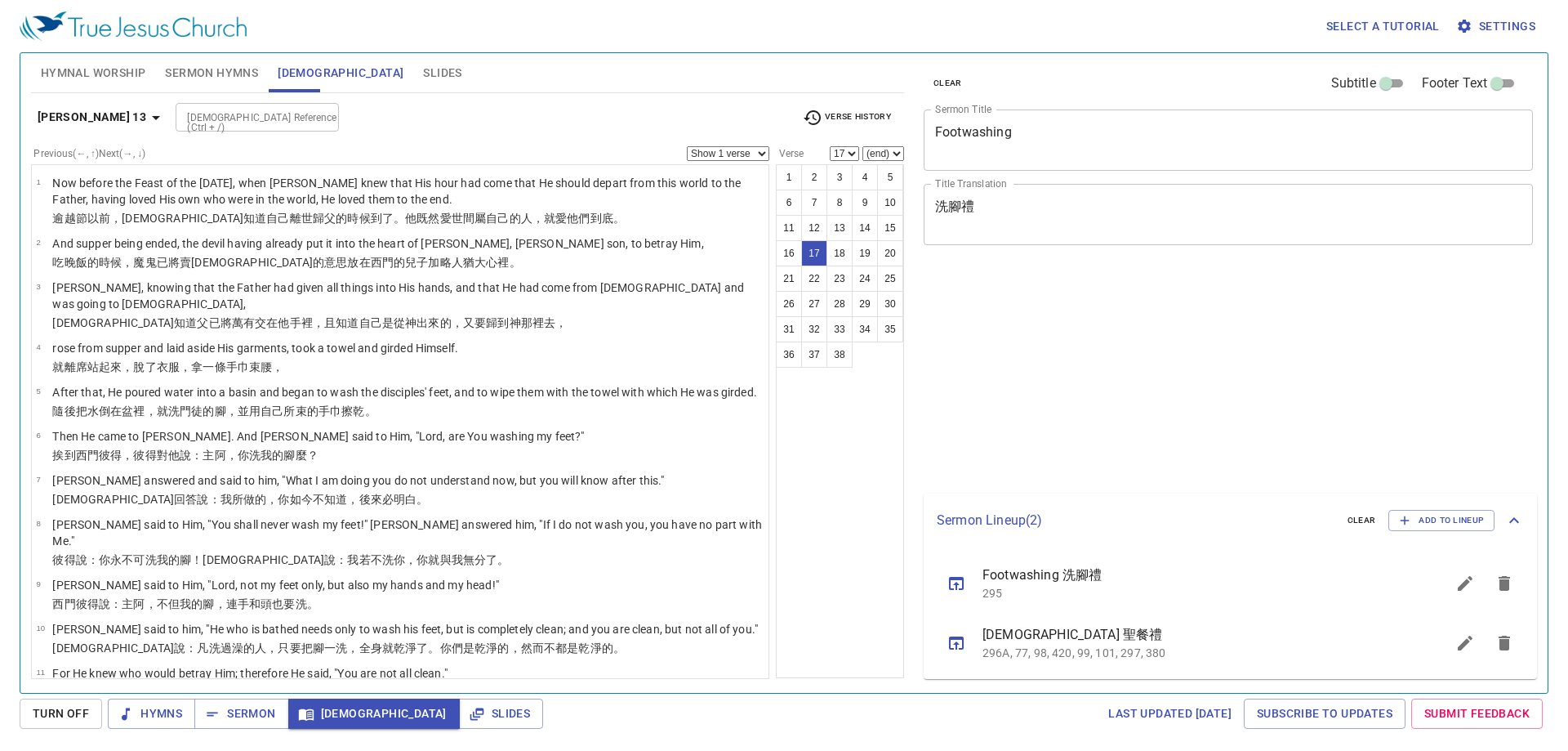
select select "17"
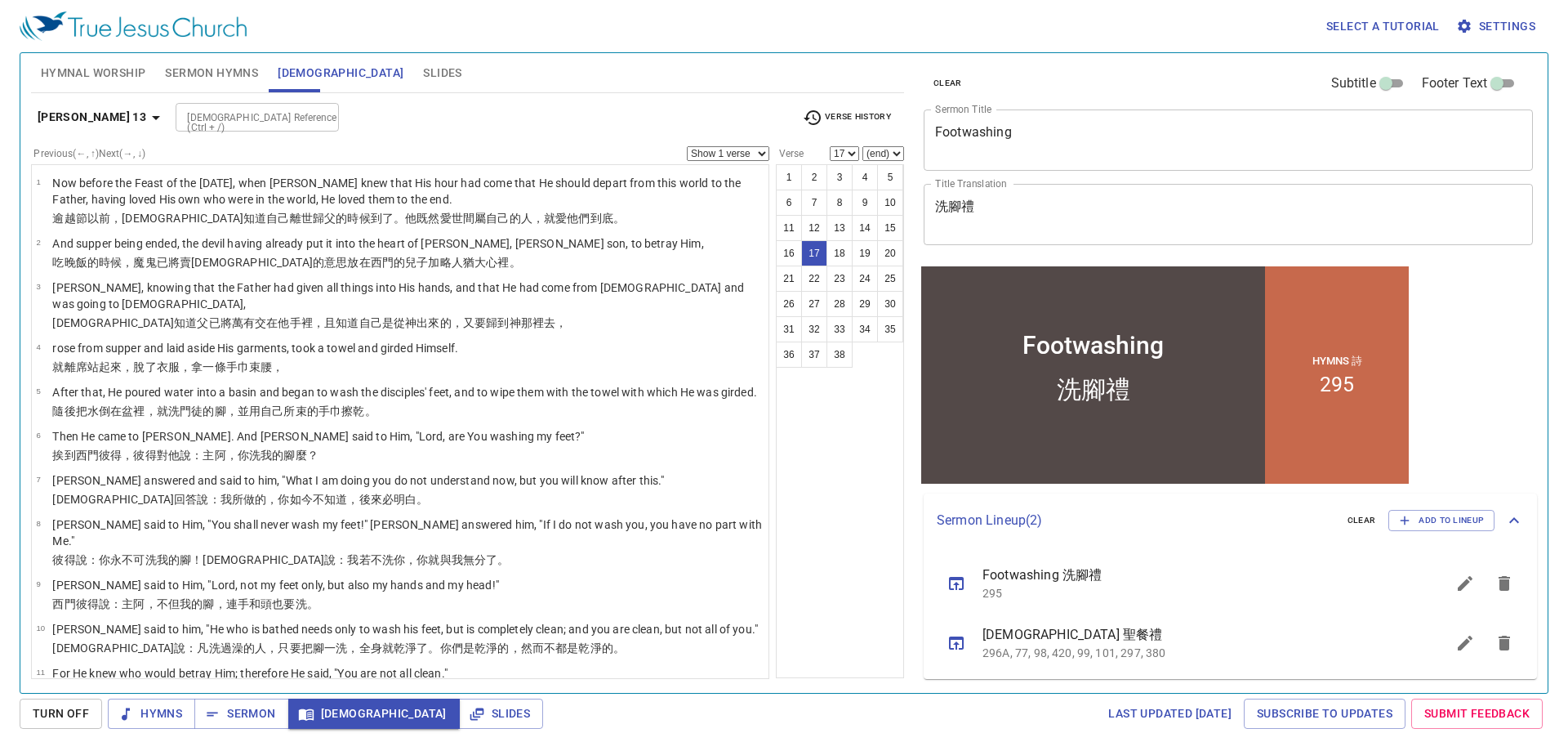
scroll to position [511, 0]
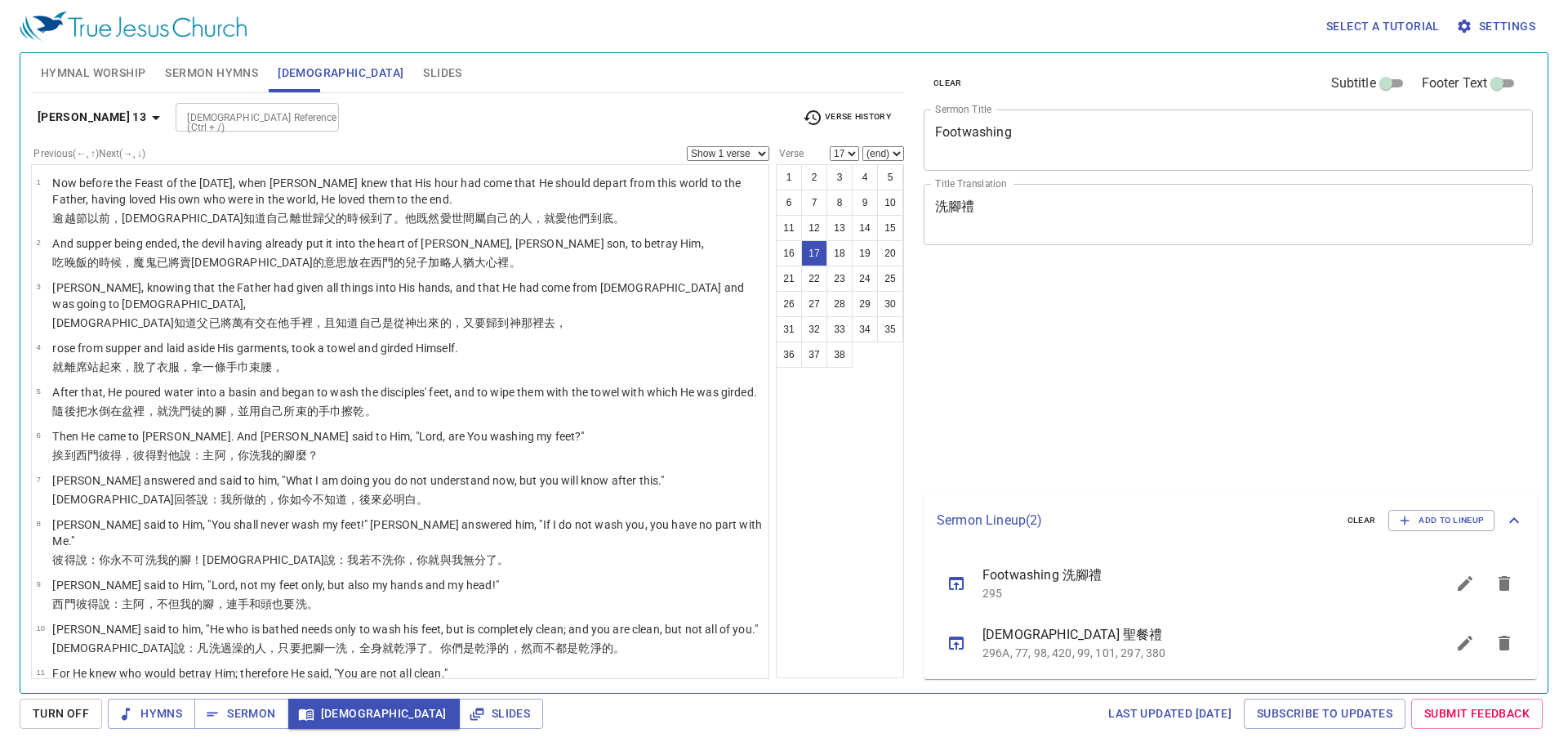
select select "17"
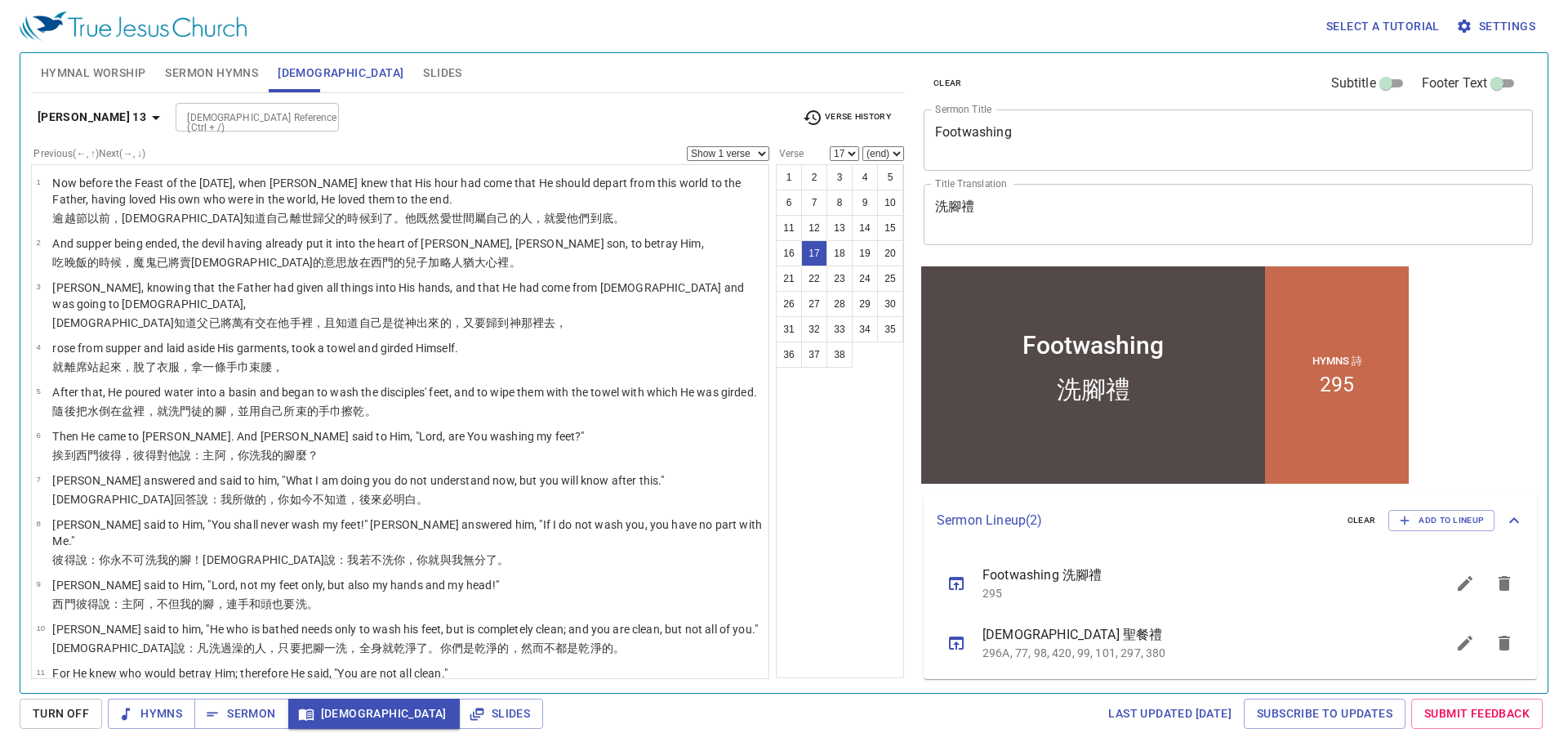
scroll to position [511, 0]
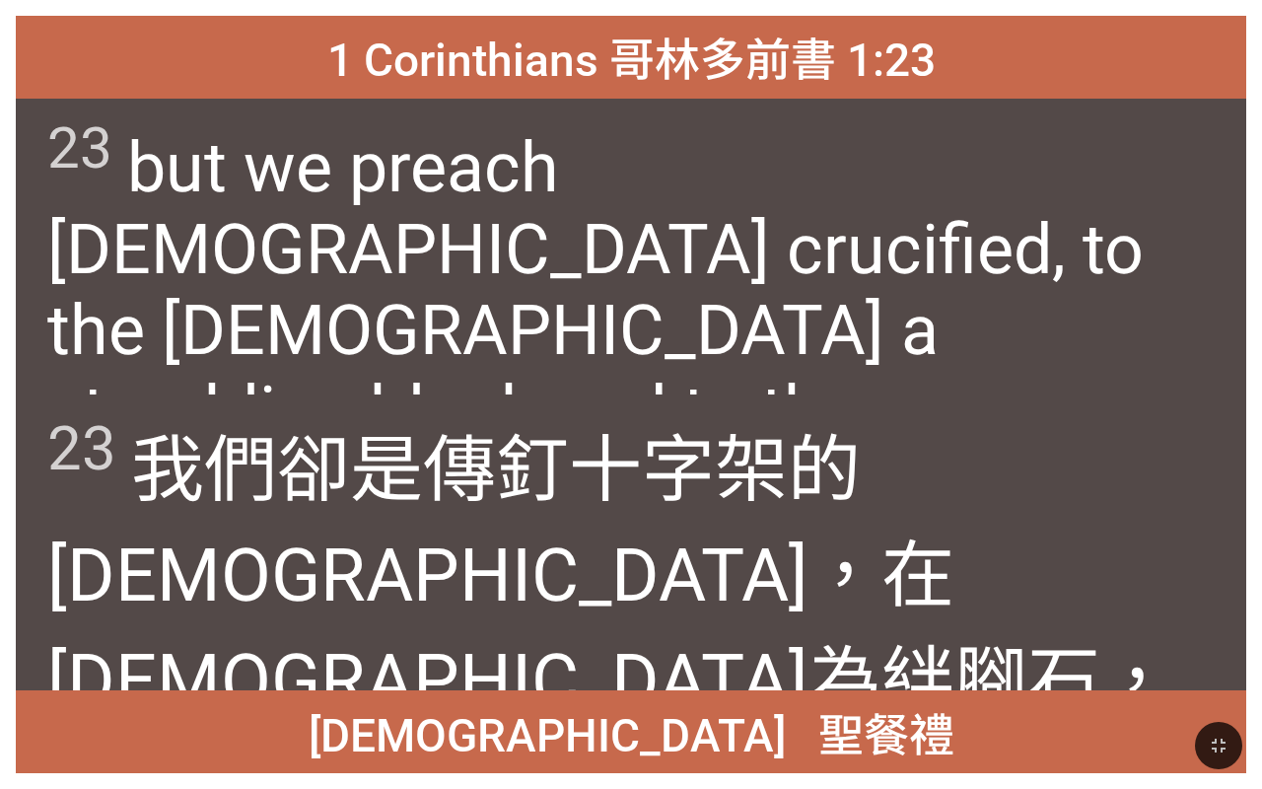
click at [3, 788] on div at bounding box center [631, 745] width 1262 height 87
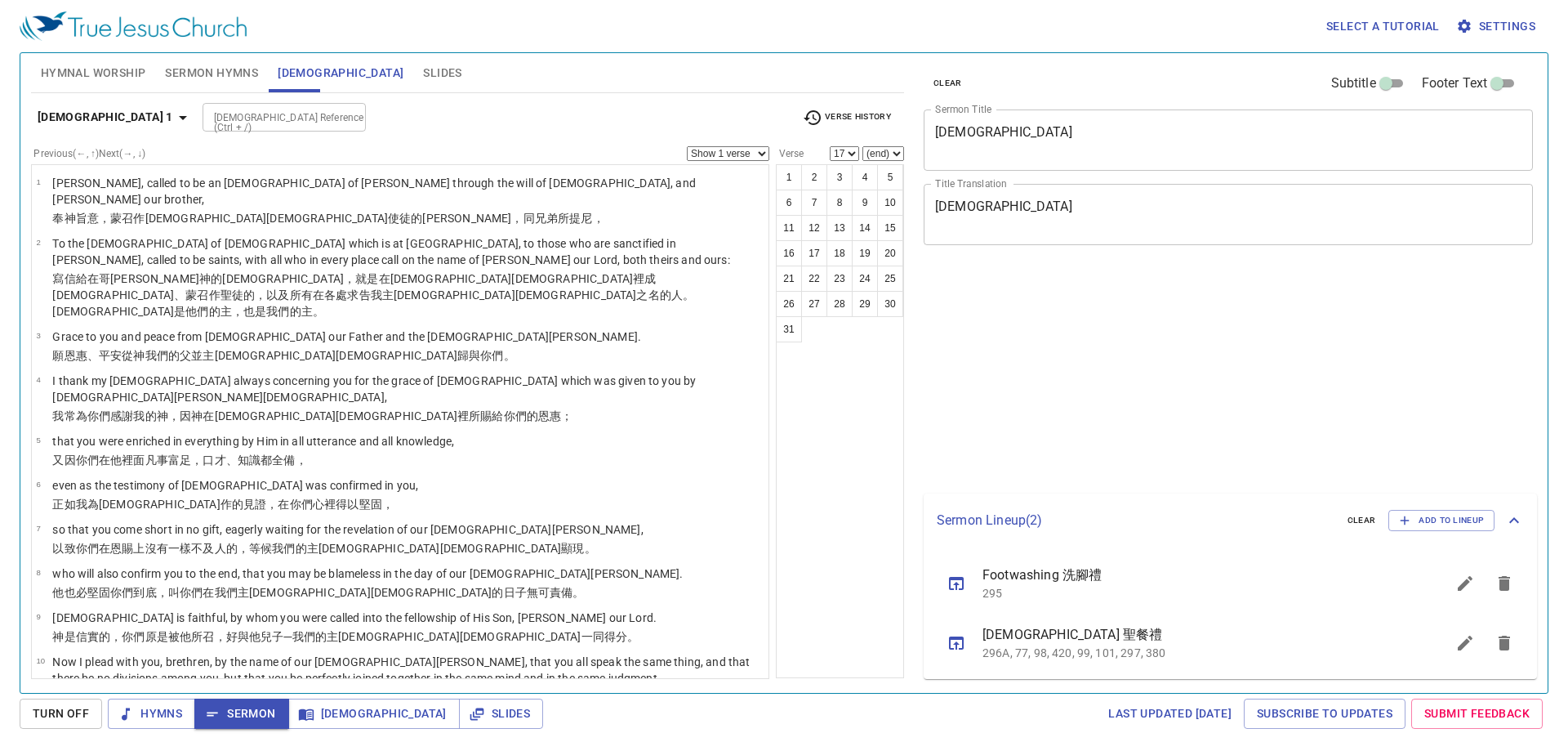
select select "17"
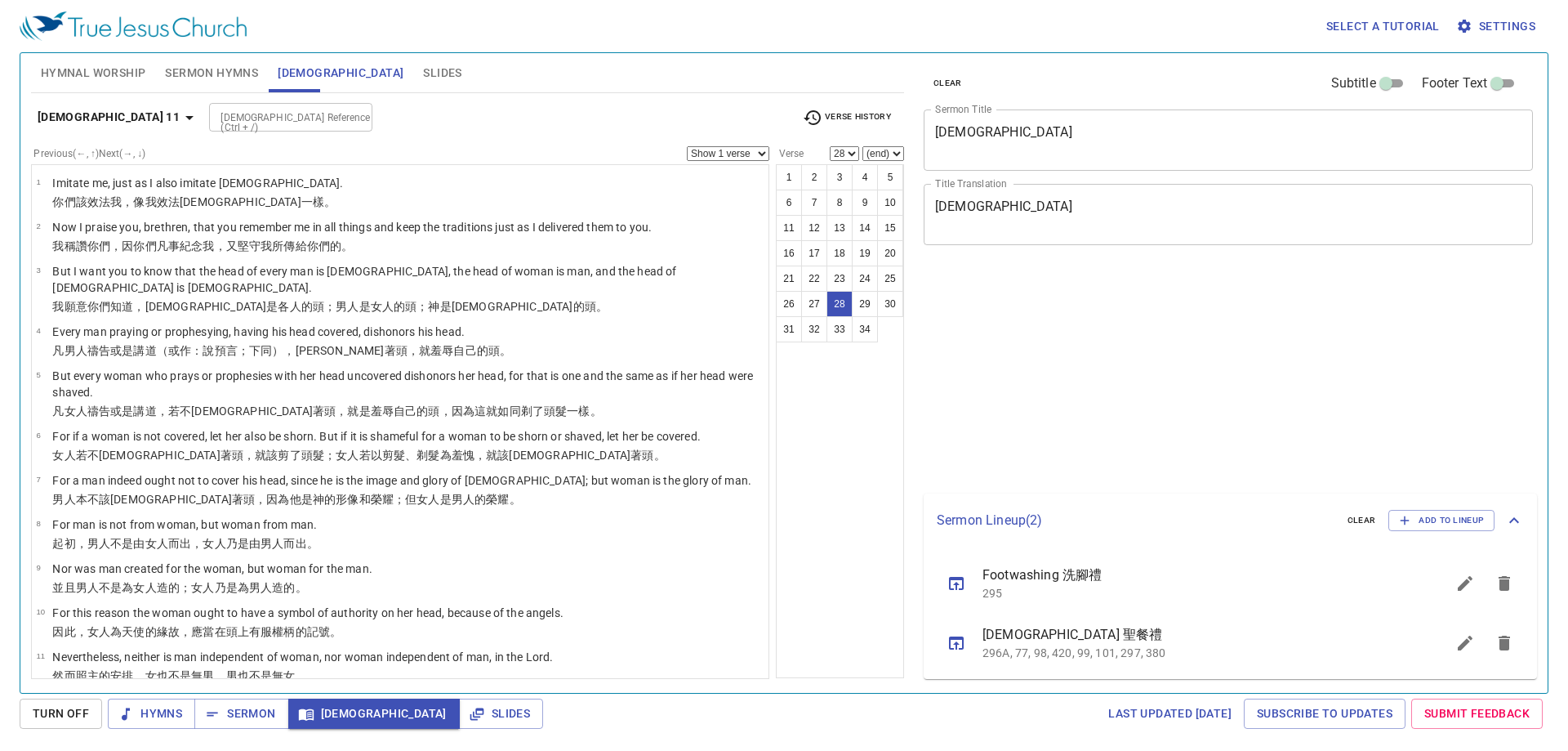
select select "28"
select select "24"
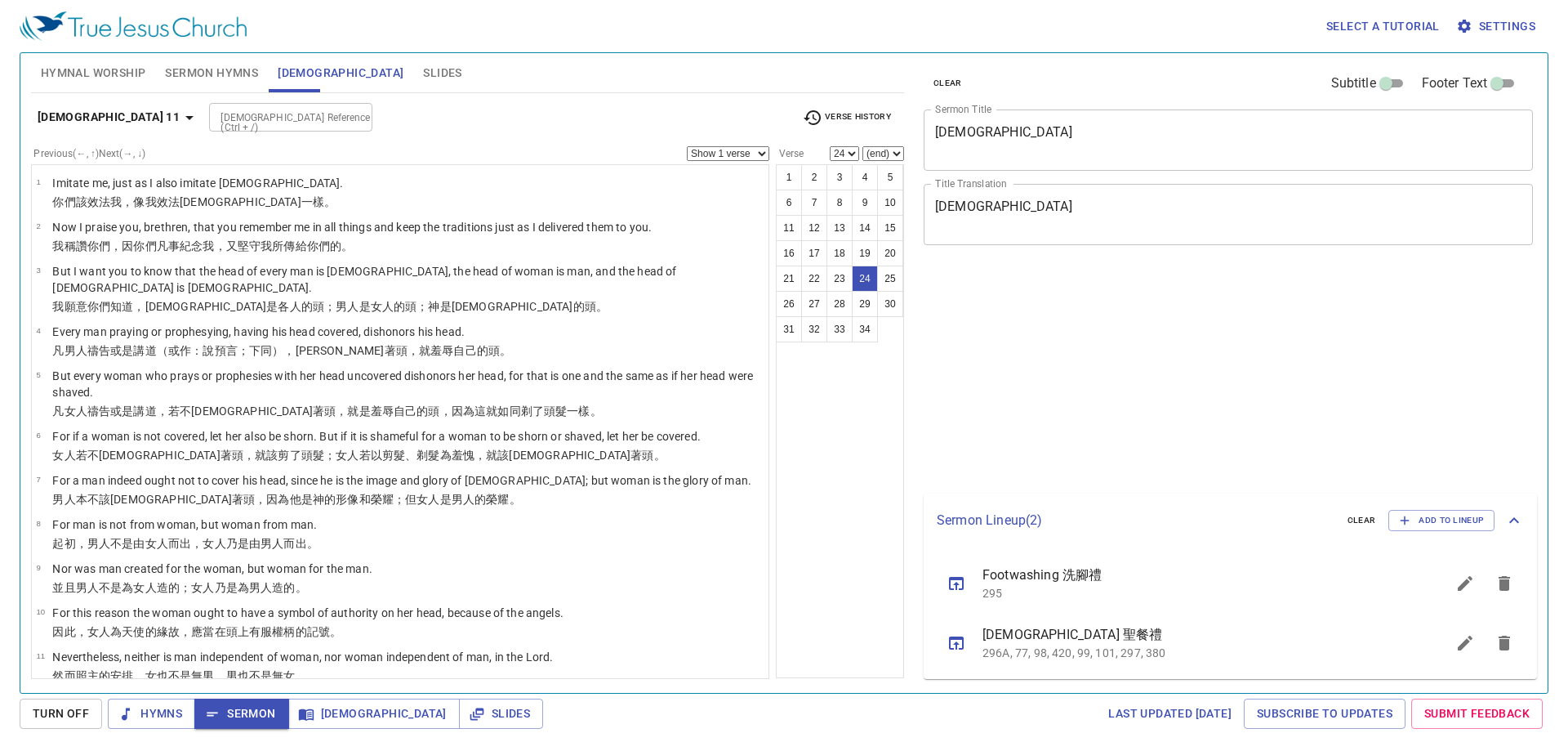
select select "24"
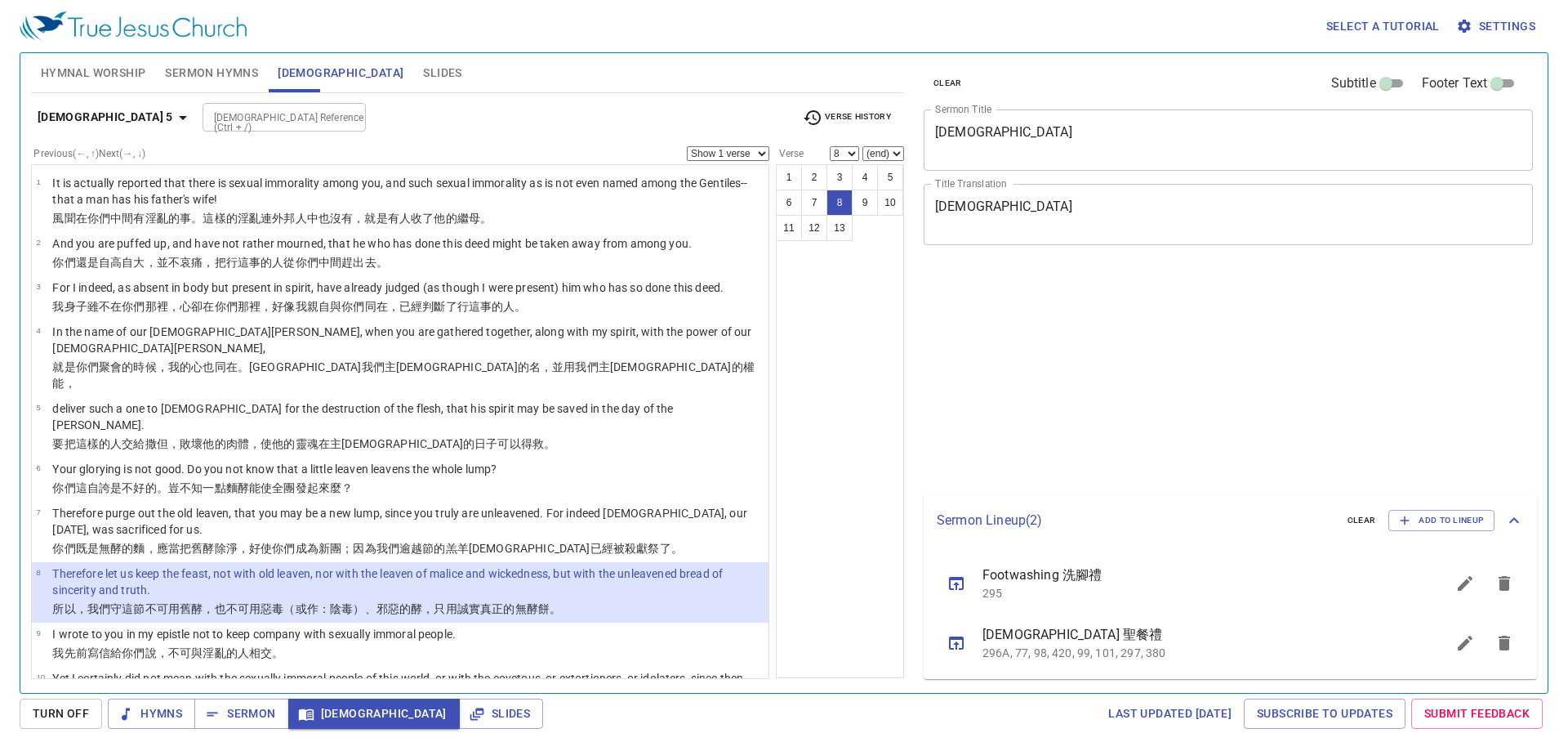
select select "8"
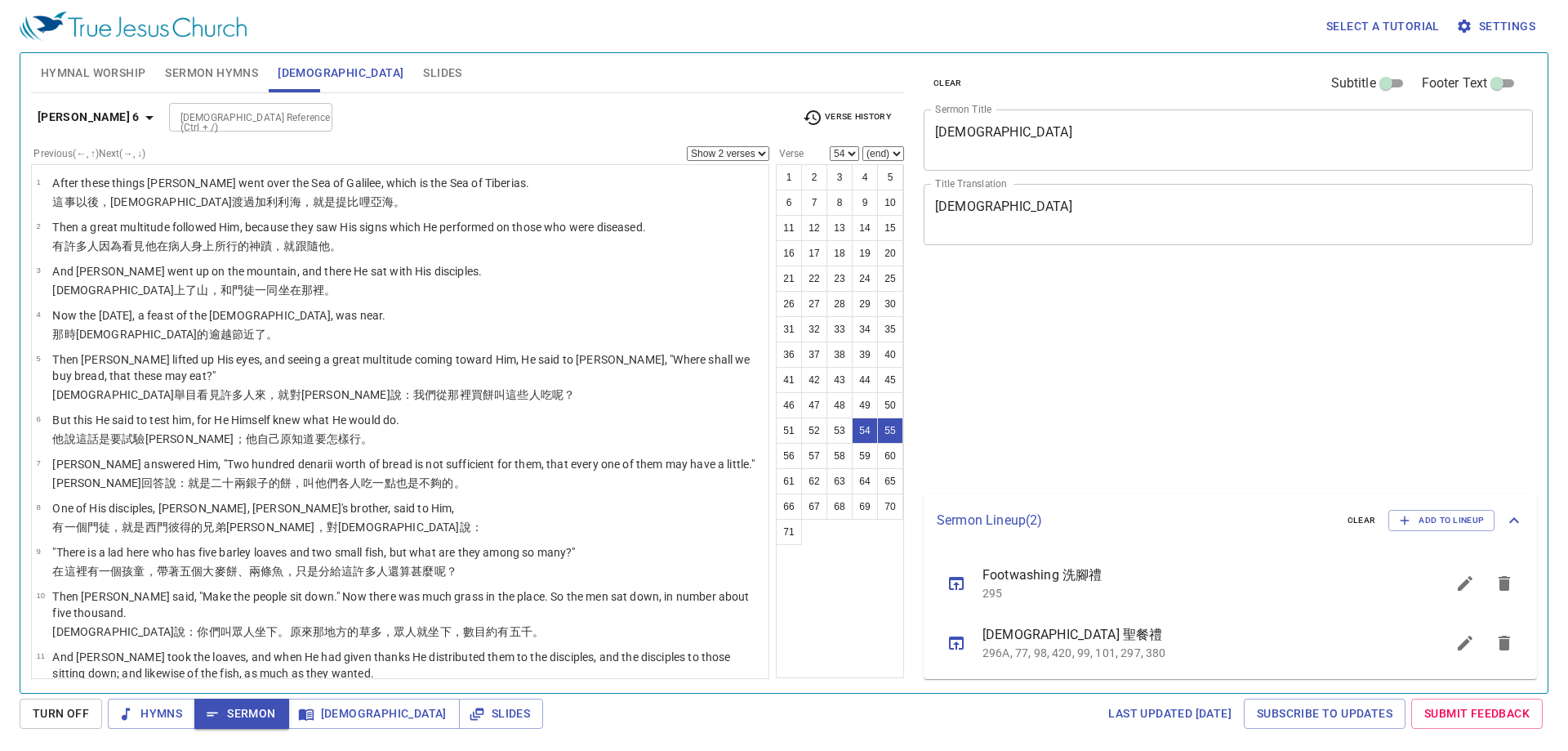
select select "2"
select select "54"
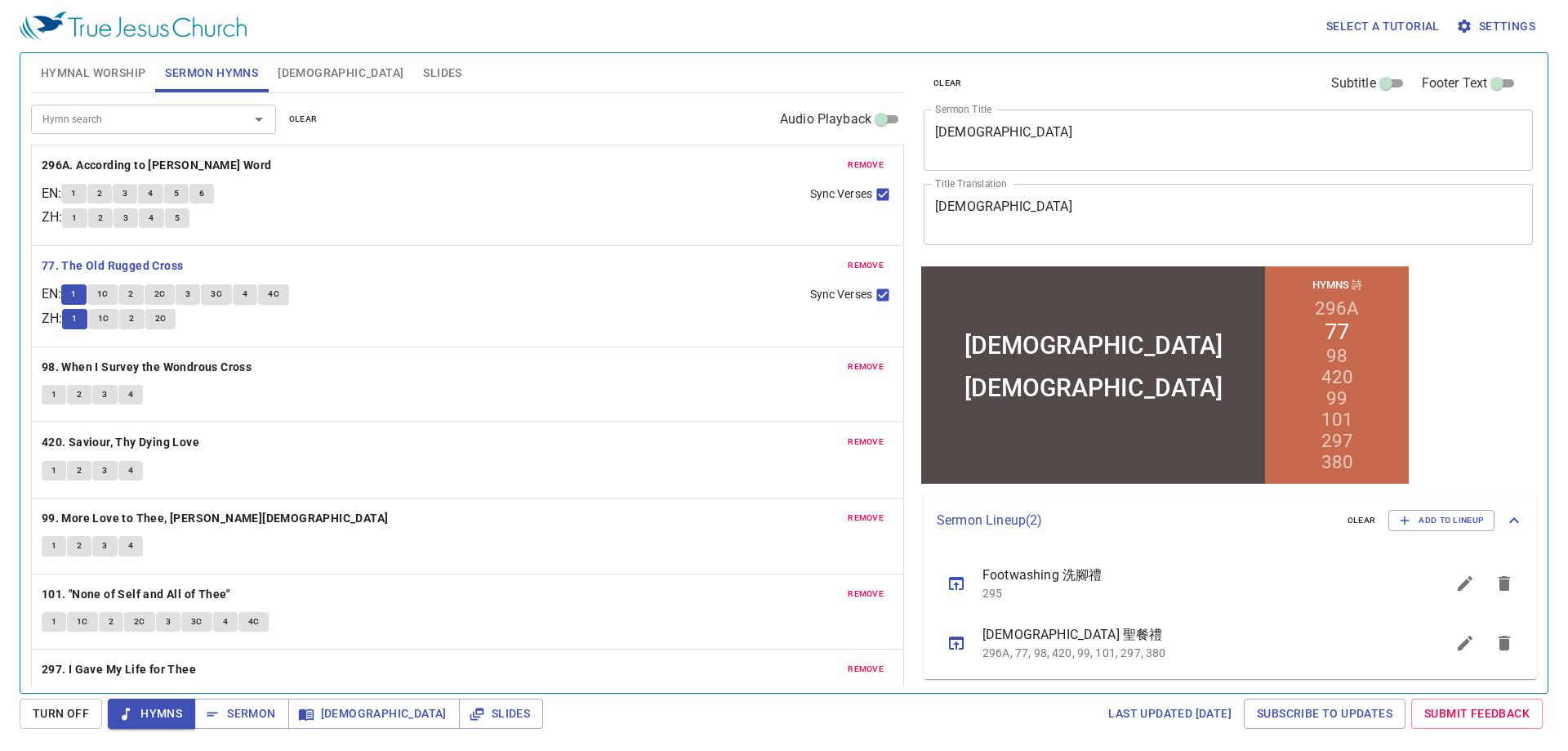
click at [106, 293] on span "1C" at bounding box center [103, 294] width 12 height 15
click at [109, 293] on span "1C" at bounding box center [103, 294] width 12 height 15
click at [119, 291] on button "1C" at bounding box center [102, 294] width 31 height 20
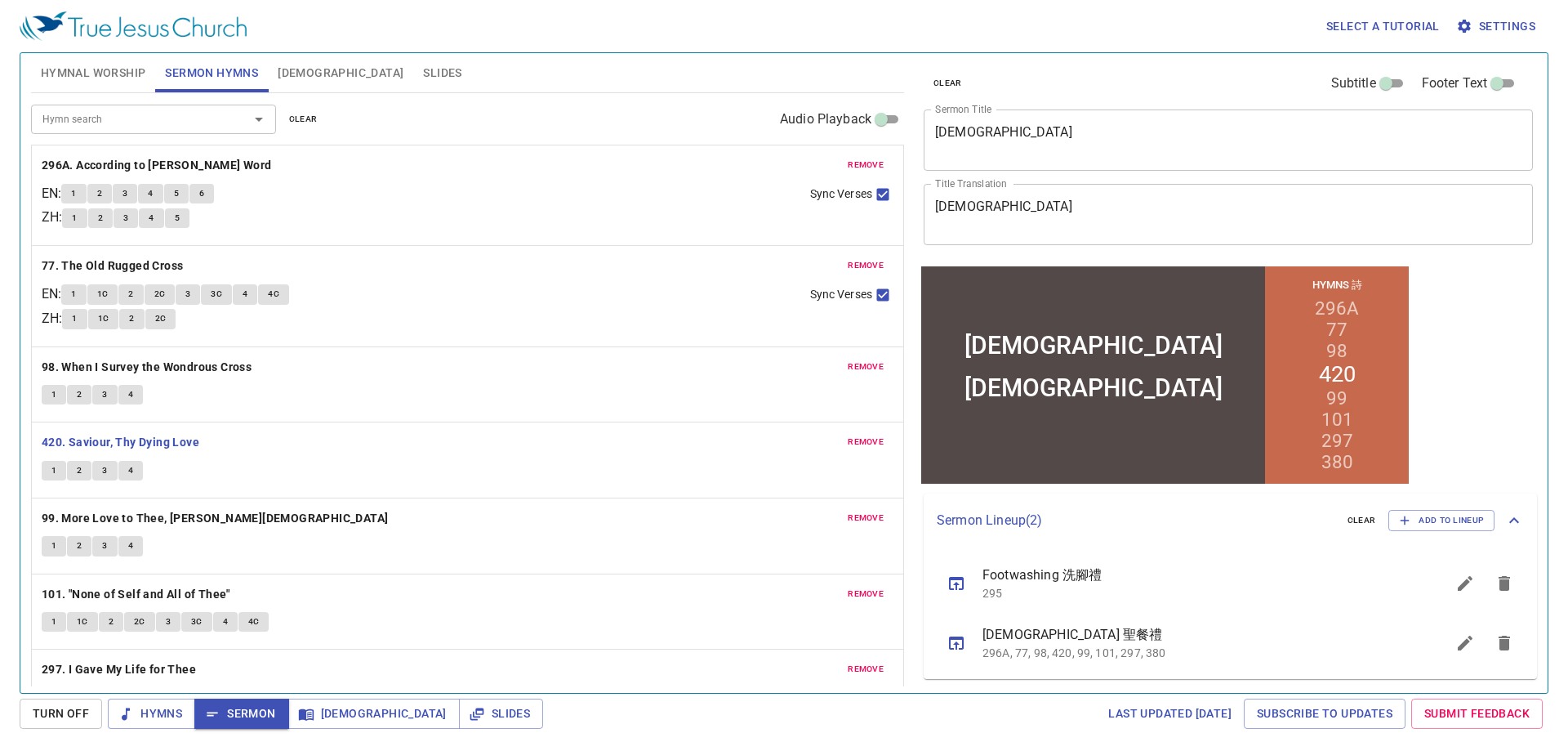
click at [119, 659] on b "297. I Gave My Life for Thee" at bounding box center [119, 669] width 154 height 21
click at [78, 659] on b "297. I Gave My Life for Thee" at bounding box center [119, 669] width 154 height 21
click at [47, 688] on button "1" at bounding box center [54, 698] width 25 height 20
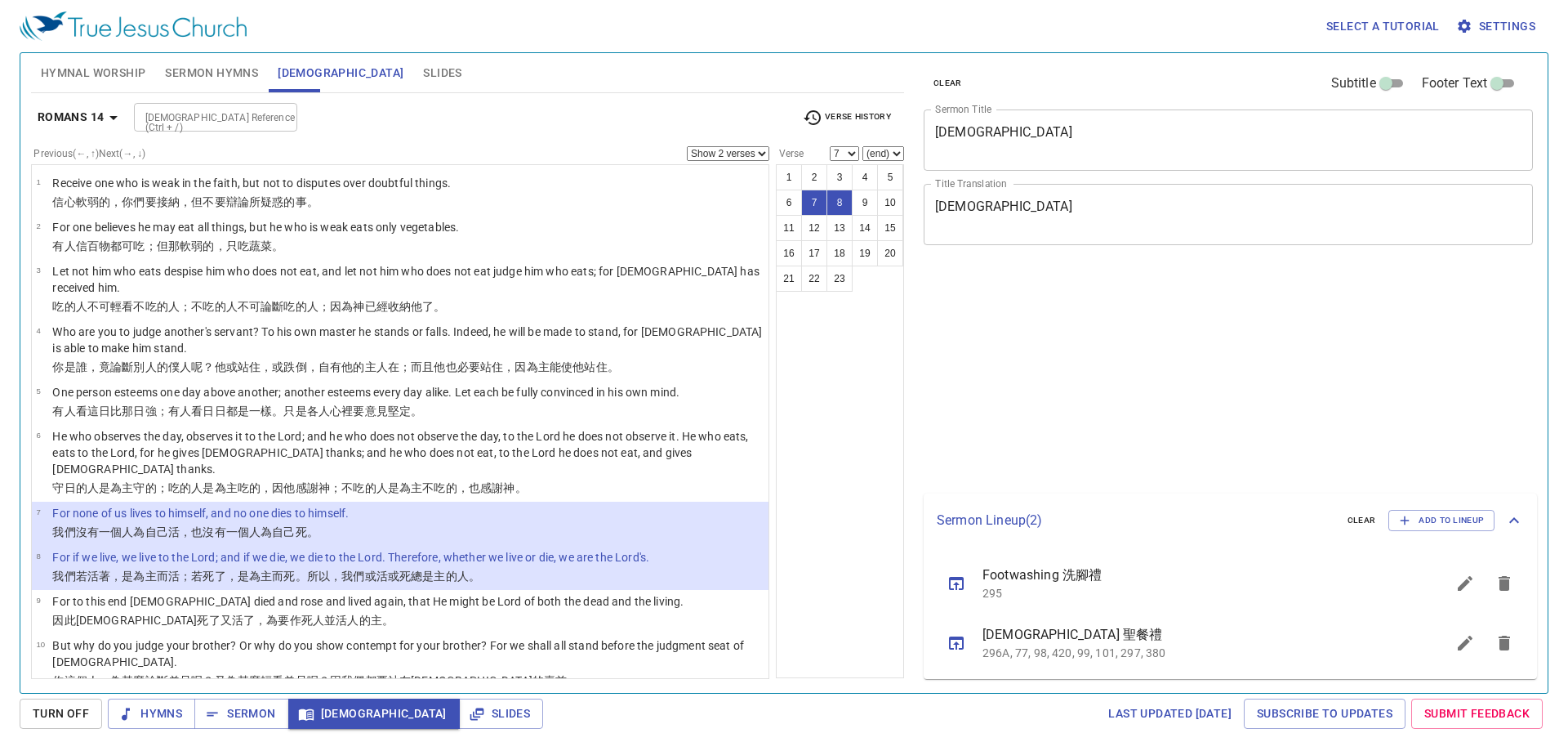
select select "2"
select select "7"
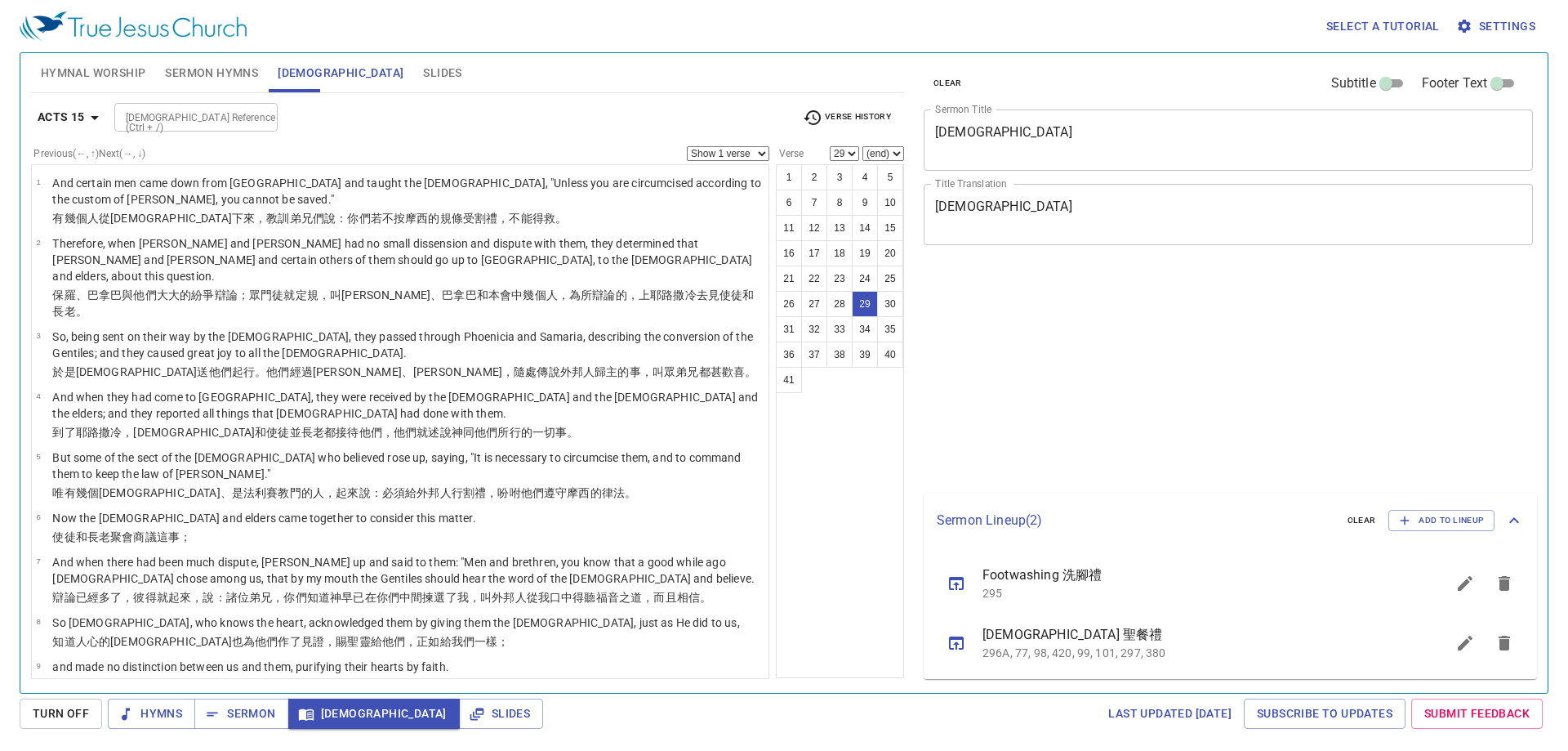
select select "29"
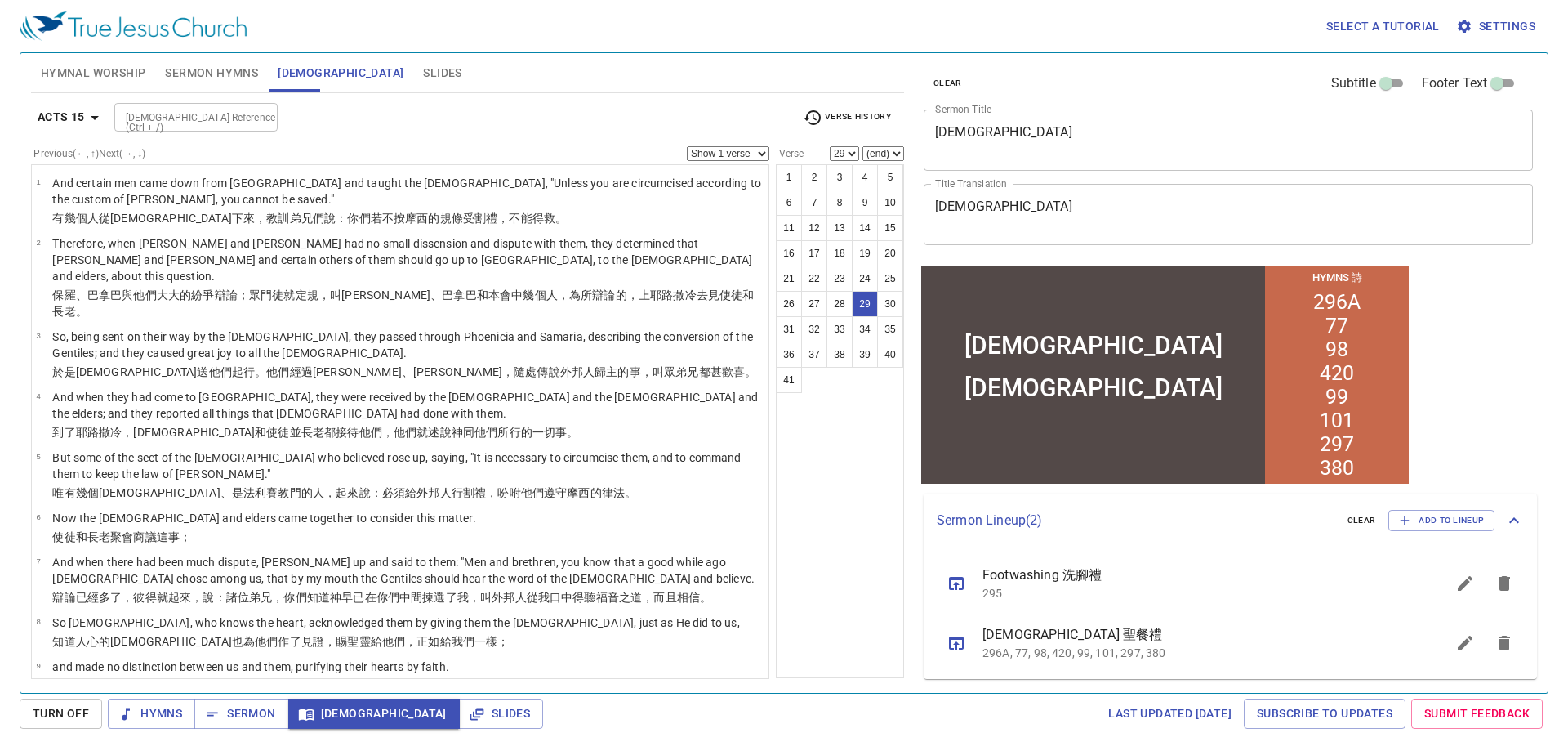
scroll to position [1192, 0]
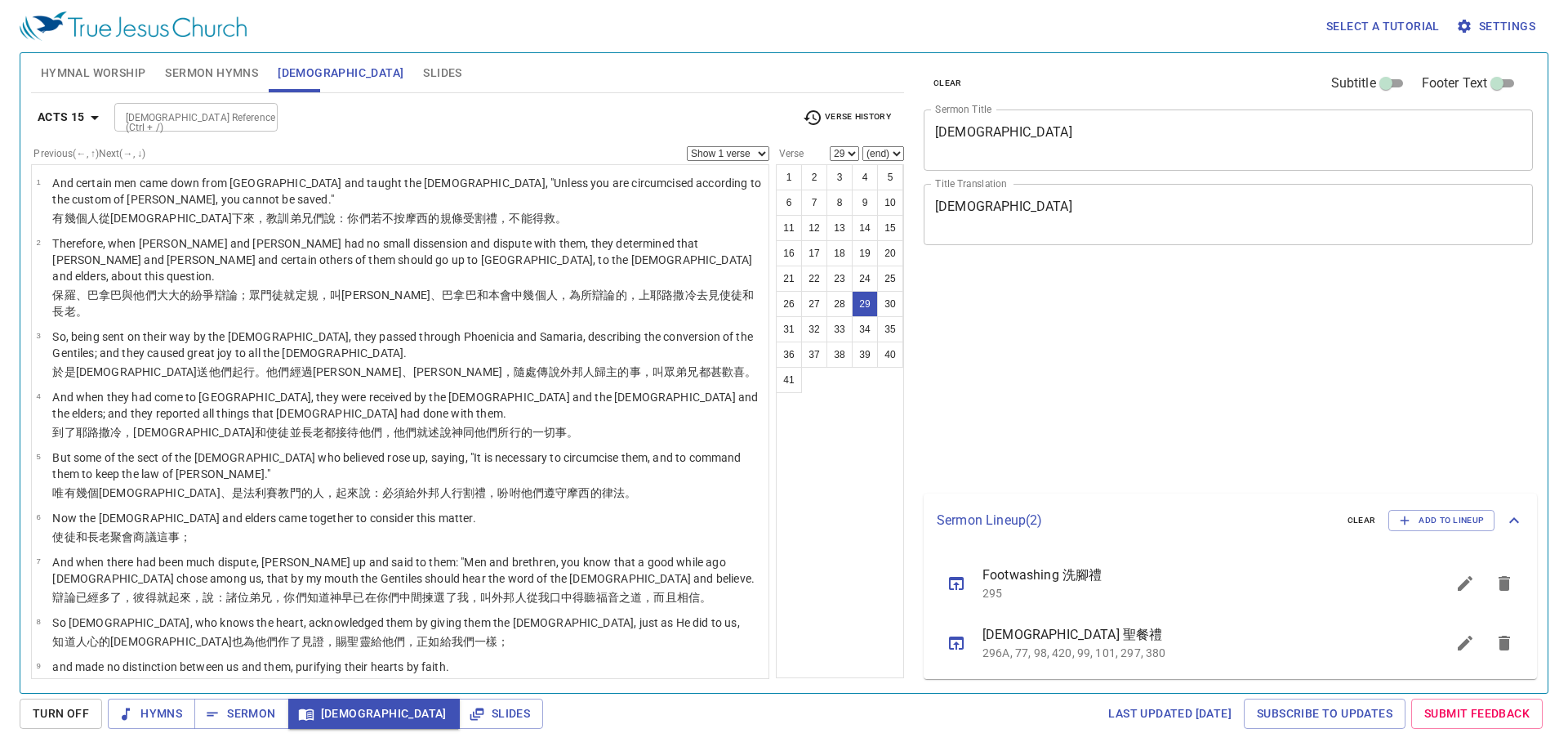
select select "29"
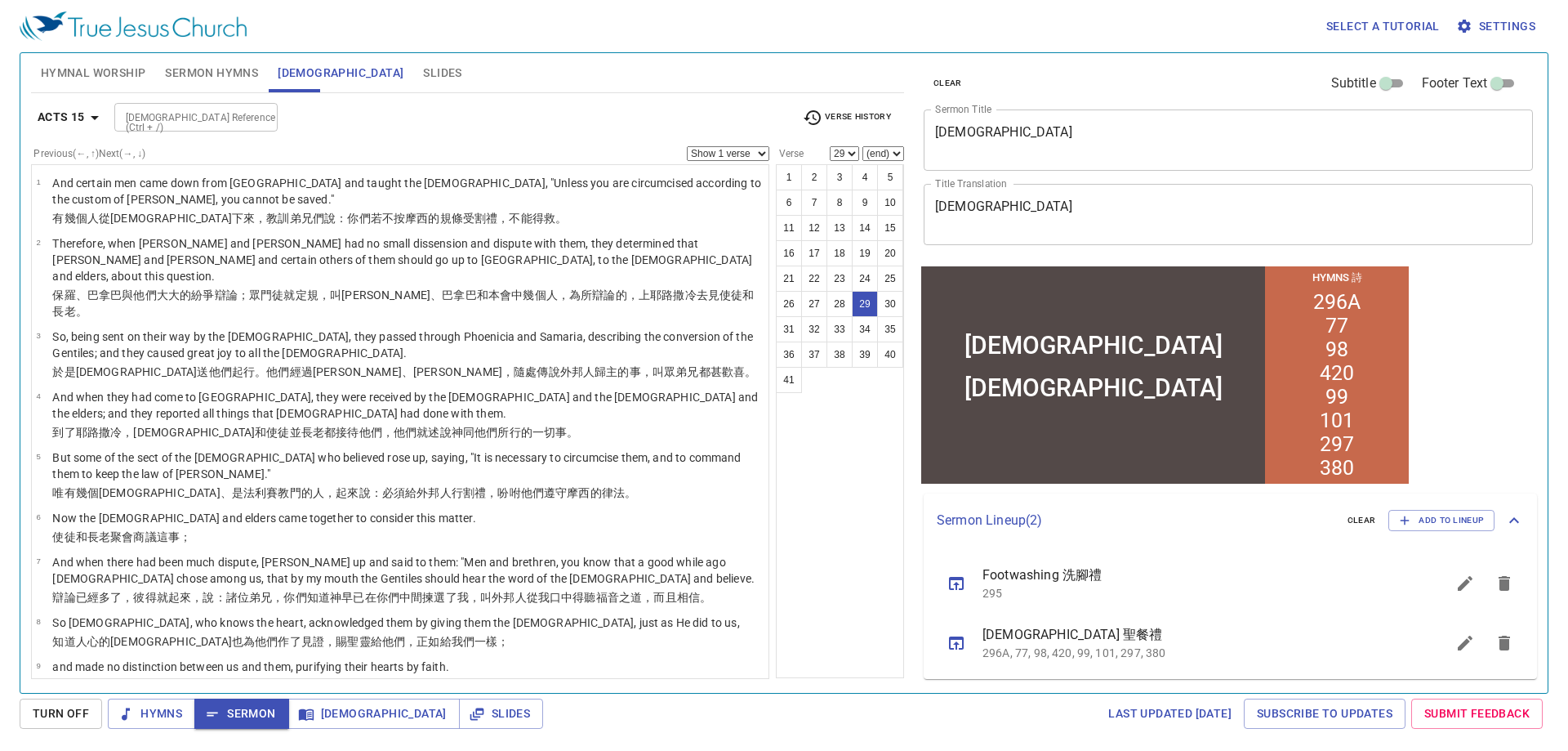
scroll to position [1192, 0]
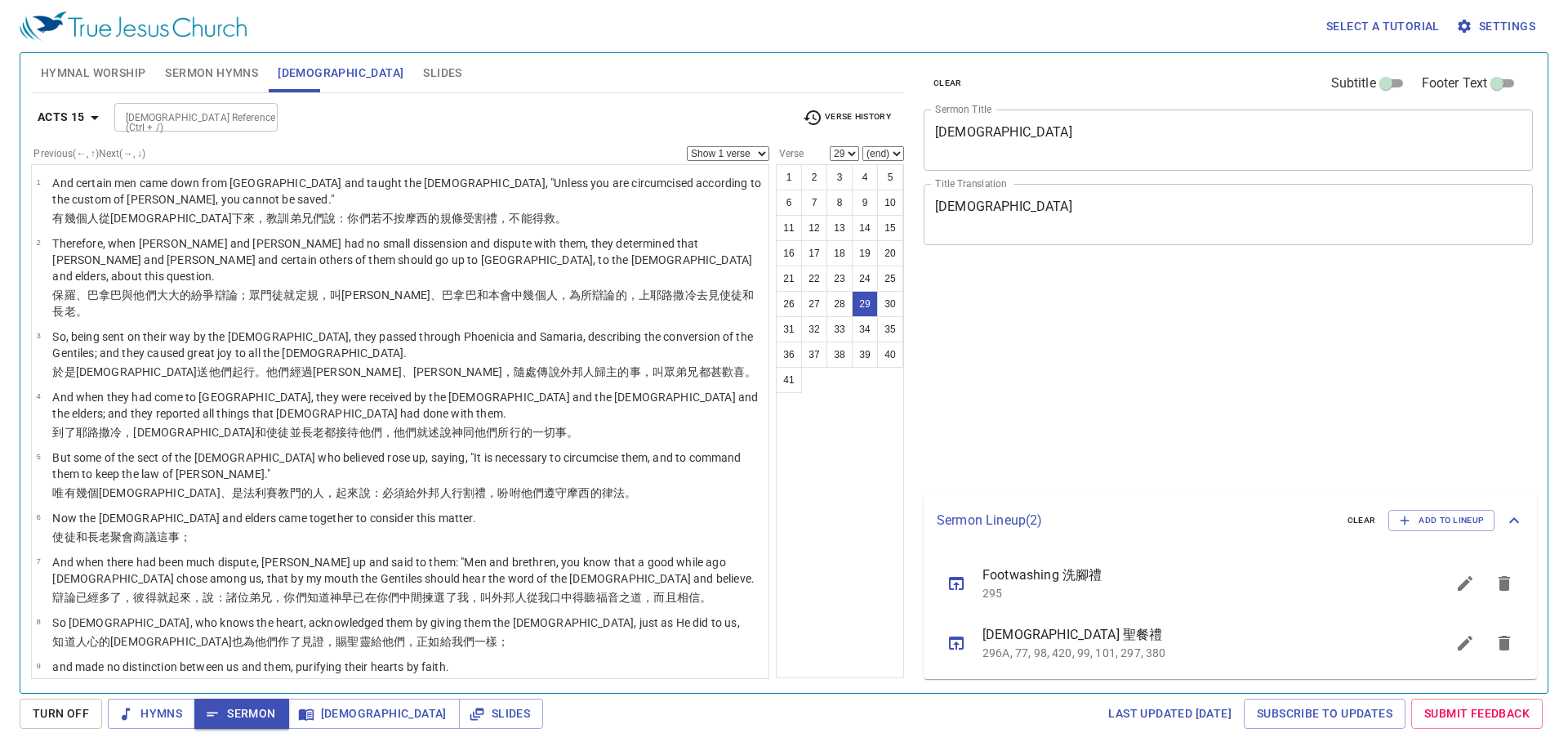
select select "29"
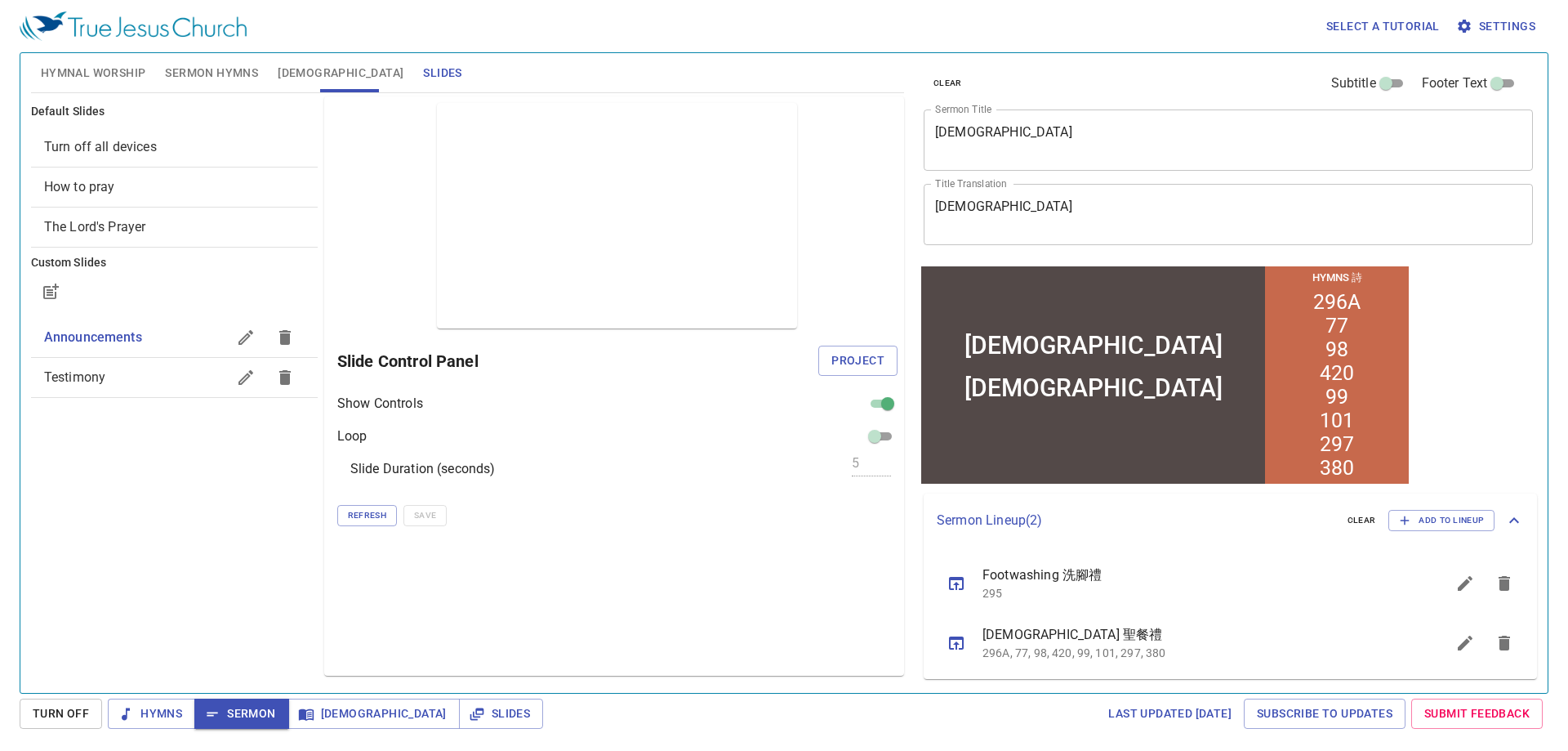
drag, startPoint x: 0, startPoint y: 0, endPoint x: 777, endPoint y: 397, distance: 872.5
click at [859, 351] on span "Project" at bounding box center [858, 361] width 53 height 21
click at [819, 360] on h6 "Slide Control Panel" at bounding box center [578, 361] width 482 height 27
